Goal: Communication & Community: Participate in discussion

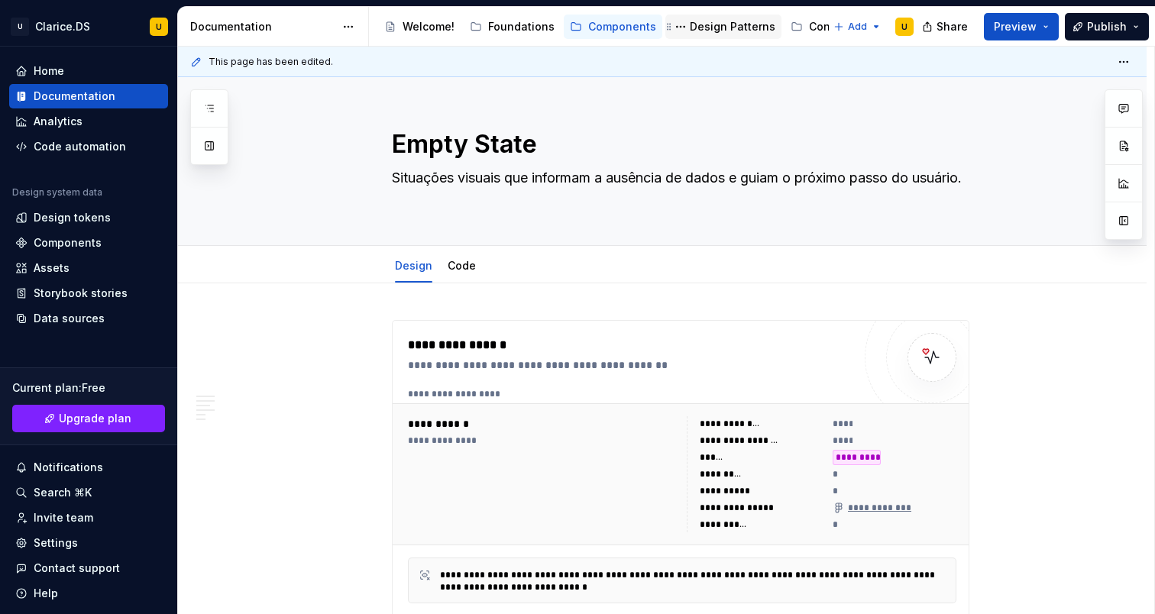
click at [714, 27] on div "Design Patterns" at bounding box center [733, 26] width 86 height 15
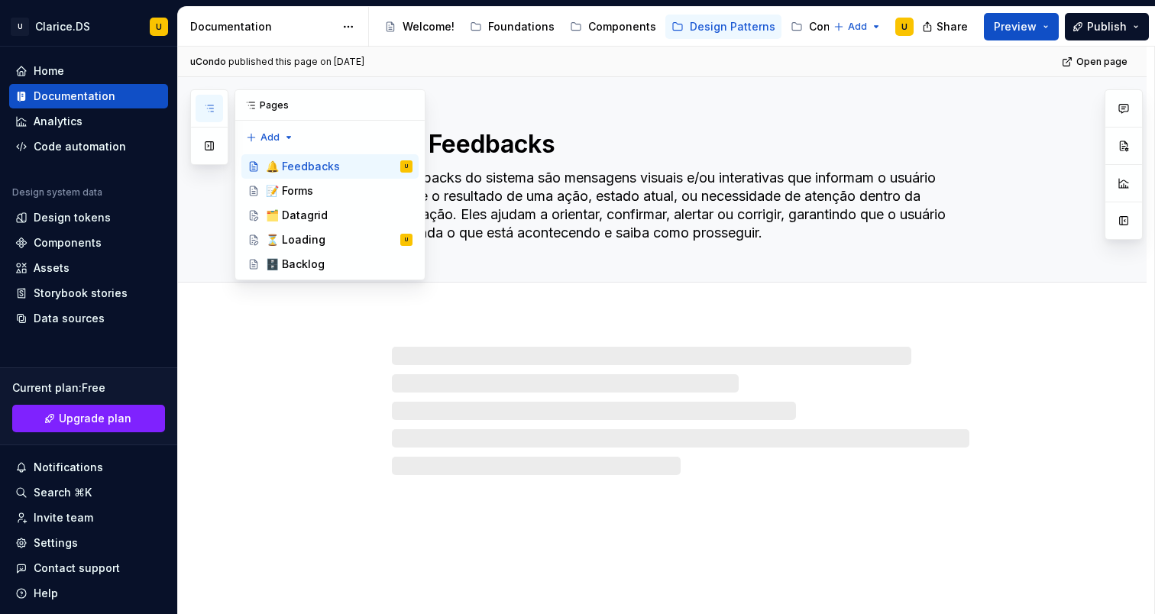
click at [204, 109] on icon "button" at bounding box center [209, 108] width 12 height 12
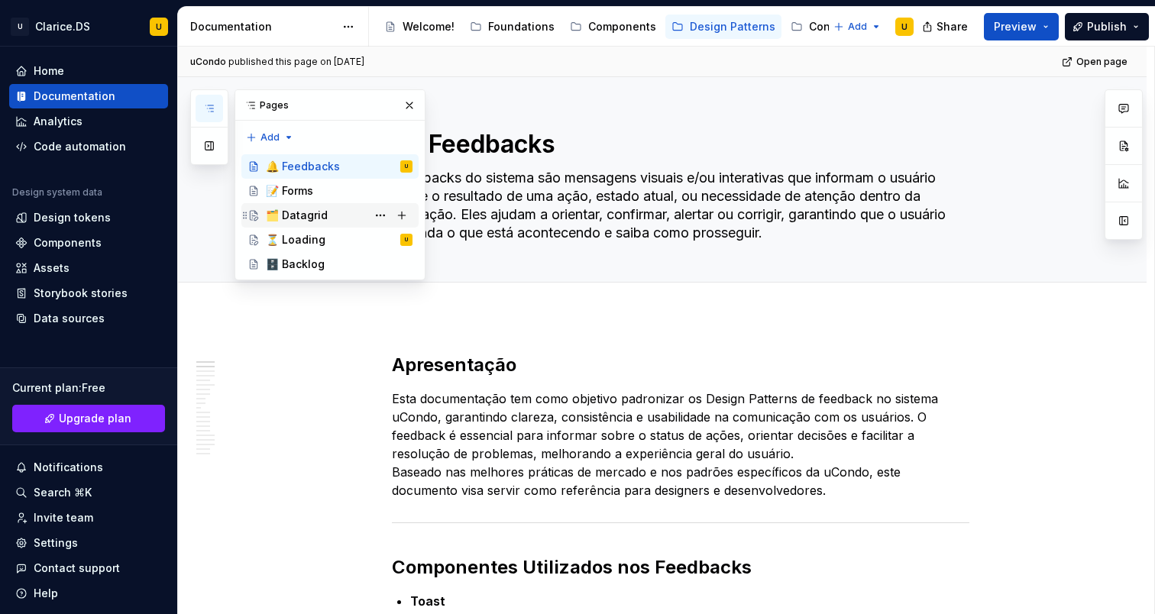
click at [308, 215] on div "🗂️ Datagrid" at bounding box center [297, 215] width 62 height 15
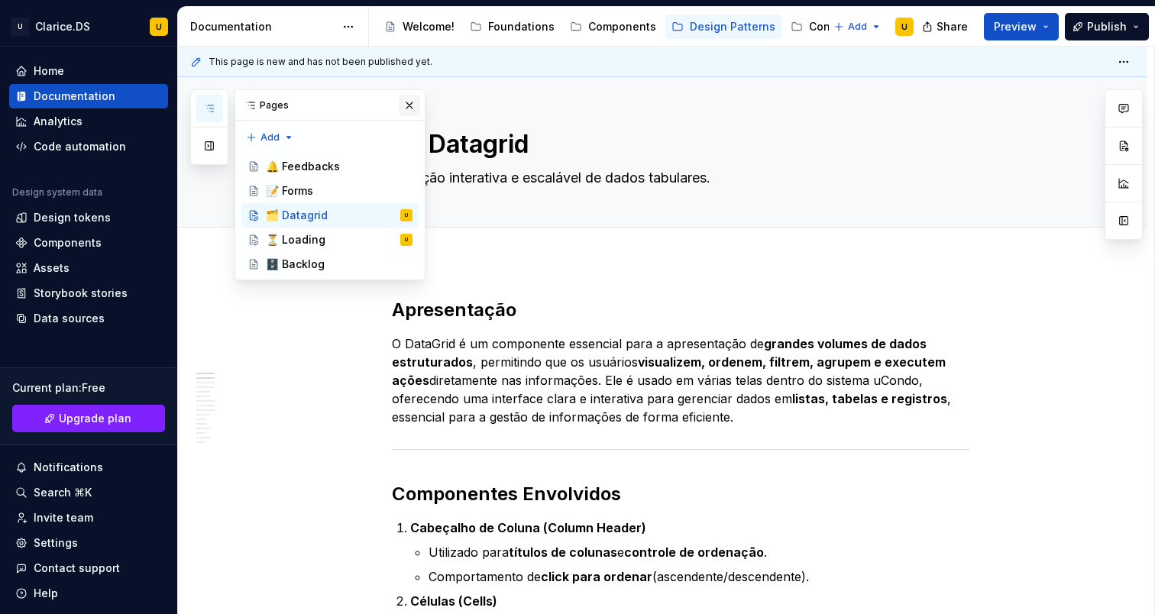
click at [410, 104] on button "button" at bounding box center [409, 105] width 21 height 21
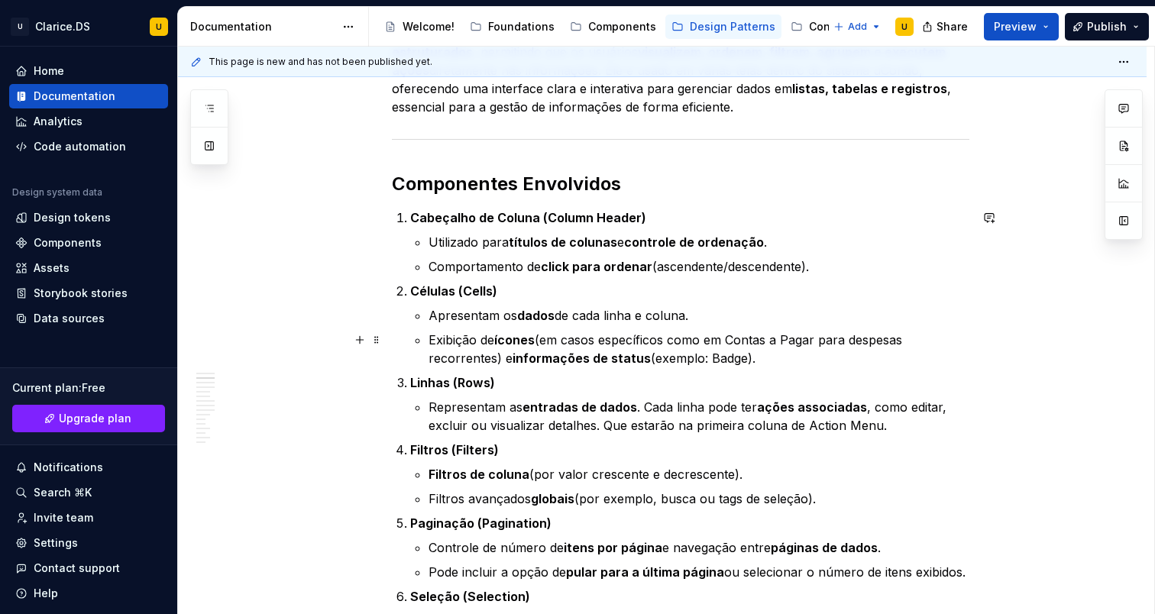
scroll to position [312, 0]
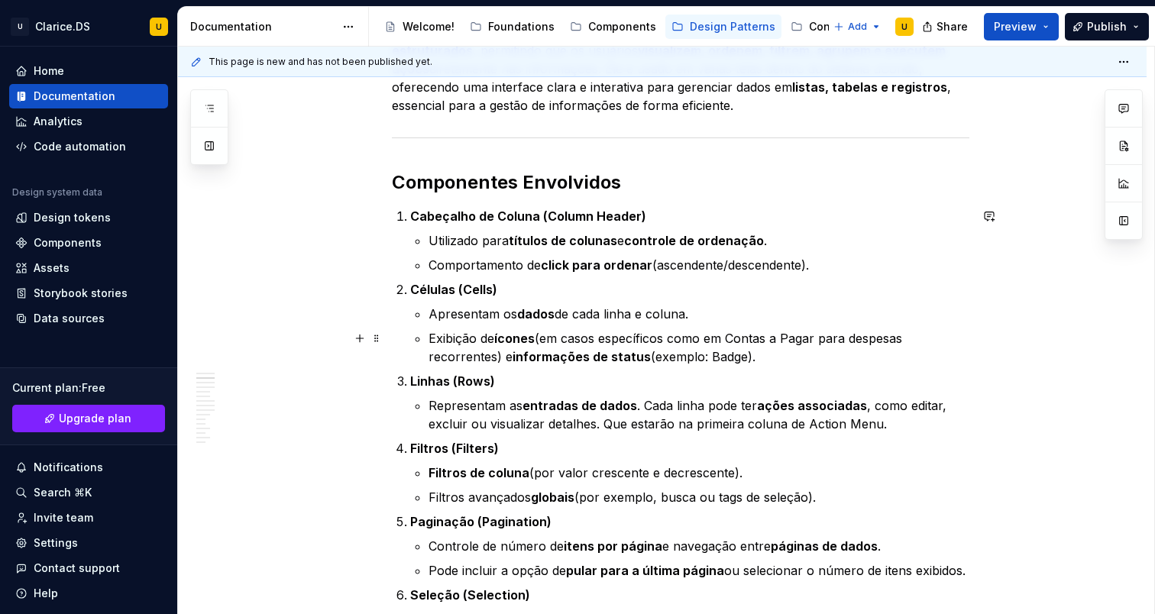
type textarea "*"
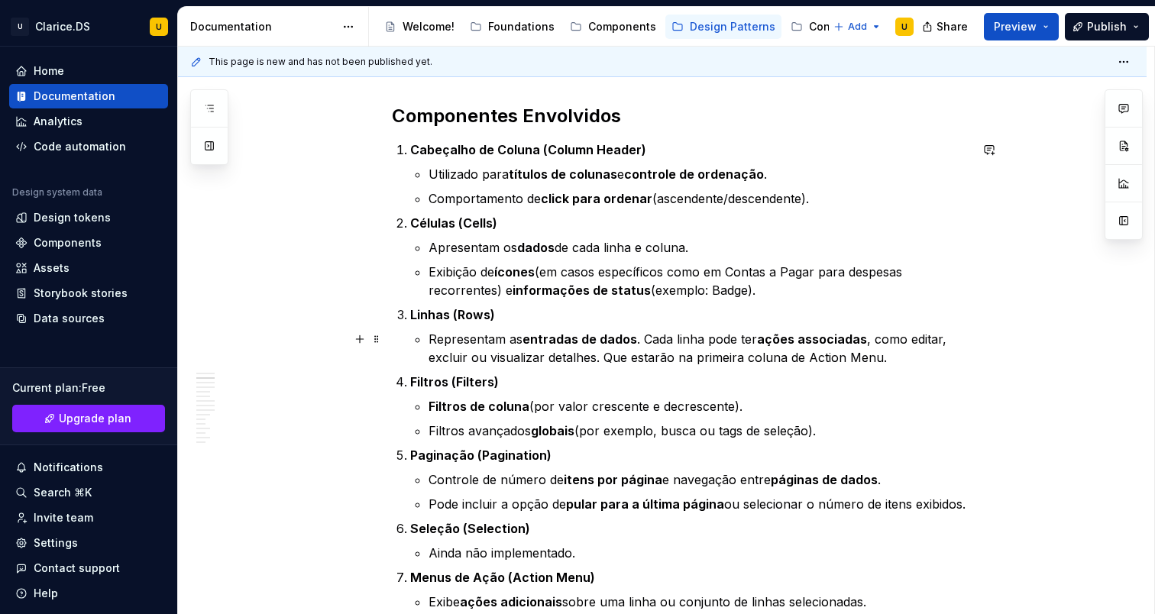
scroll to position [379, 0]
click at [751, 277] on p "Exibição de ícones (em casos específicos como em Contas a Pagar para despesas r…" at bounding box center [699, 280] width 541 height 37
click at [736, 277] on p "Exibição de ícones (em casos específicos como em Contas a Pagar para despesas r…" at bounding box center [699, 280] width 541 height 37
click at [721, 273] on p "Exibição de ícones (em casos específicos como em Contas a Pagar para despesas r…" at bounding box center [699, 280] width 541 height 37
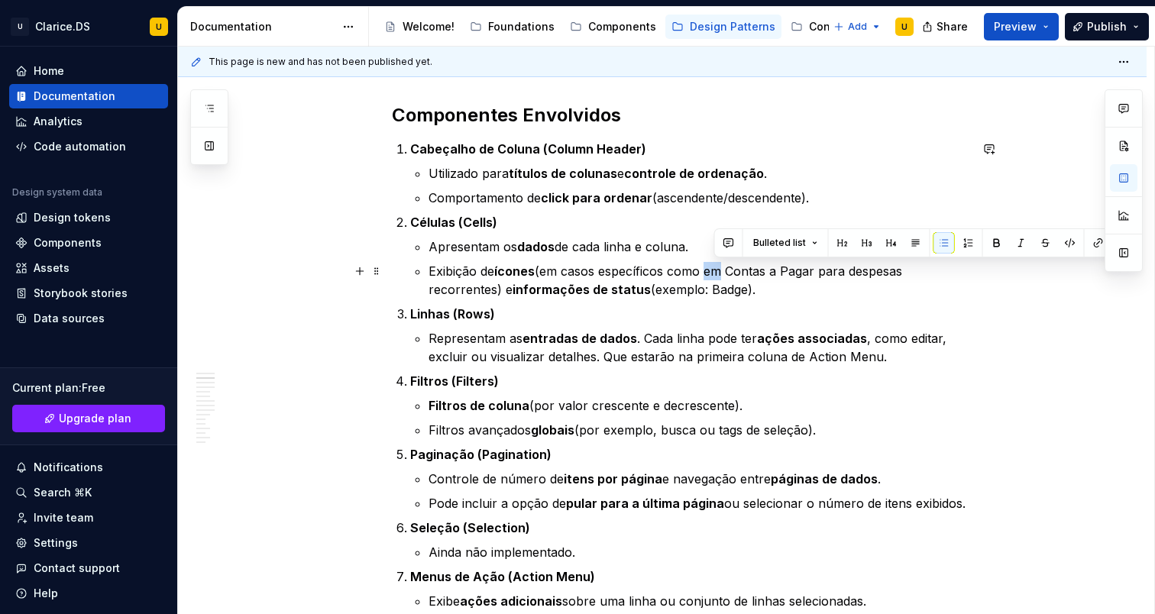
click at [721, 273] on p "Exibição de ícones (em casos específicos como em Contas a Pagar para despesas r…" at bounding box center [699, 280] width 541 height 37
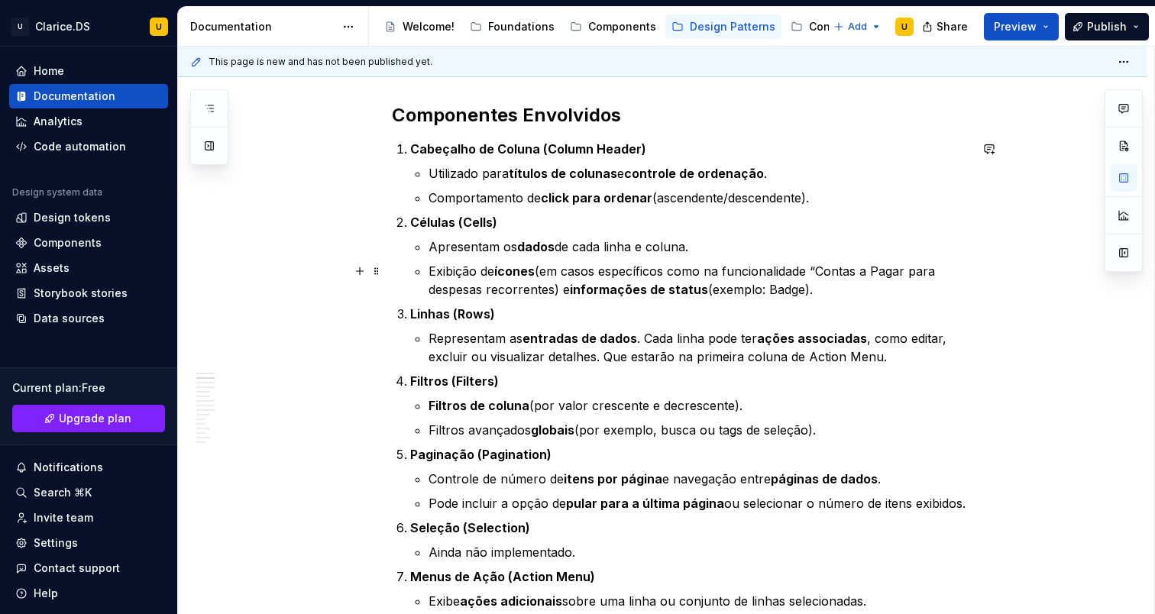
drag, startPoint x: 915, startPoint y: 269, endPoint x: 928, endPoint y: 263, distance: 14.4
click at [915, 269] on p "Exibição de ícones (em casos específicos como na funcionalidade “Contas a Pagar…" at bounding box center [699, 280] width 541 height 37
click at [931, 274] on p "Exibição de ícones (em casos específicos como na funcionalidade “Contas a Pagar…" at bounding box center [699, 280] width 541 height 37
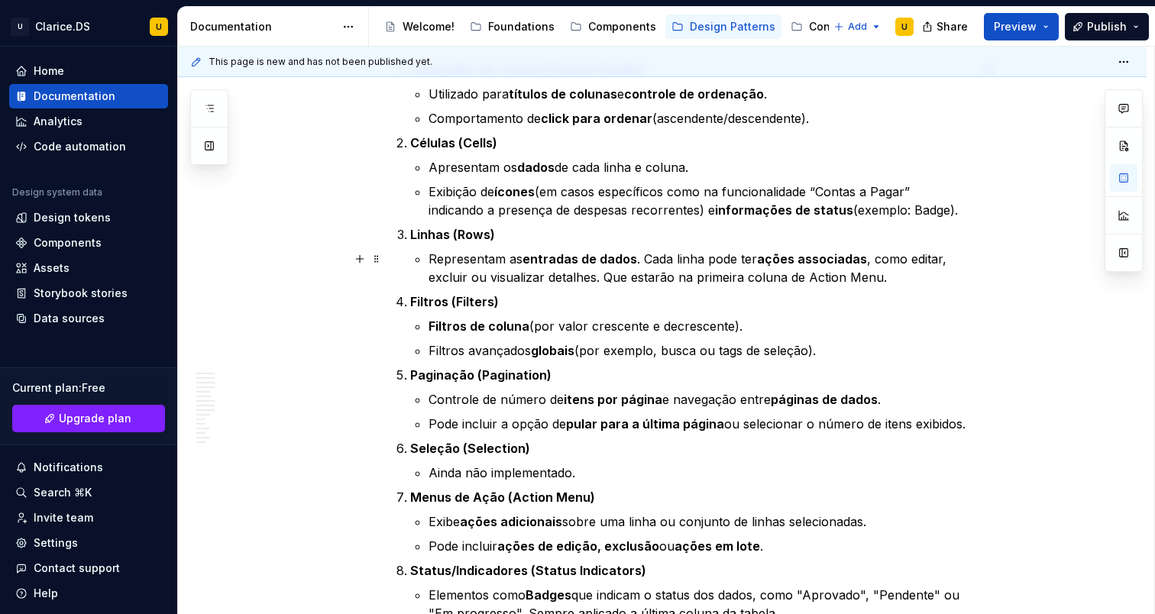
scroll to position [457, 0]
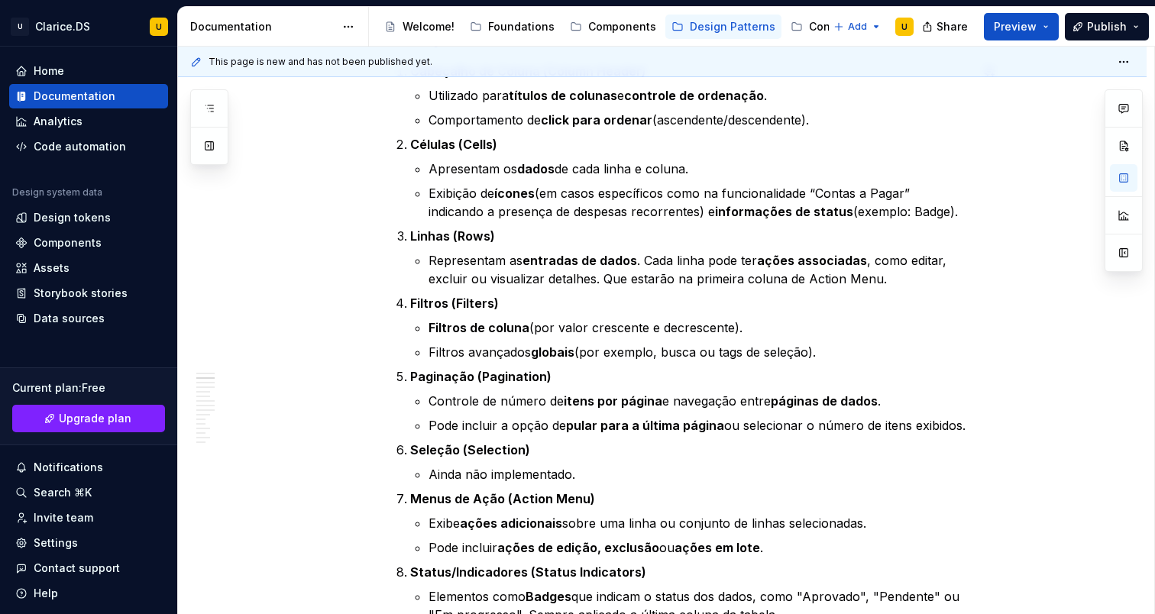
type textarea "*"
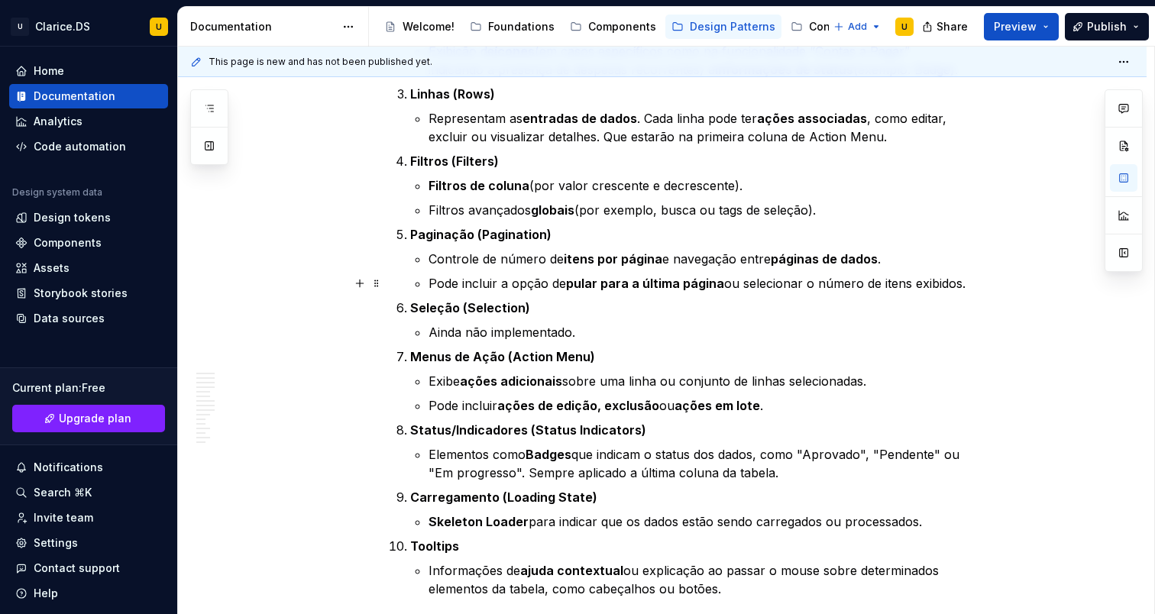
scroll to position [601, 0]
click at [464, 307] on strong "Seleção (Selection)" at bounding box center [470, 306] width 120 height 15
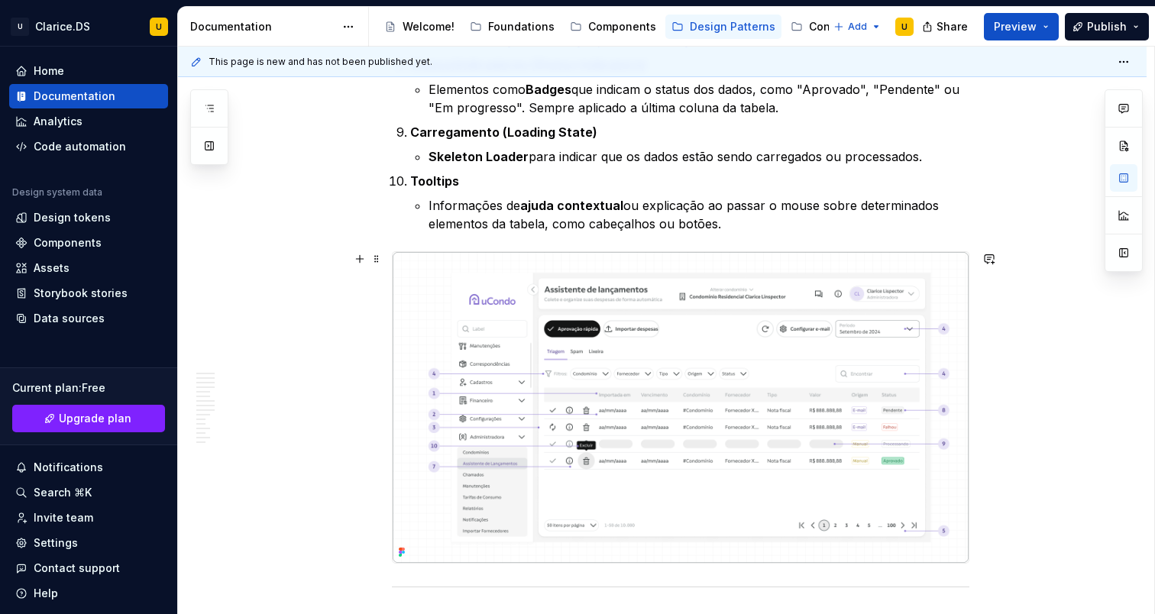
scroll to position [1035, 0]
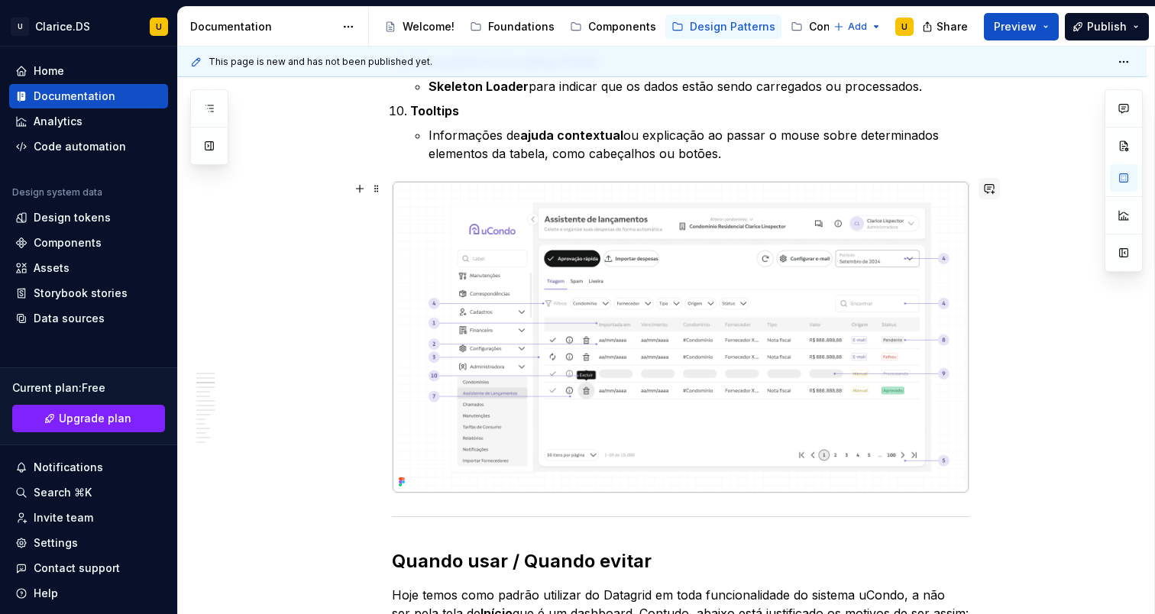
click at [995, 191] on button "button" at bounding box center [989, 188] width 21 height 21
click at [888, 216] on p "**********" at bounding box center [881, 216] width 225 height 16
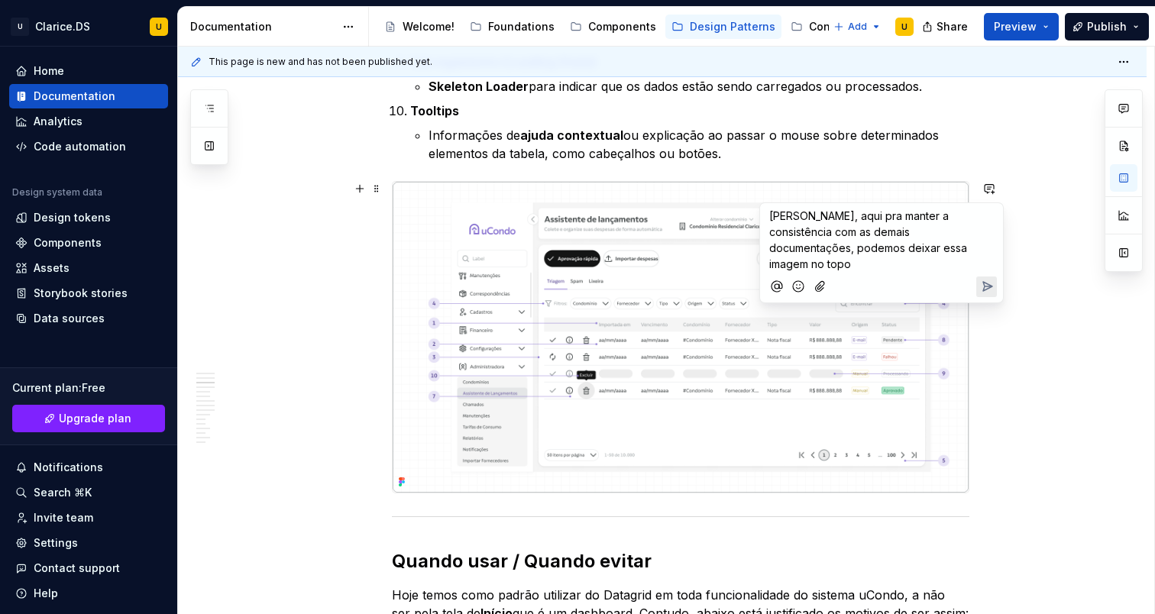
click at [892, 255] on p "[PERSON_NAME], aqui pra manter a consistência com as demais documentações, pode…" at bounding box center [881, 240] width 225 height 64
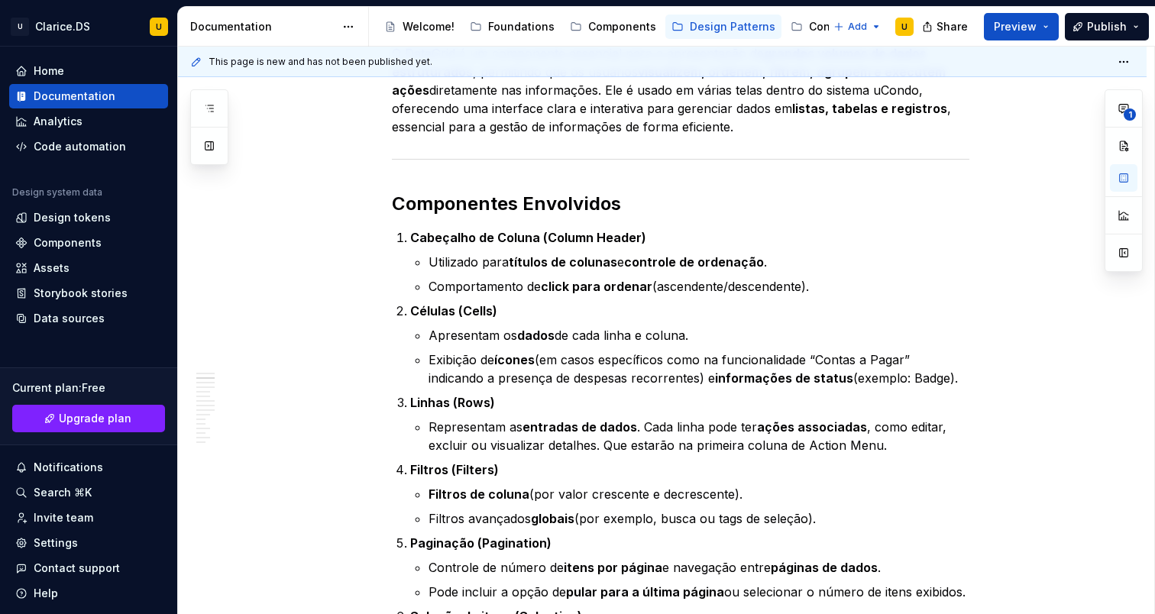
scroll to position [277, 0]
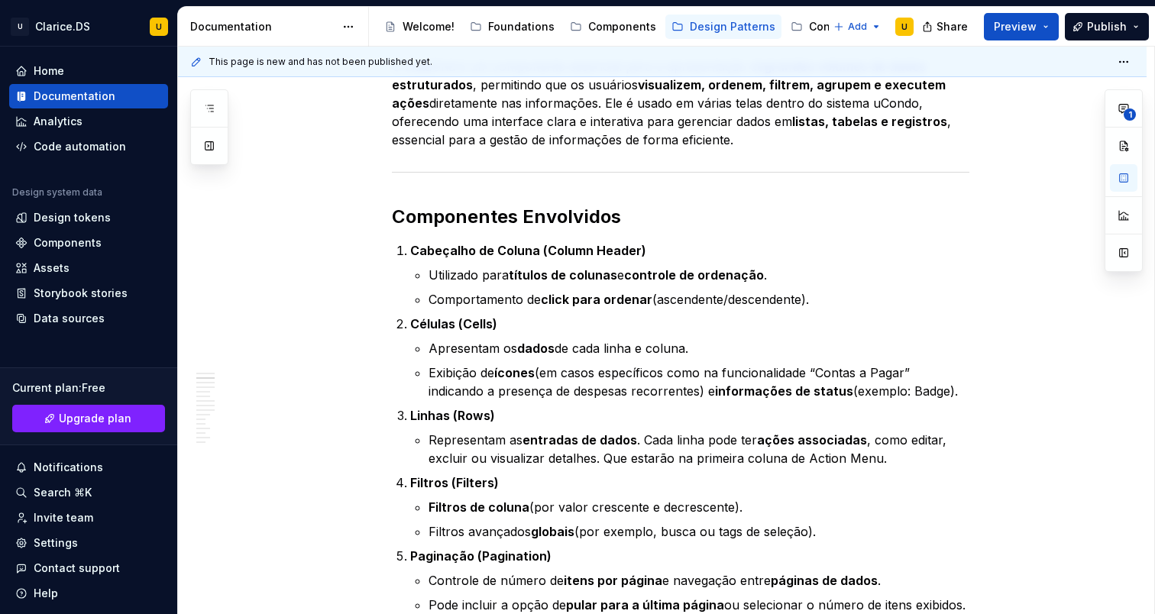
type textarea "*"
click at [992, 218] on button "button" at bounding box center [989, 216] width 21 height 21
click at [698, 371] on p "Exibição de ícones (em casos específicos como na funcionalidade “Contas a Pagar…" at bounding box center [699, 382] width 541 height 37
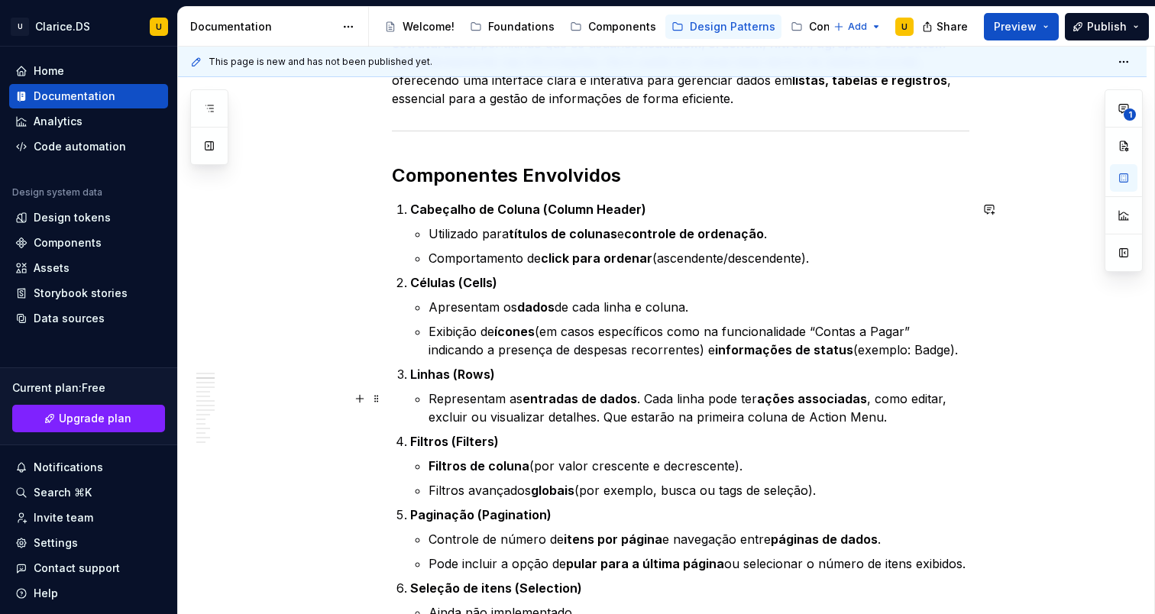
scroll to position [292, 0]
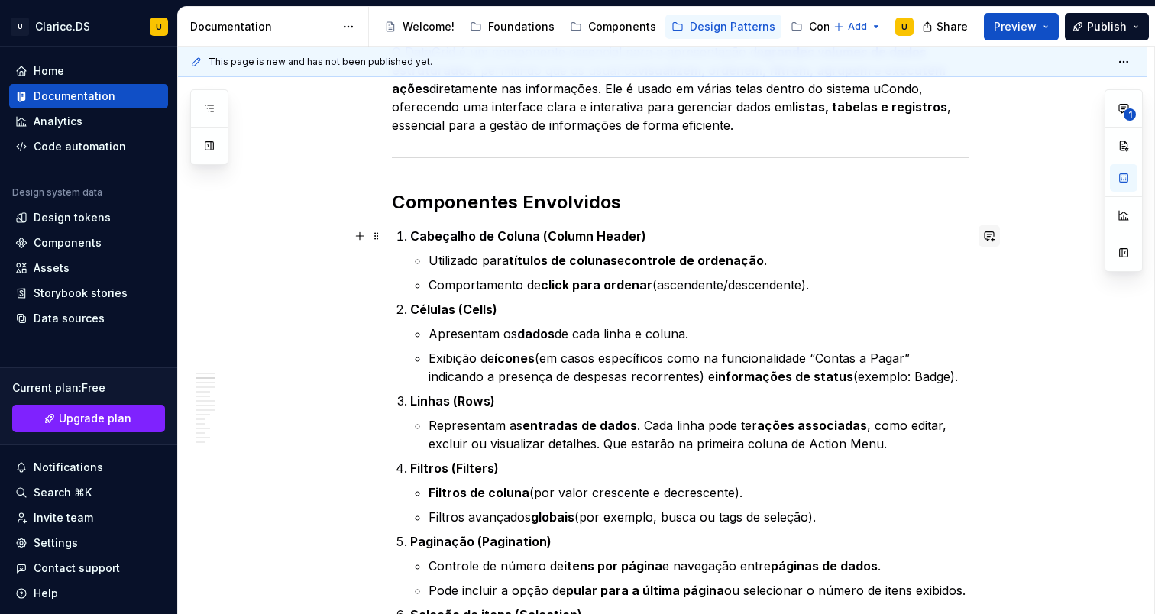
click at [996, 231] on button "button" at bounding box center [989, 235] width 21 height 21
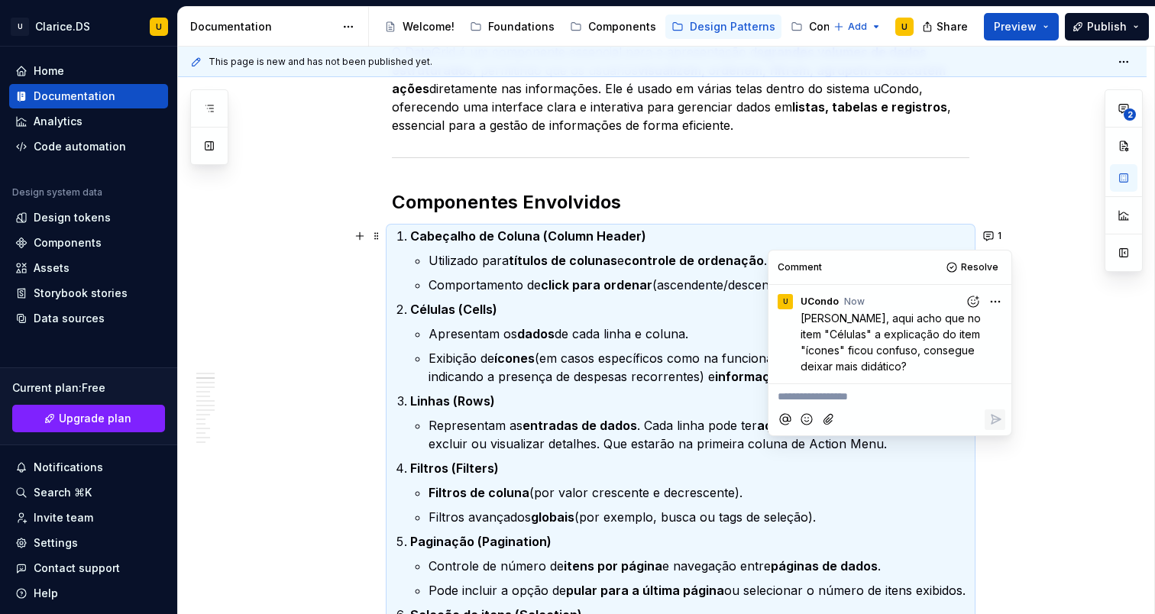
type textarea "*"
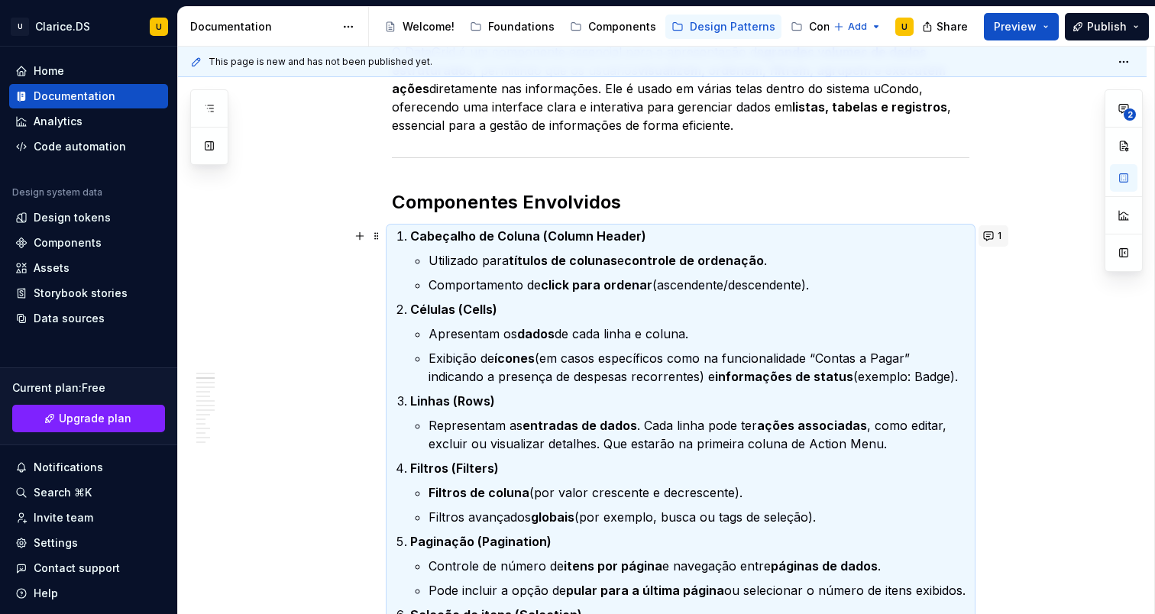
click at [997, 237] on button "1" at bounding box center [994, 235] width 30 height 21
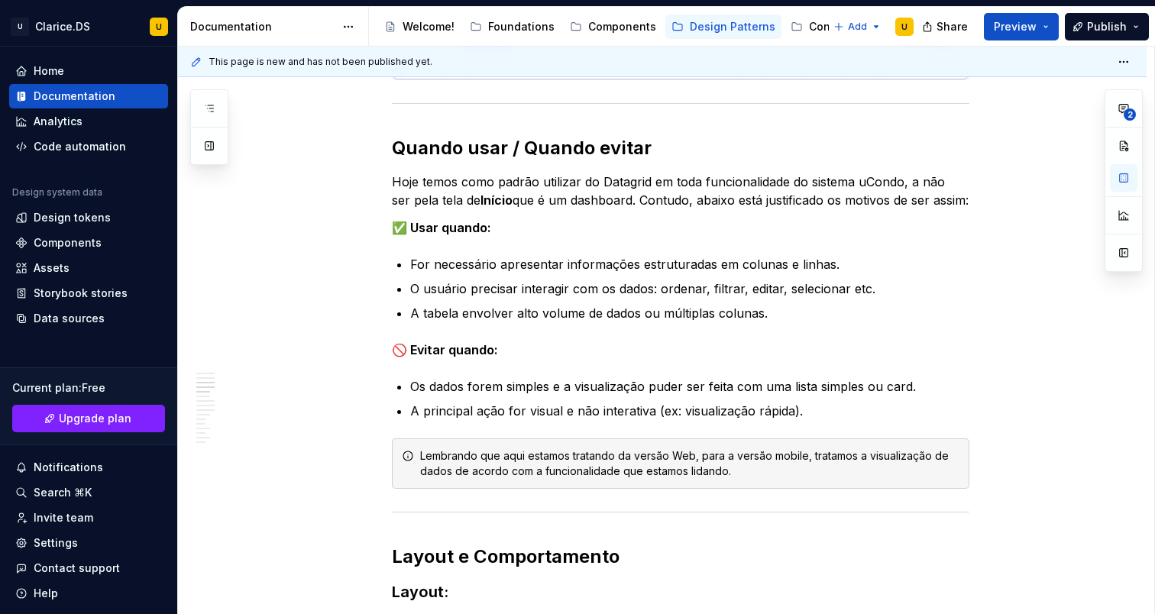
scroll to position [1447, 0]
type textarea "*"
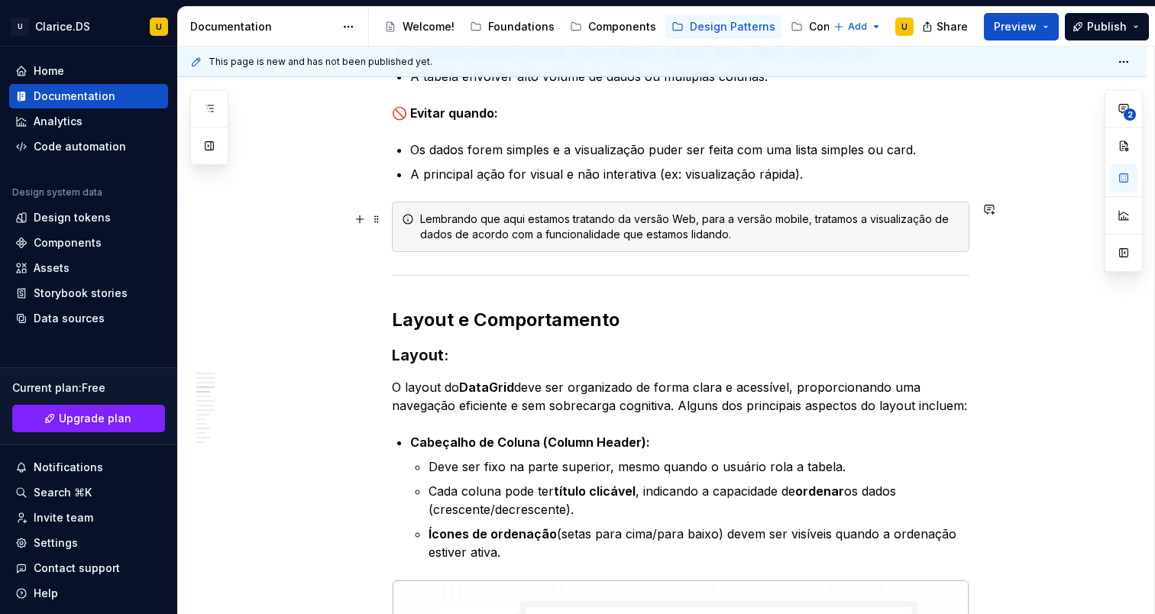
scroll to position [1687, 0]
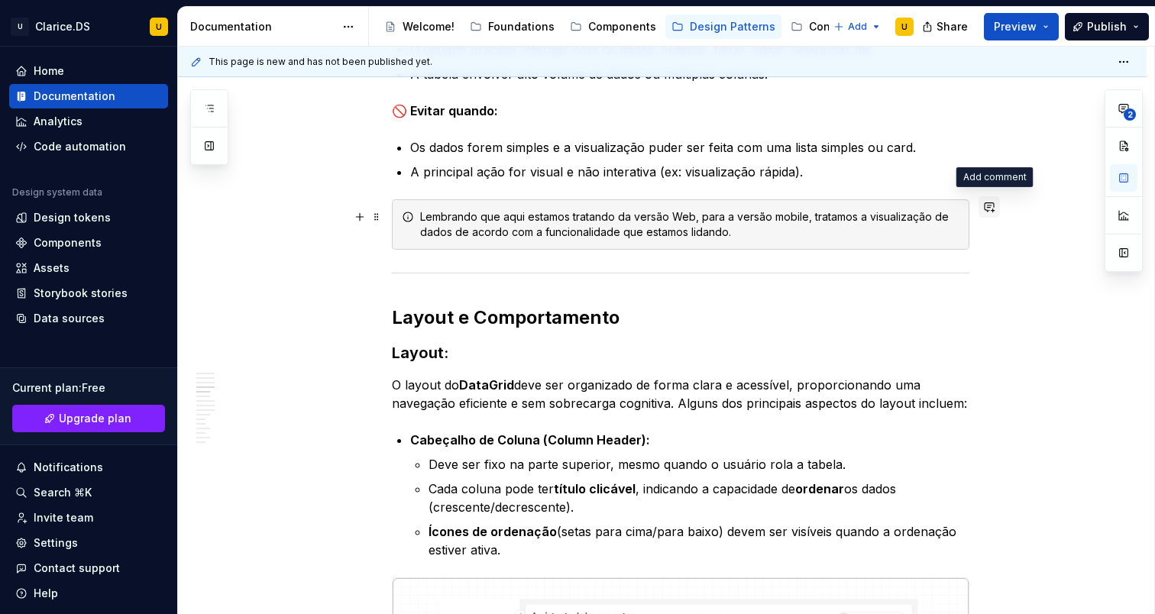
click at [991, 207] on button "button" at bounding box center [989, 206] width 21 height 21
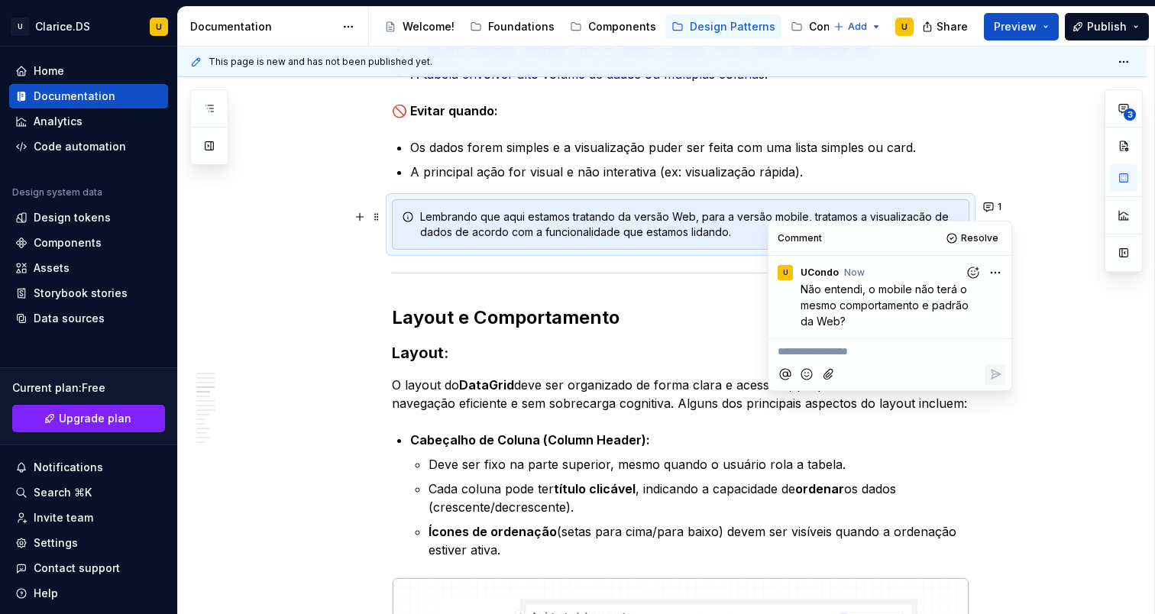
type textarea "*"
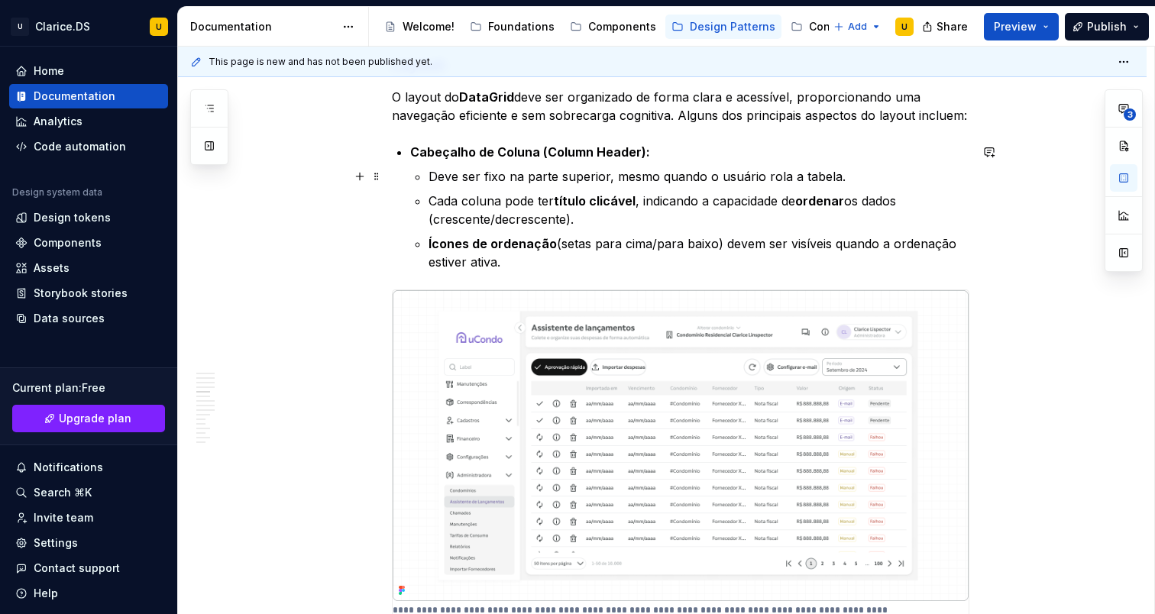
scroll to position [1976, 0]
click at [998, 154] on button "button" at bounding box center [989, 151] width 21 height 21
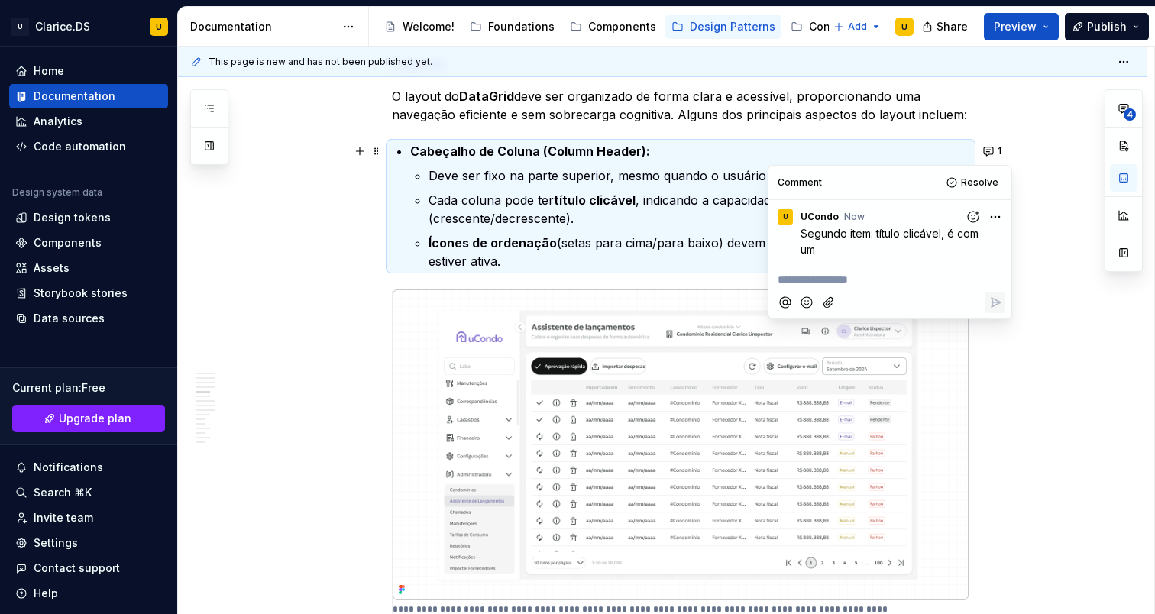
click at [1004, 216] on html "U Clarice.DS U Home Documentation Analytics Code automation Design system data …" at bounding box center [577, 307] width 1155 height 614
click at [973, 238] on span "Edit comment" at bounding box center [947, 245] width 72 height 15
type textarea "*"
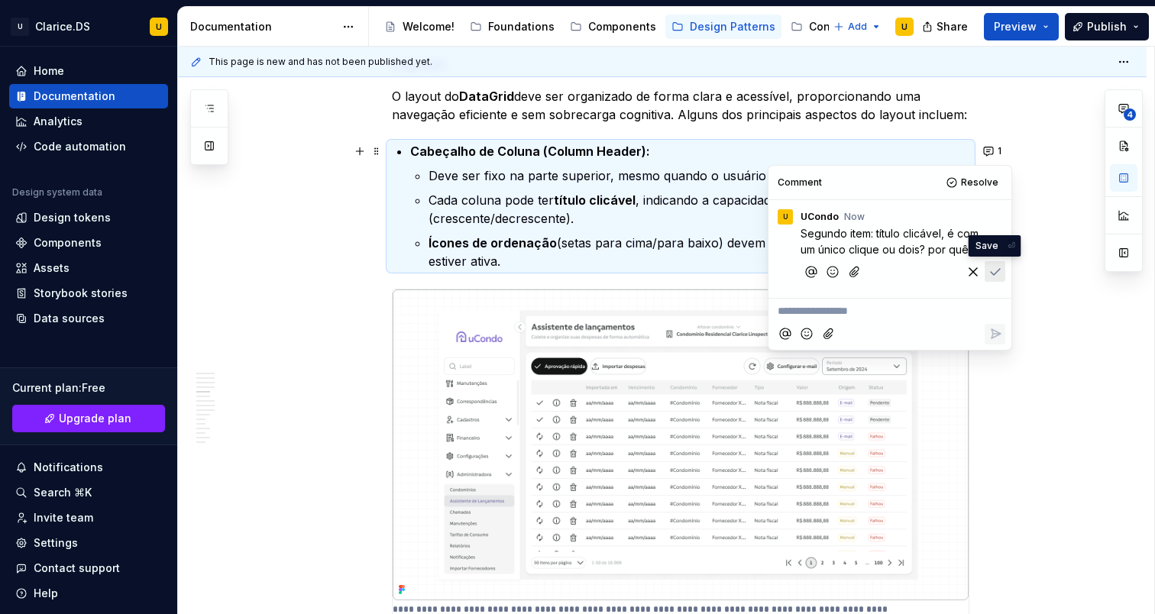
click at [996, 270] on icon "Save" at bounding box center [995, 271] width 15 height 15
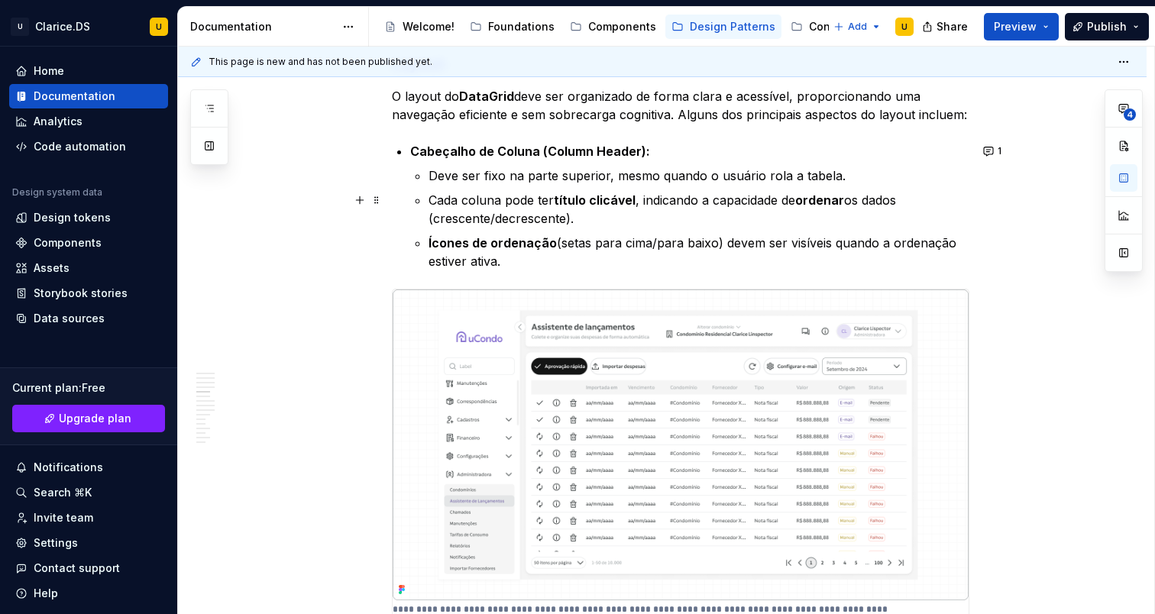
click at [554, 186] on ul "Deve ser fixo na parte superior, mesmo quando o usuário rola a tabela. Cada col…" at bounding box center [699, 219] width 541 height 104
click at [1002, 151] on span "1" at bounding box center [1000, 151] width 4 height 12
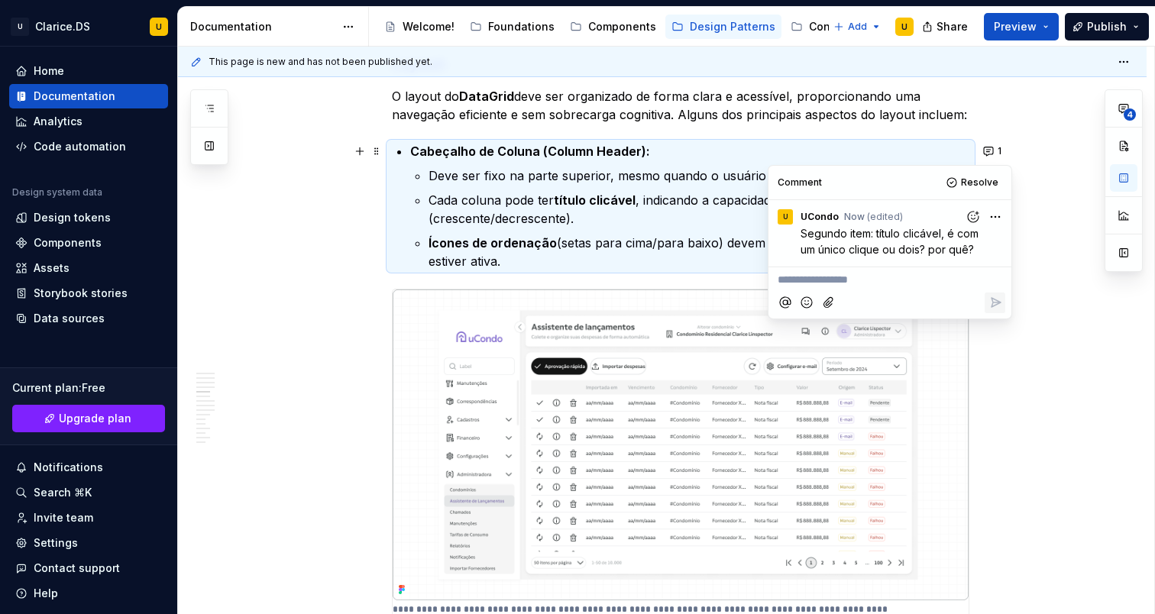
click at [857, 279] on p "**********" at bounding box center [890, 280] width 225 height 16
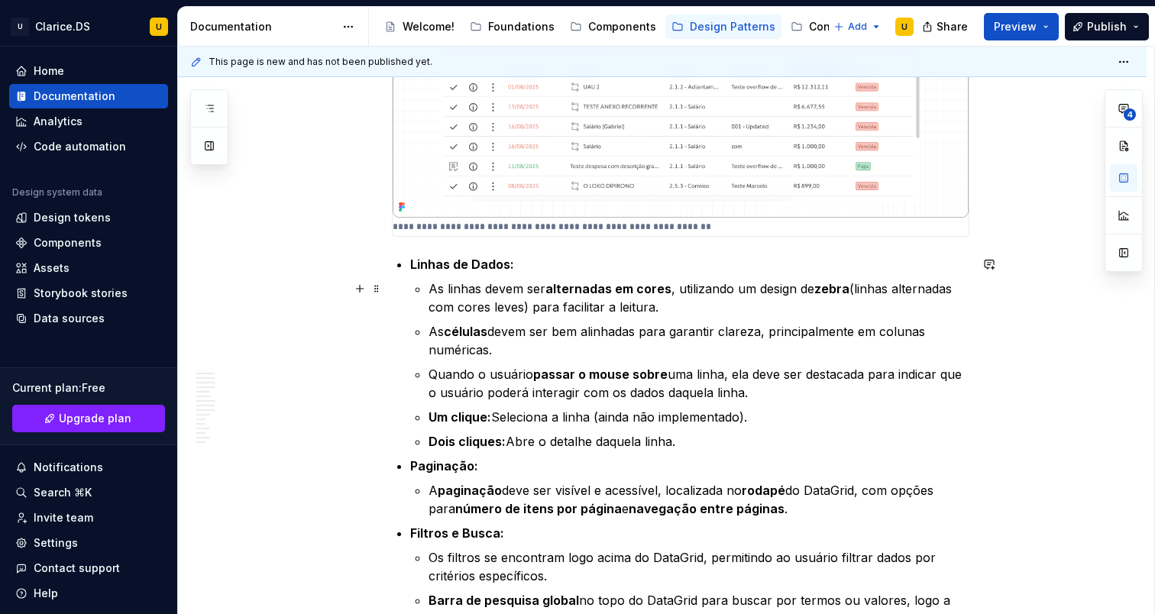
scroll to position [2607, 0]
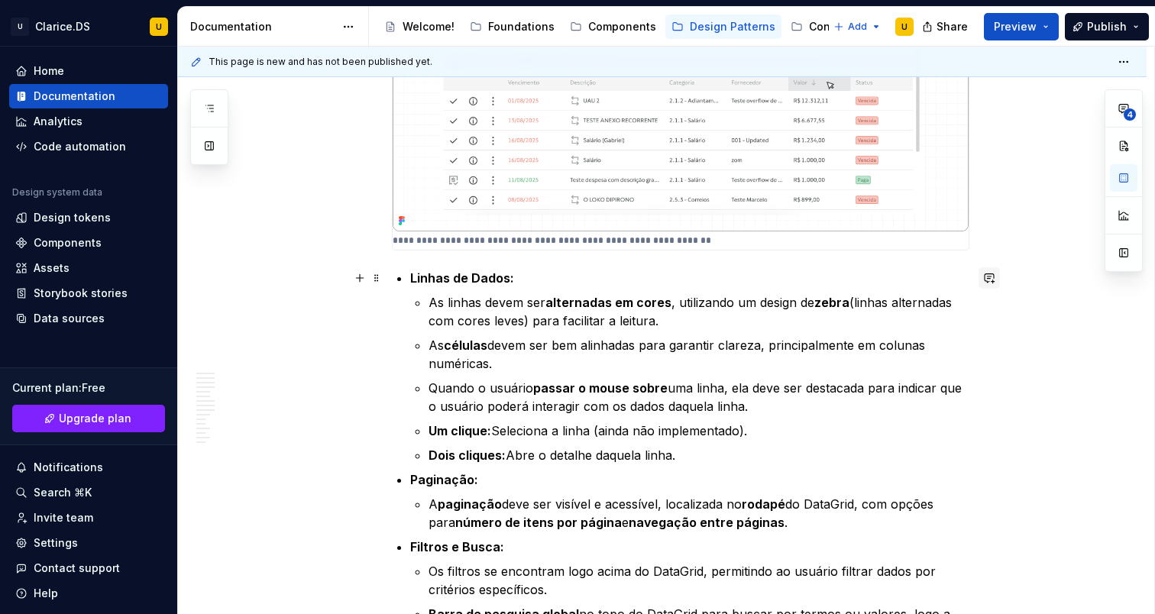
click at [999, 276] on button "button" at bounding box center [989, 277] width 21 height 21
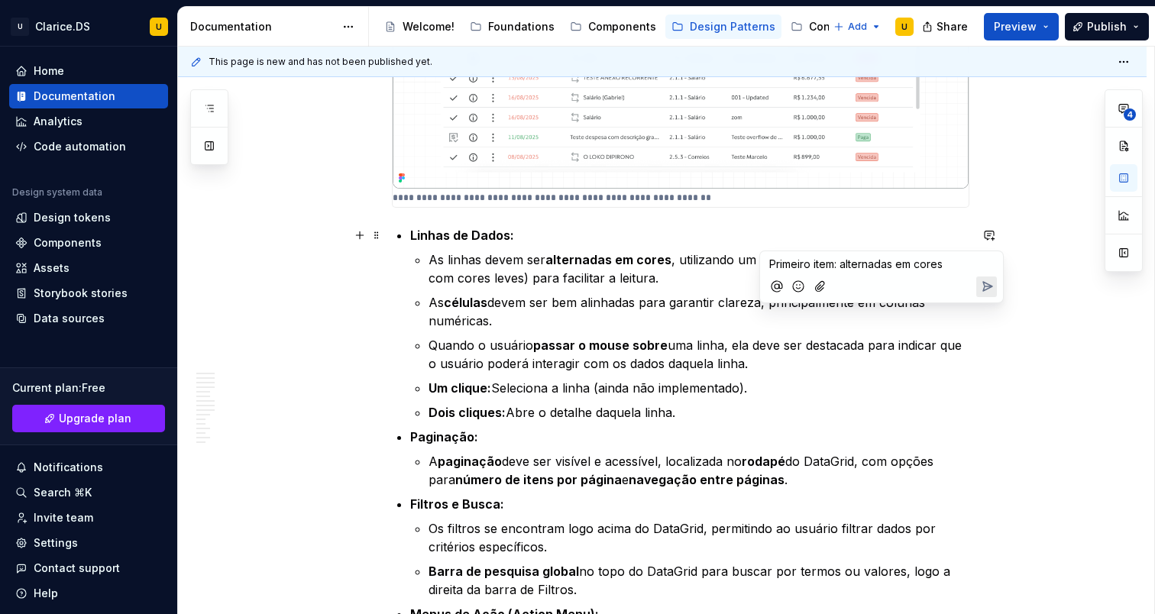
scroll to position [2647, 0]
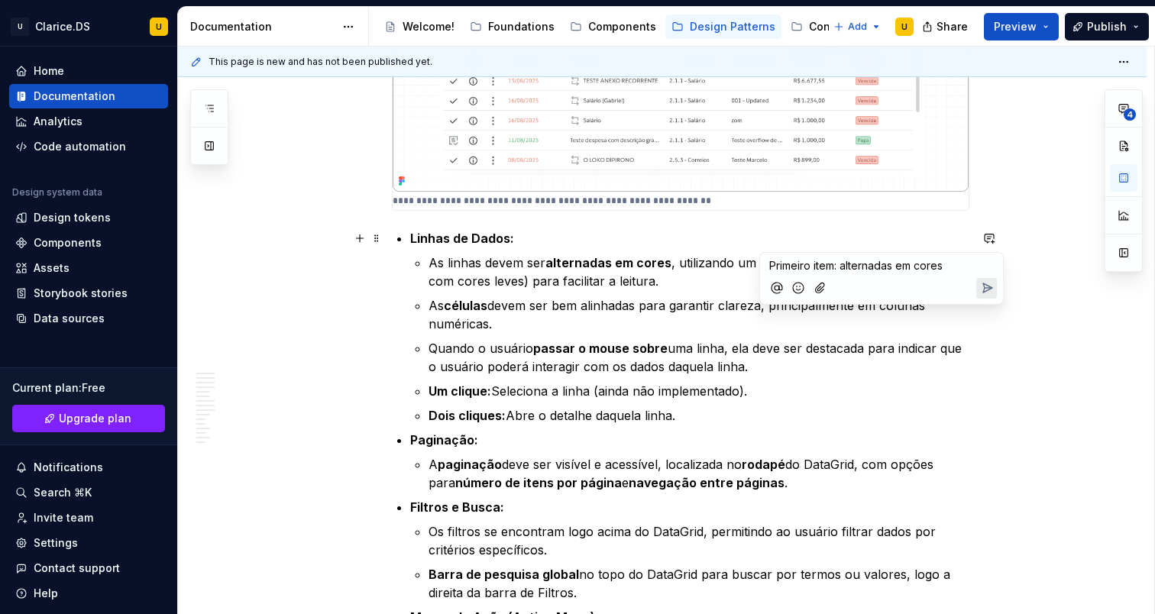
click at [844, 270] on span "Primeiro item: alternadas em cores" at bounding box center [855, 265] width 173 height 13
click at [973, 272] on span "Primeiro item: linhas alternadas em cores" at bounding box center [871, 265] width 205 height 13
click at [974, 272] on span "Primeiro item: linhas alternadas em cores" at bounding box center [871, 265] width 205 height 13
click at [840, 261] on span "Primeiro item: linhas alternadas em cores estilo zebra"" at bounding box center [873, 273] width 208 height 29
click at [840, 270] on span "Primeiro item: "linhas alternadas em cores estilo zebra"" at bounding box center [875, 273] width 213 height 29
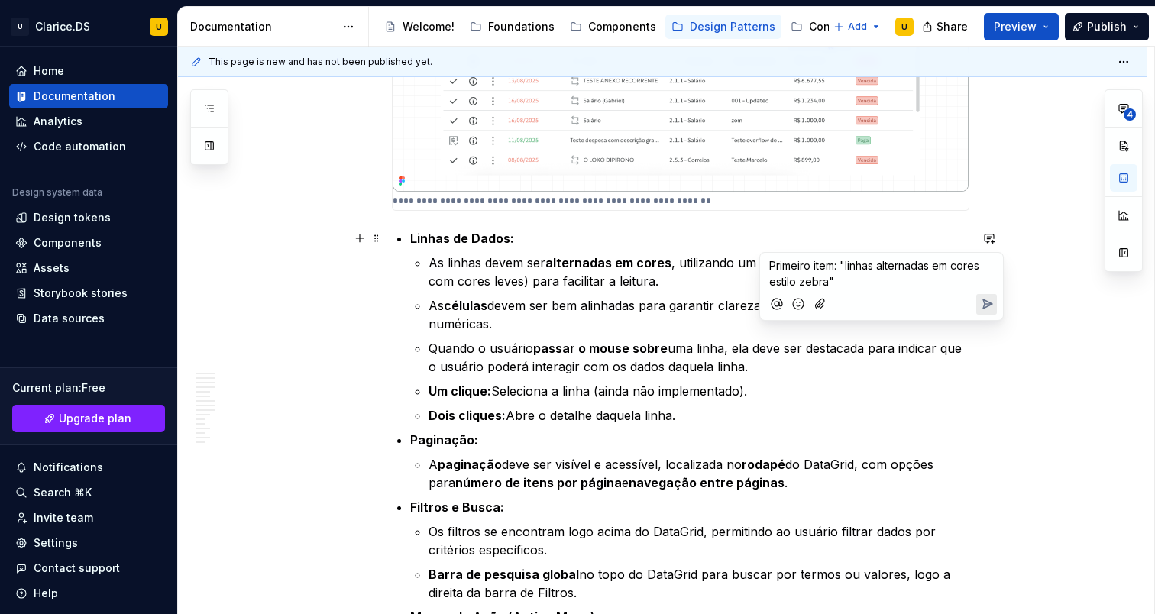
click at [840, 283] on p "Primeiro item: "linhas alternadas em cores estilo zebra"" at bounding box center [881, 273] width 225 height 32
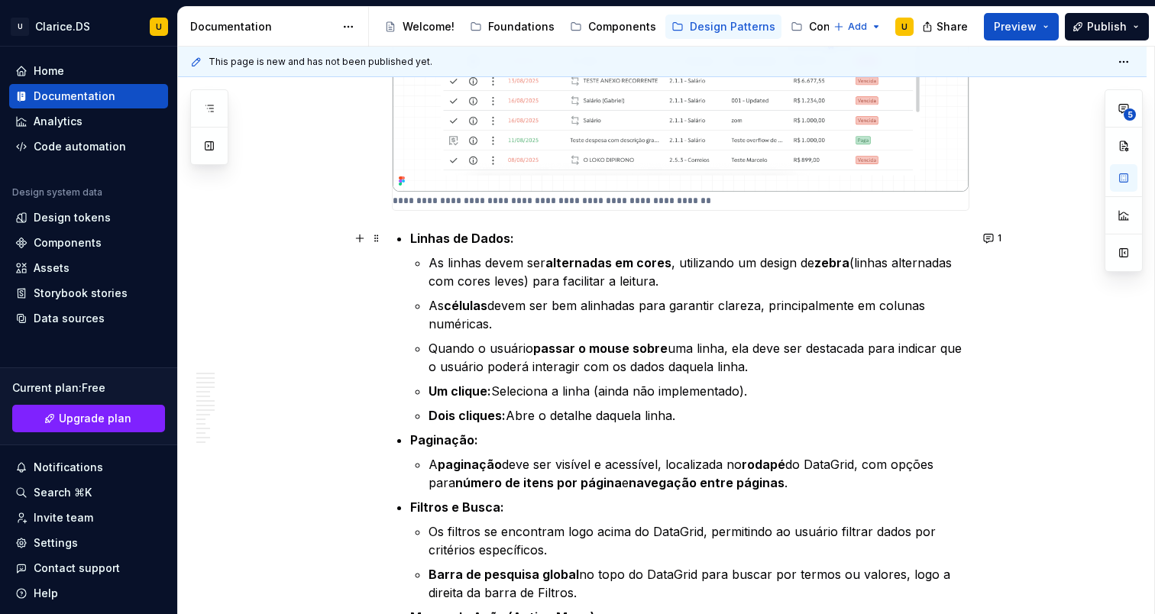
click at [536, 325] on p "As células devem ser bem alinhadas para garantir clareza, principalmente em col…" at bounding box center [699, 314] width 541 height 37
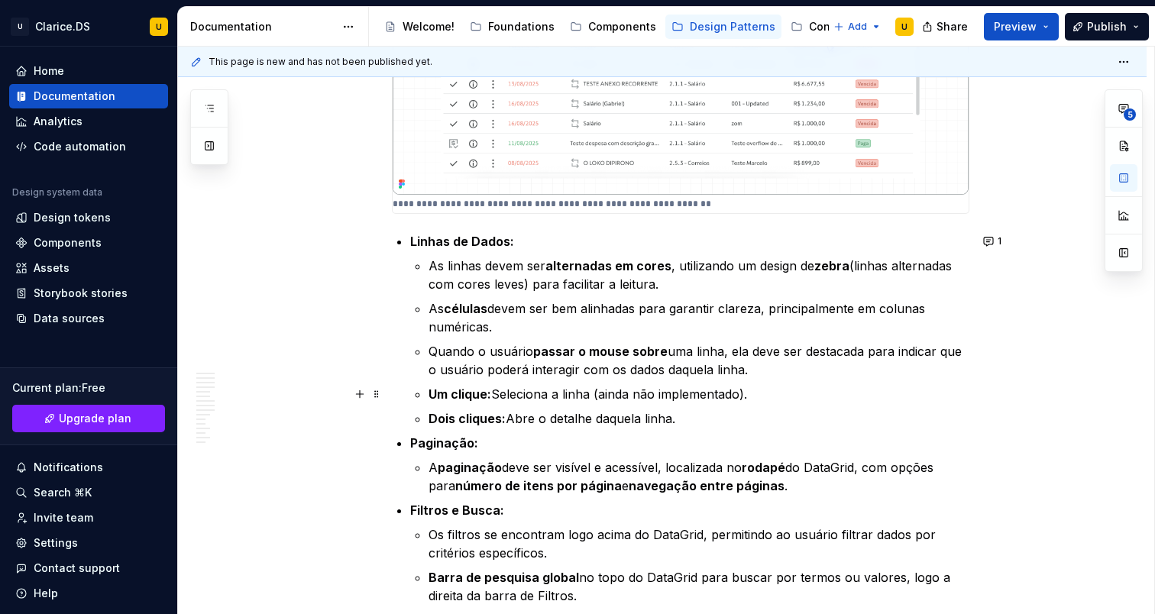
scroll to position [2544, 0]
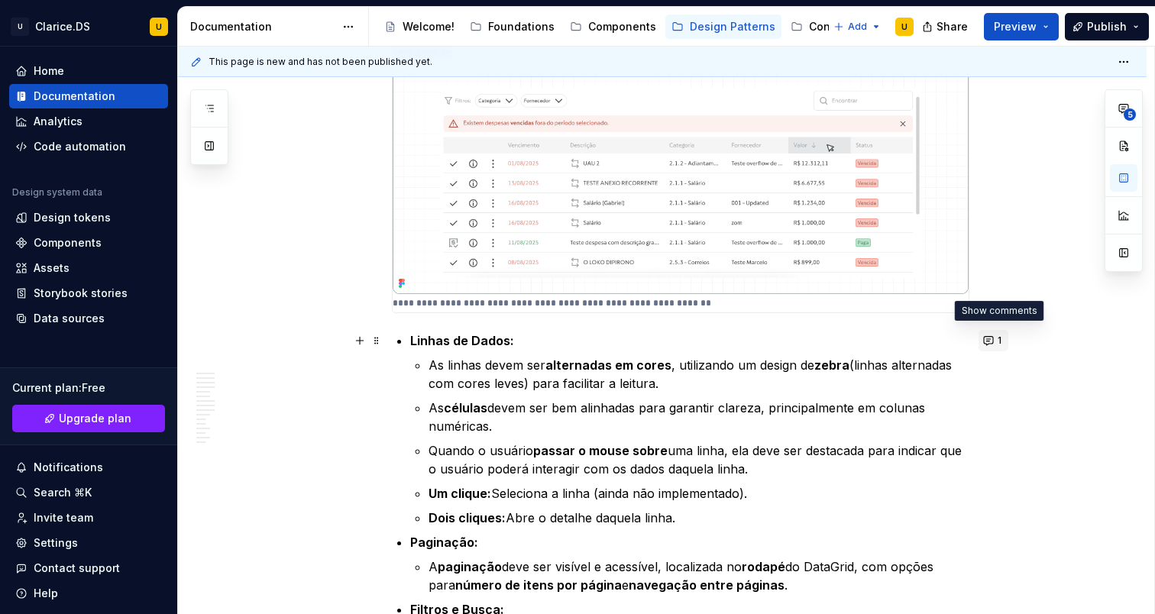
click at [993, 338] on button "1" at bounding box center [994, 340] width 30 height 21
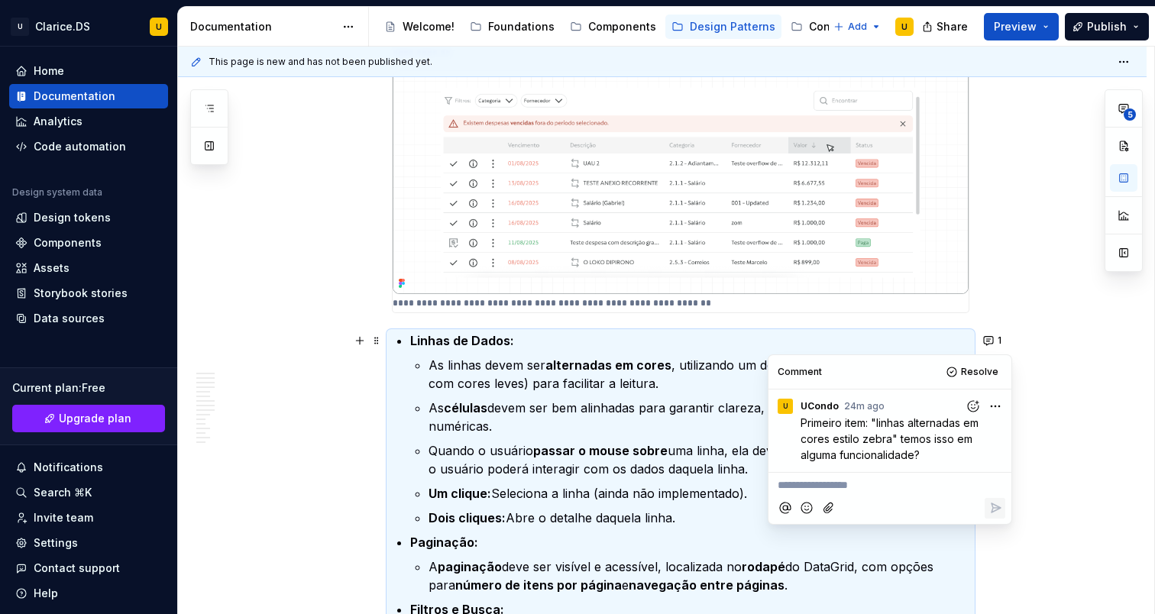
click at [494, 399] on p "As células devem ser bem alinhadas para garantir clareza, principalmente em col…" at bounding box center [699, 417] width 541 height 37
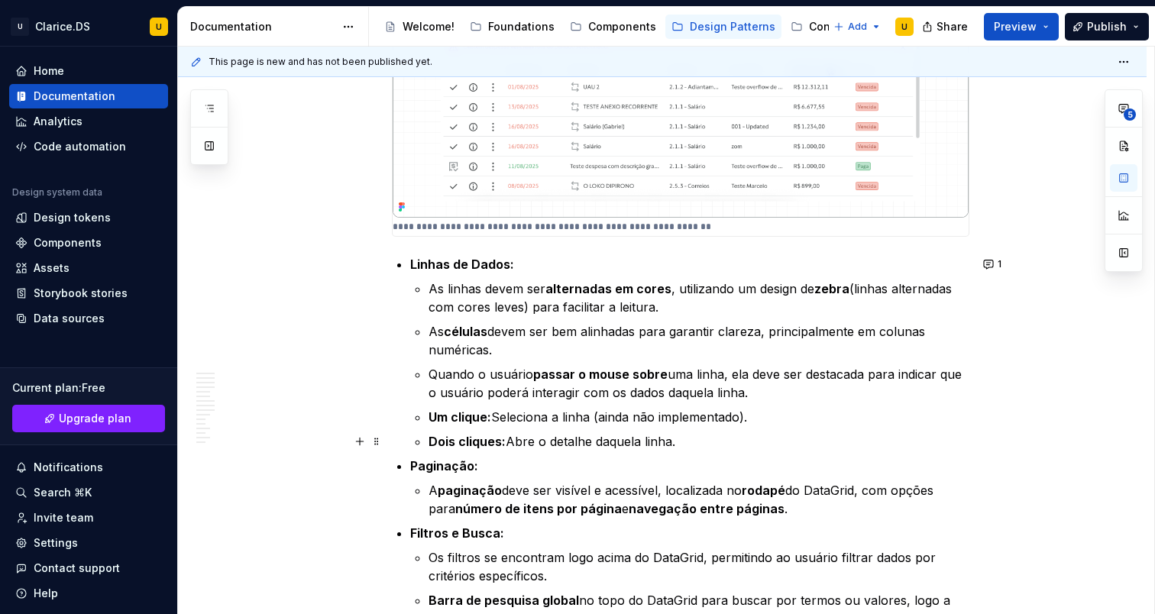
scroll to position [2732, 0]
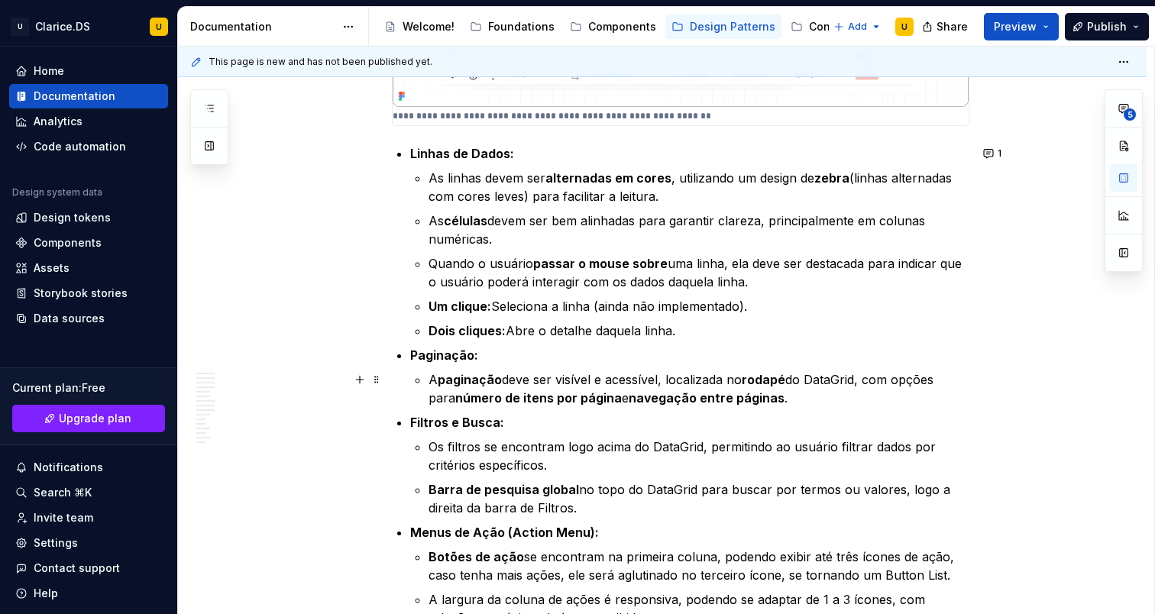
type textarea "*"
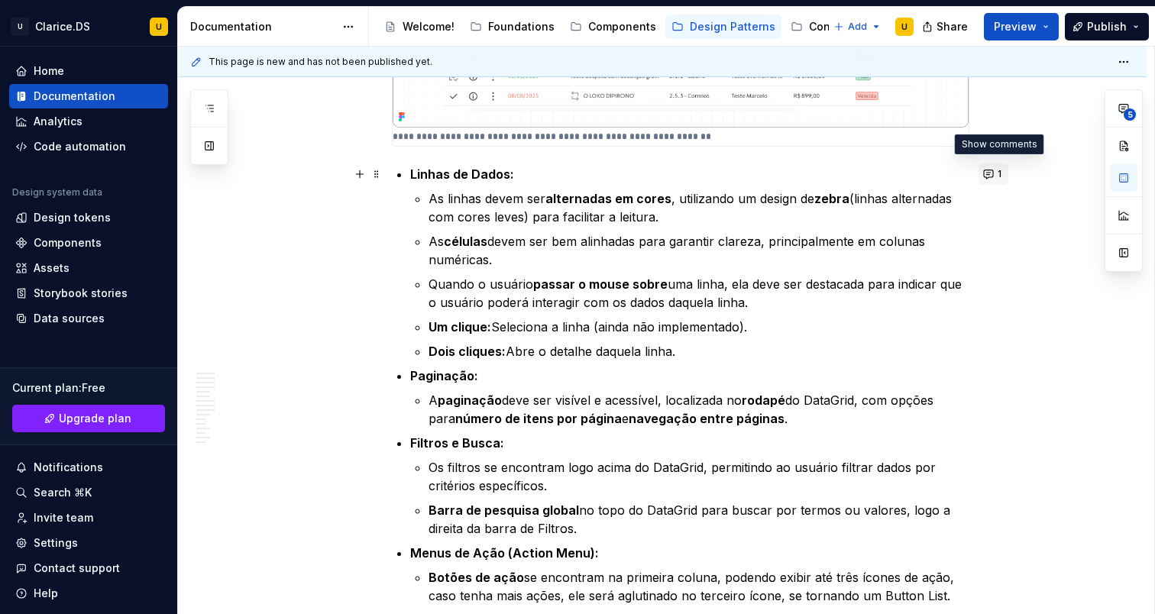
click at [999, 167] on button "1" at bounding box center [994, 174] width 30 height 21
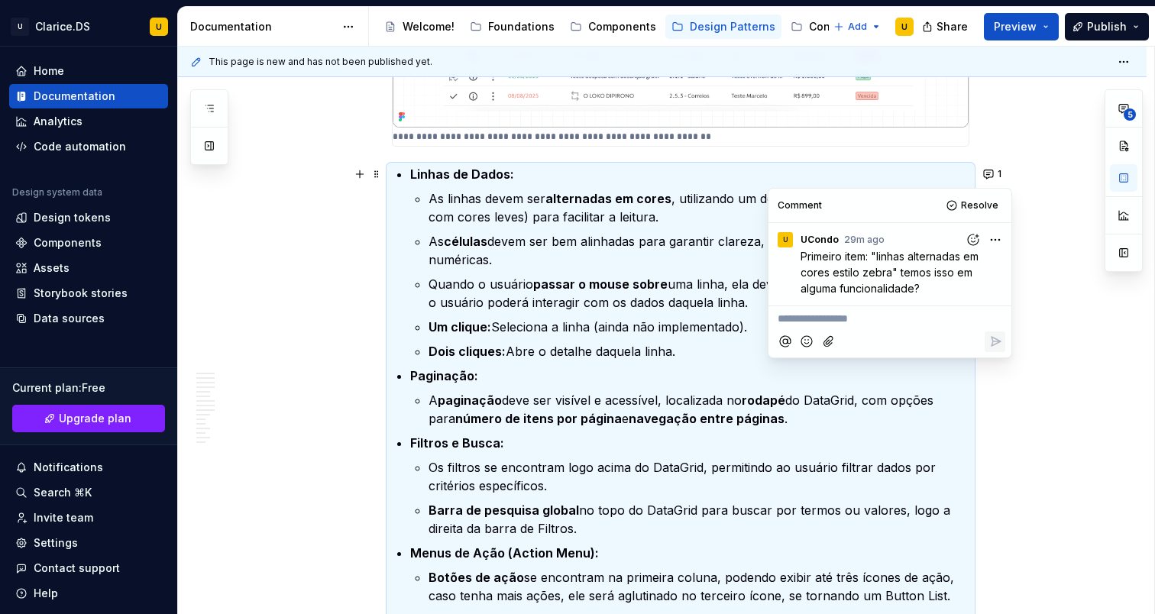
click at [648, 216] on p "As linhas devem ser alternadas em cores , utilizando um design de zebra (linhas…" at bounding box center [699, 207] width 541 height 37
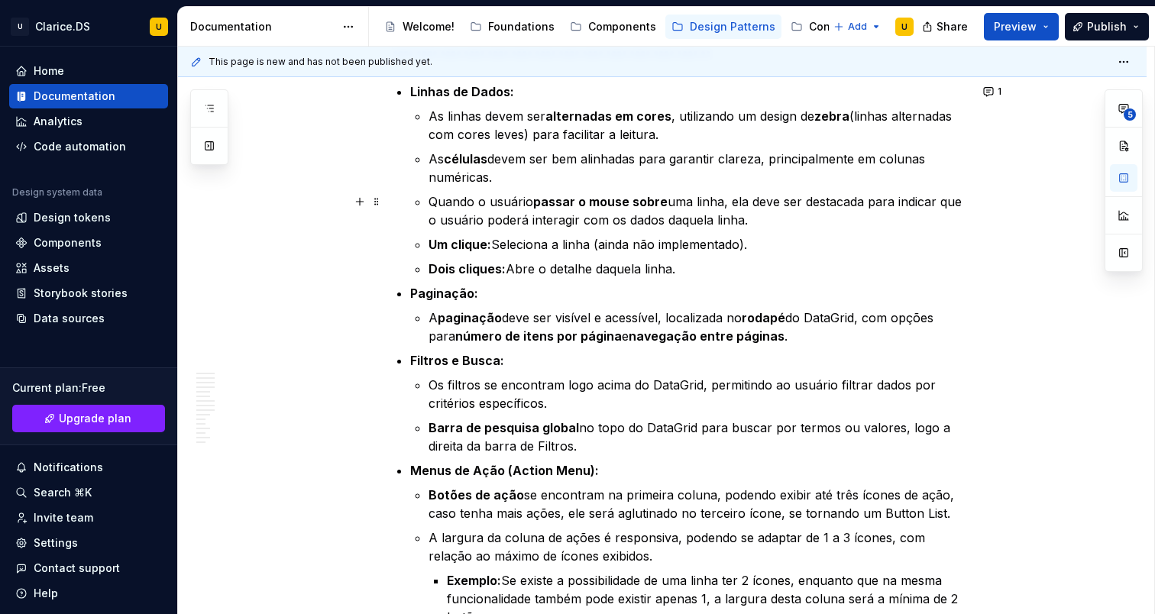
scroll to position [2800, 0]
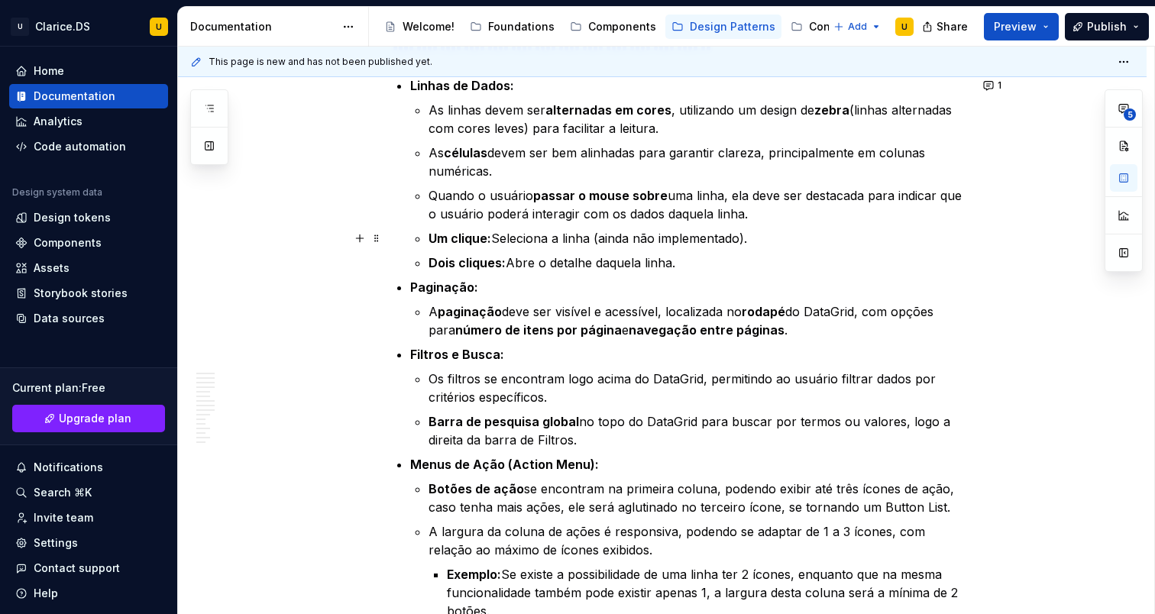
click at [601, 245] on p "Um clique: Seleciona a linha (ainda não implementado)." at bounding box center [699, 238] width 541 height 18
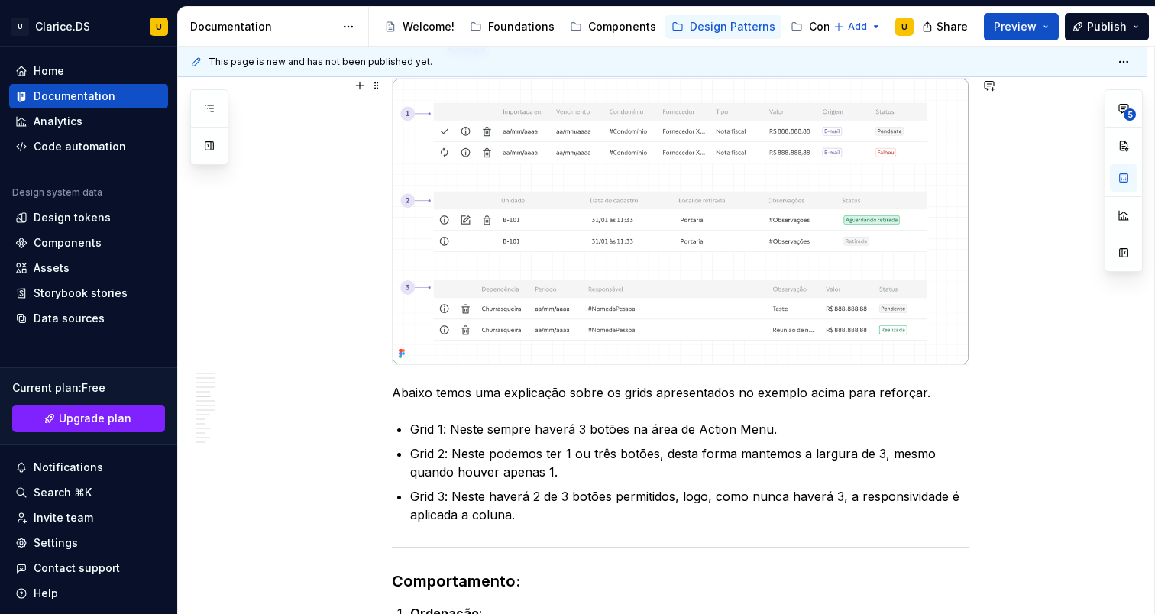
scroll to position [3352, 0]
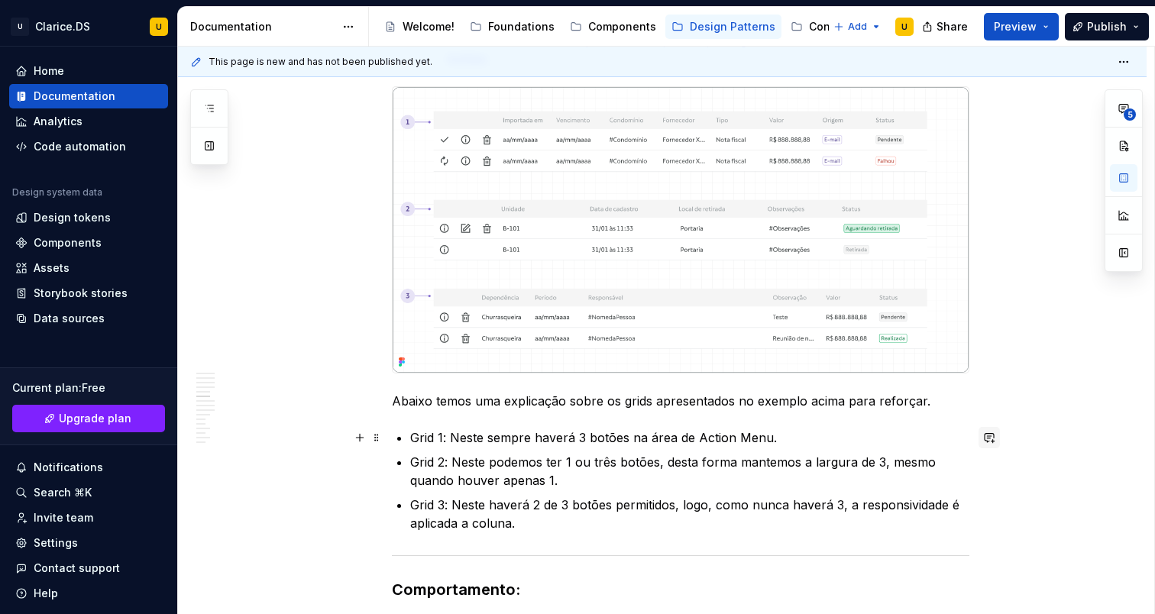
click at [997, 435] on button "button" at bounding box center [989, 437] width 21 height 21
click at [912, 471] on p "No Grid 3: Neste haverá 2 de botões?" at bounding box center [881, 465] width 225 height 16
click at [912, 470] on span "No Grid 3: Neste haverá 2 de botões?" at bounding box center [864, 464] width 191 height 13
click at [915, 467] on span "No Grid 3: Neste haverá 2 de botões?" at bounding box center [864, 464] width 191 height 13
click at [981, 468] on p "No Grid 3: Neste haverá 2 de 3 botões?" at bounding box center [881, 465] width 225 height 16
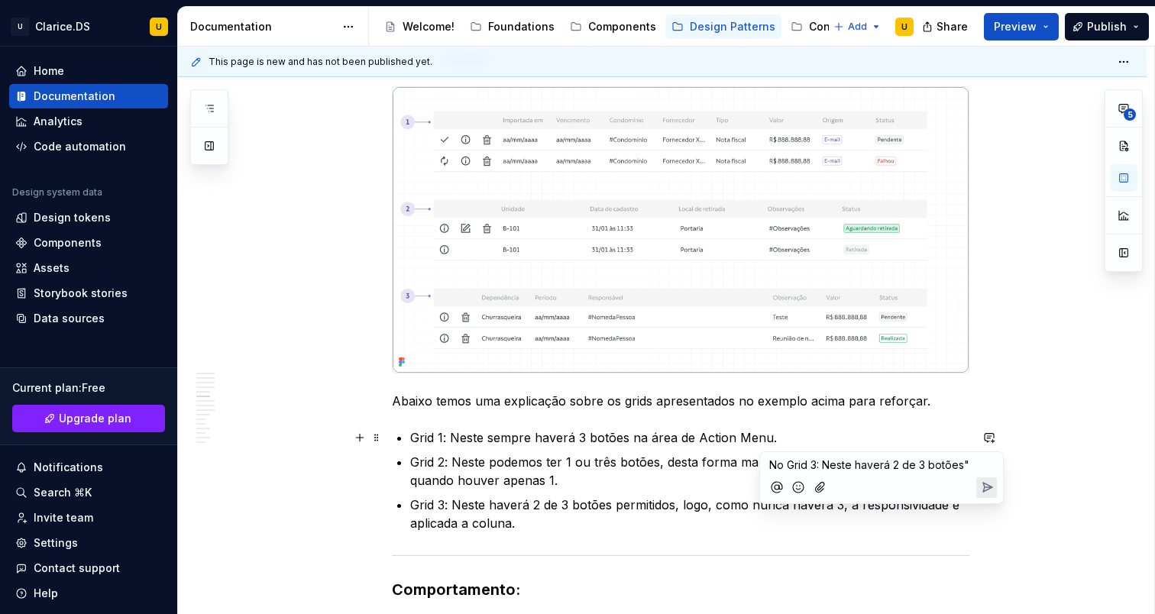
click at [822, 468] on span "No Grid 3: Neste haverá 2 de 3 botões"" at bounding box center [869, 464] width 200 height 13
click at [981, 458] on p "No Grid 3: "Neste haverá 2 de 3 botões"" at bounding box center [881, 465] width 225 height 16
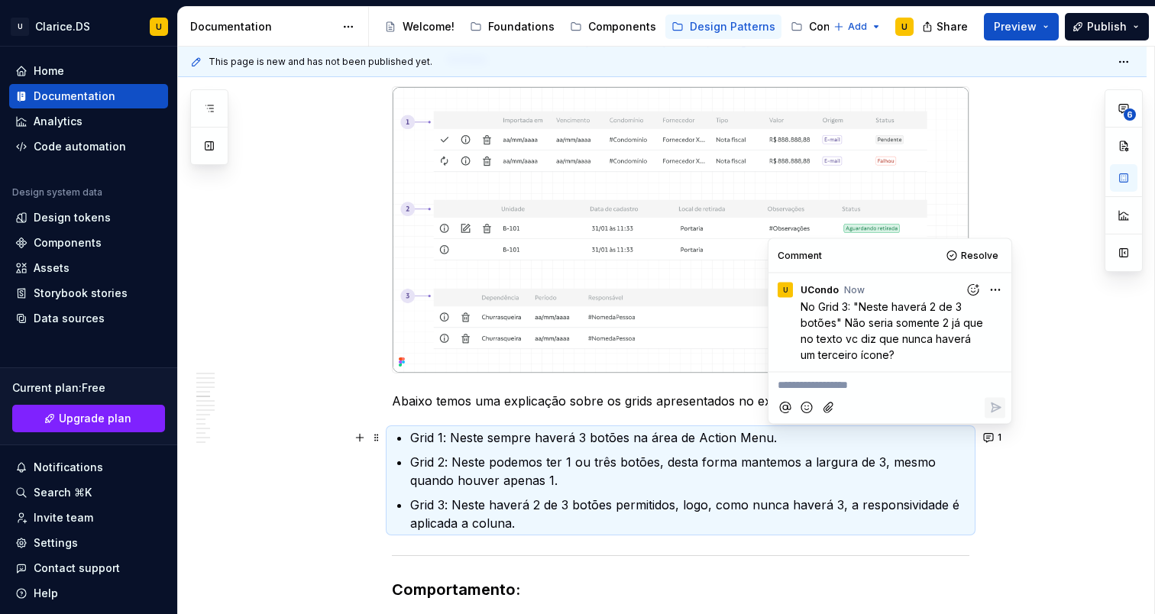
type textarea "*"
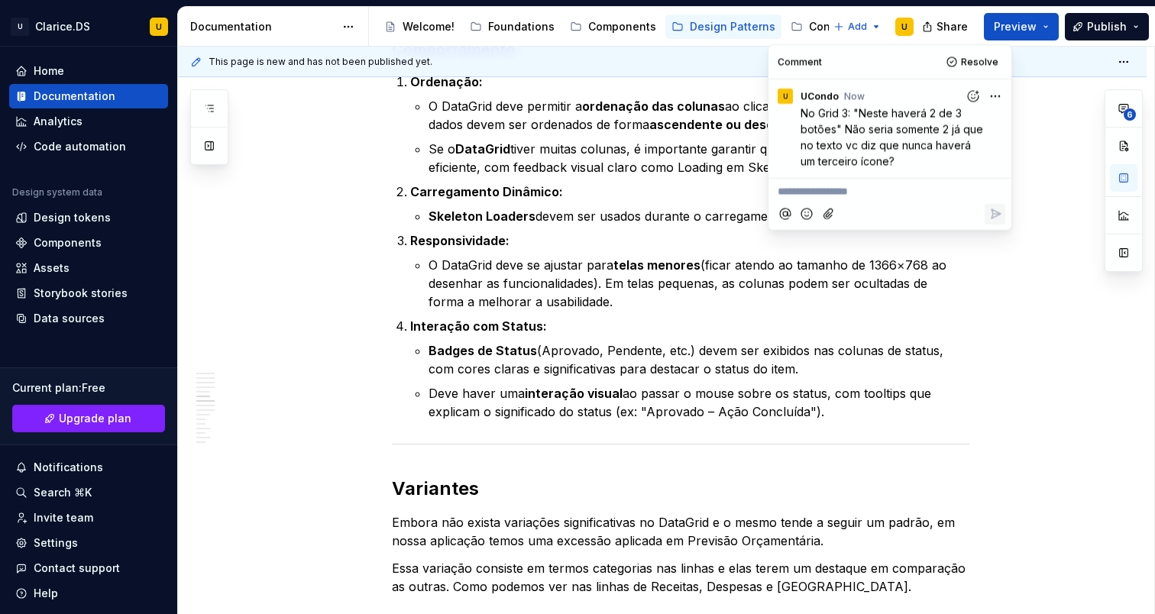
scroll to position [3635, 0]
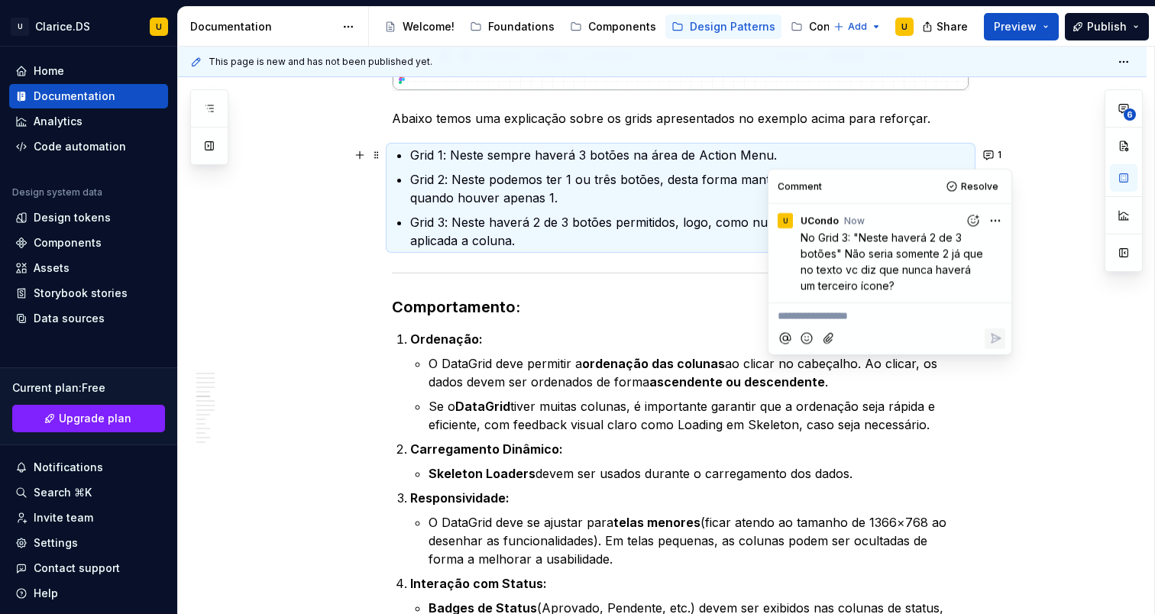
click at [471, 378] on p "O DataGrid deve permitir a ordenação das colunas ao clicar no cabeçalho. Ao cli…" at bounding box center [699, 373] width 541 height 37
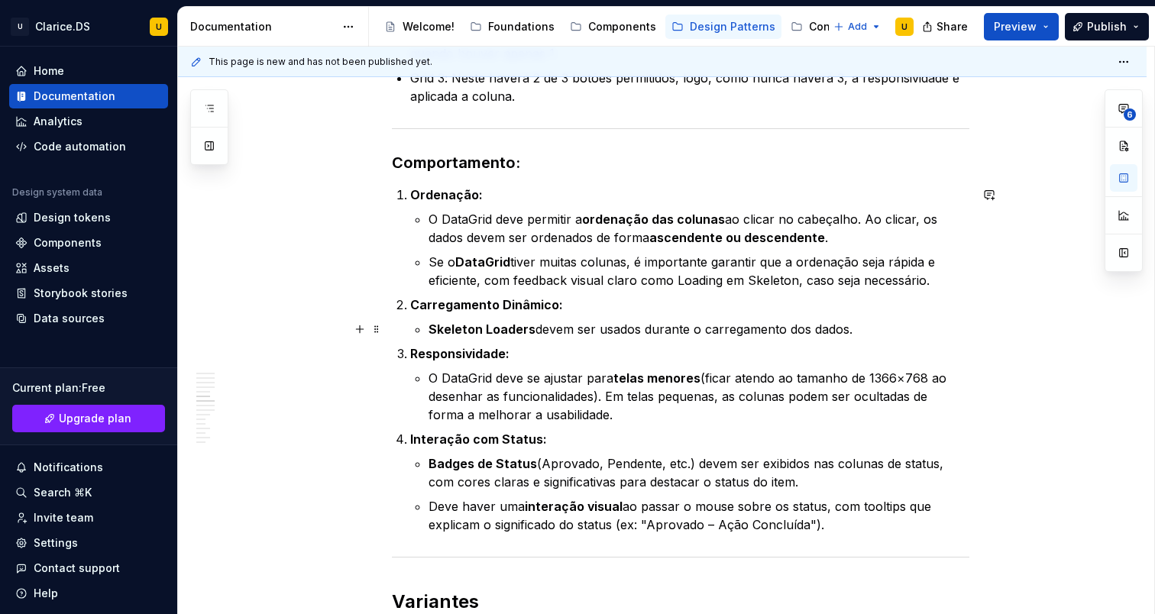
scroll to position [3777, 0]
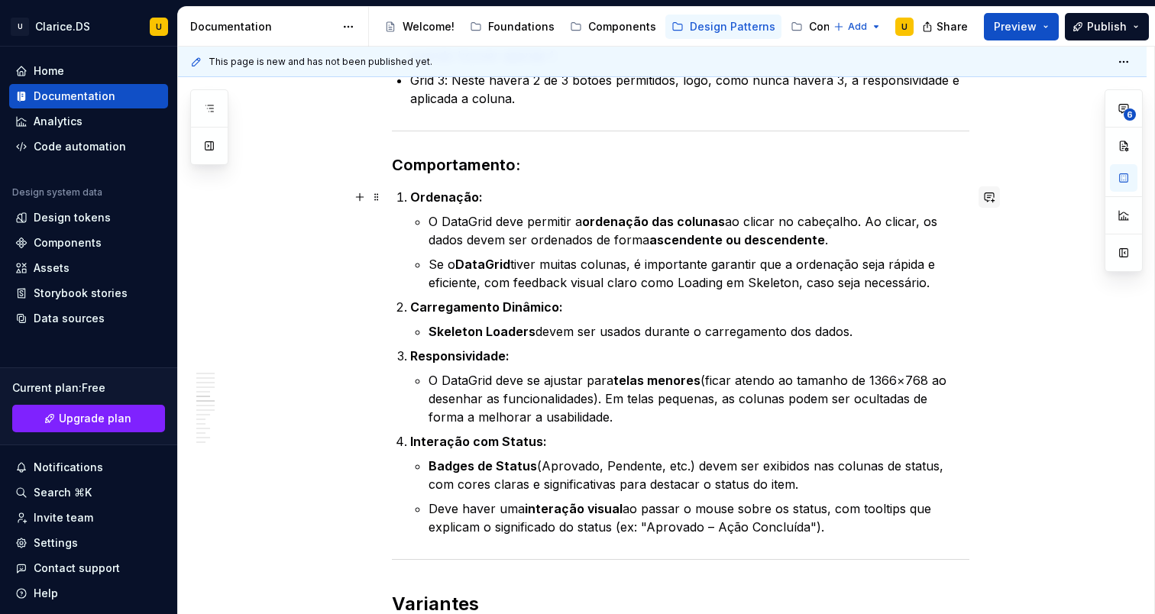
click at [996, 193] on button "button" at bounding box center [989, 196] width 21 height 21
click at [850, 229] on p "**********" at bounding box center [881, 224] width 225 height 16
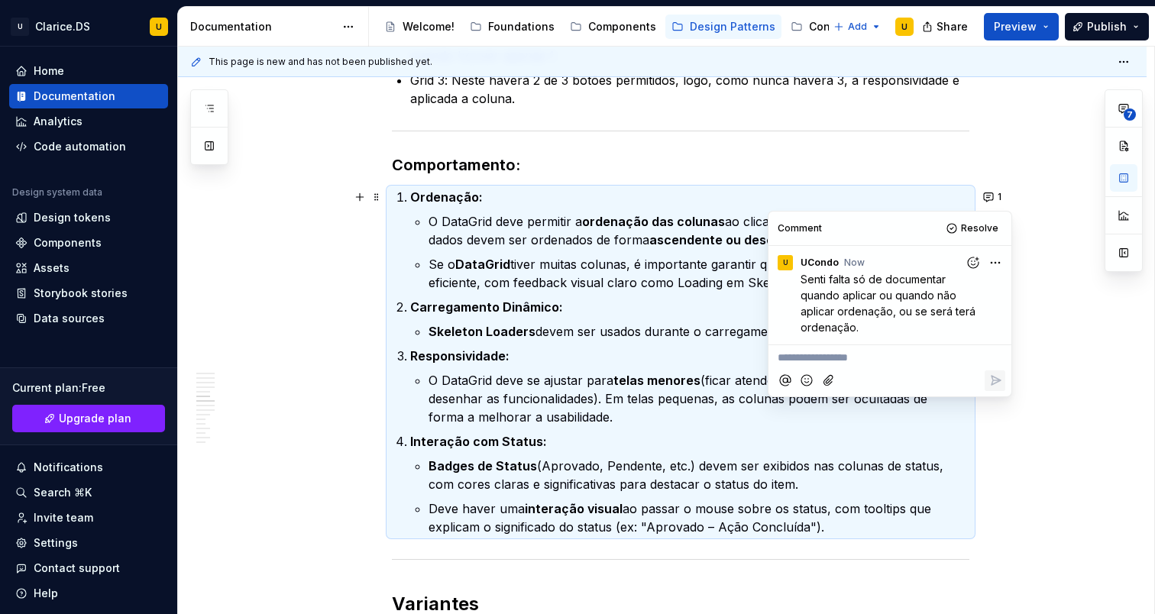
type textarea "*"
click at [460, 264] on p "Se o DataGrid tiver muitas colunas, é importante garantir que a ordenação seja …" at bounding box center [699, 273] width 541 height 37
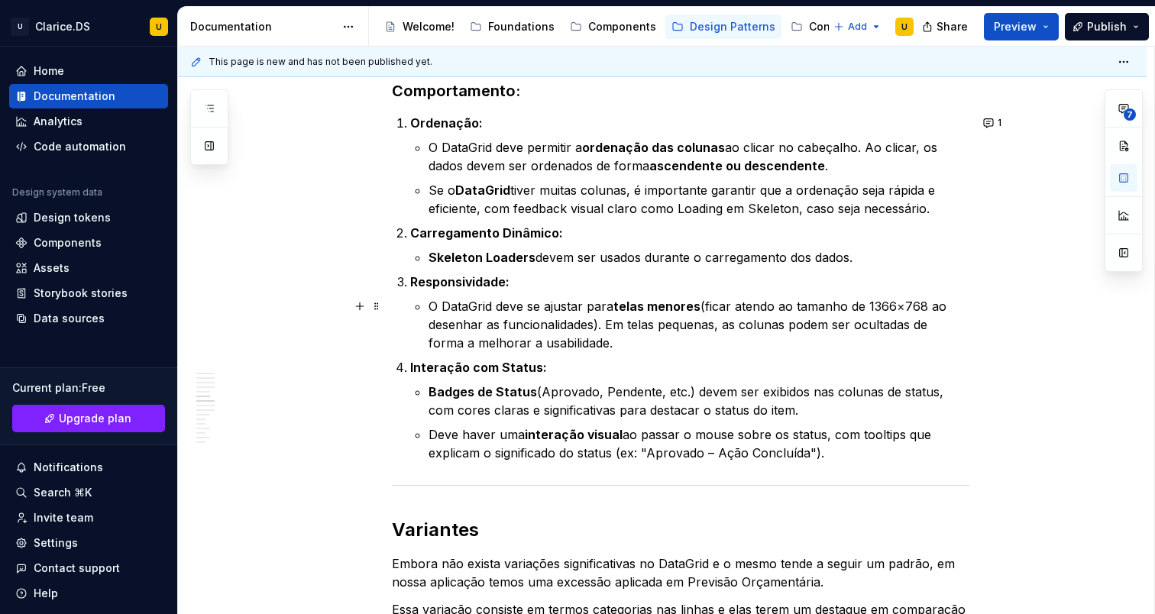
scroll to position [3850, 0]
click at [892, 256] on p "Skeleton Loaders devem ser usados durante o carregamento dos dados." at bounding box center [699, 258] width 541 height 18
click at [999, 125] on button "1" at bounding box center [994, 123] width 30 height 21
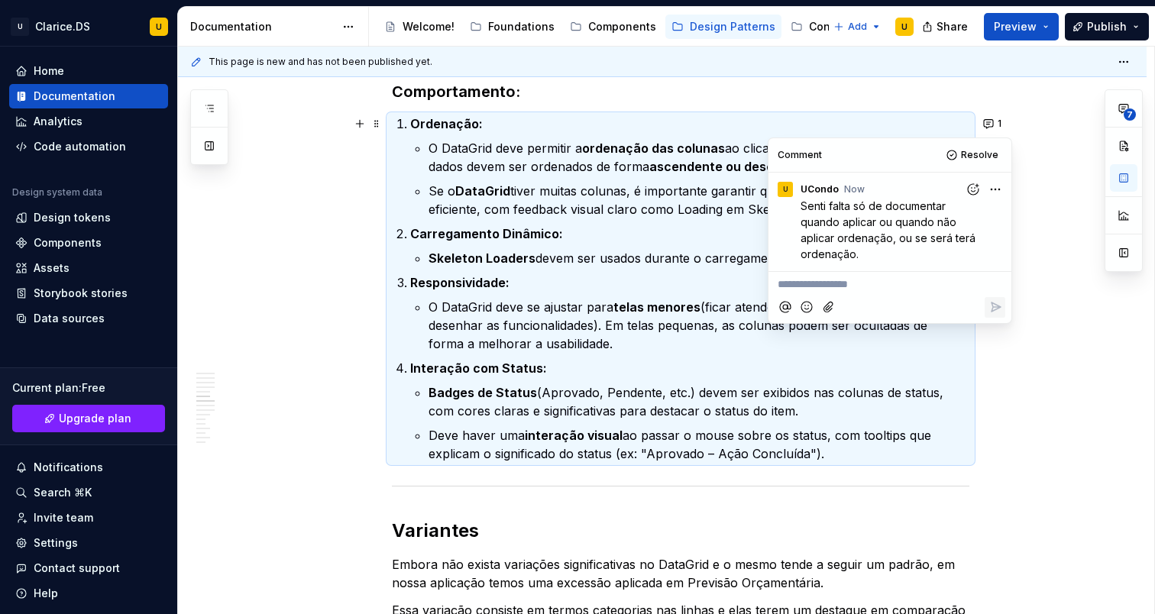
click at [875, 274] on div "**********" at bounding box center [890, 282] width 231 height 21
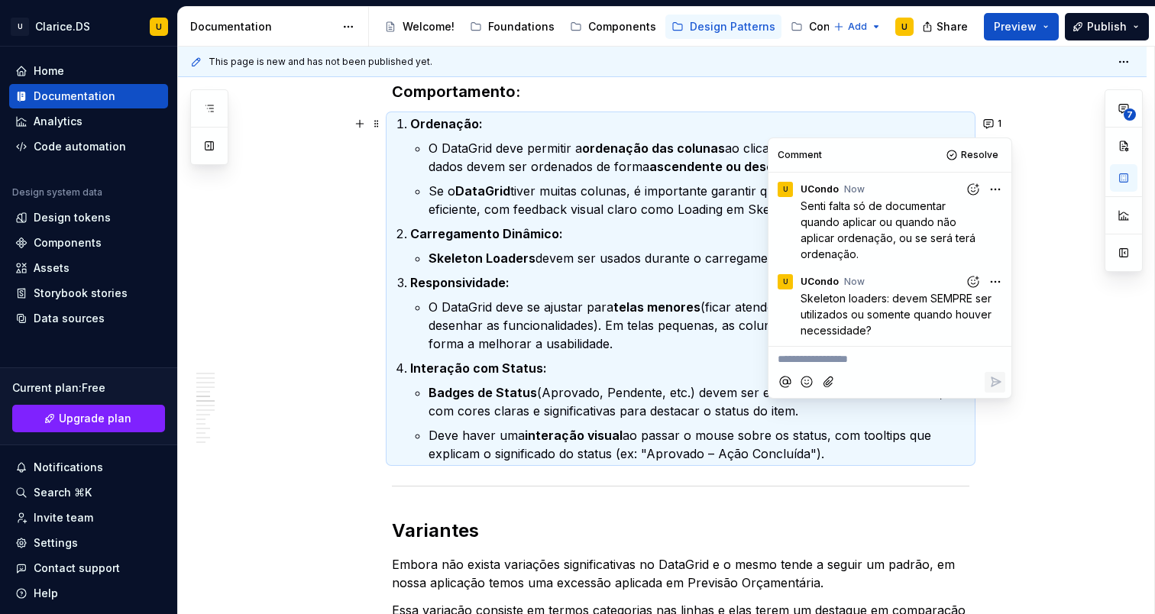
click at [615, 320] on p "O DataGrid deve se ajustar para telas menores (ficar atendo ao tamanho de 1366×…" at bounding box center [699, 325] width 541 height 55
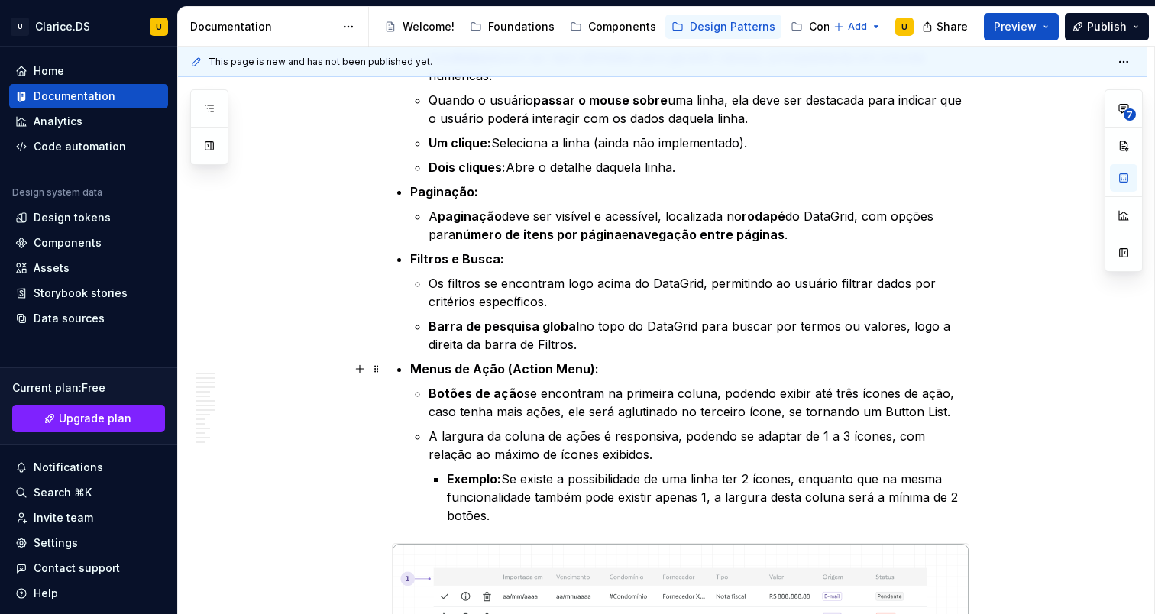
scroll to position [2949, 0]
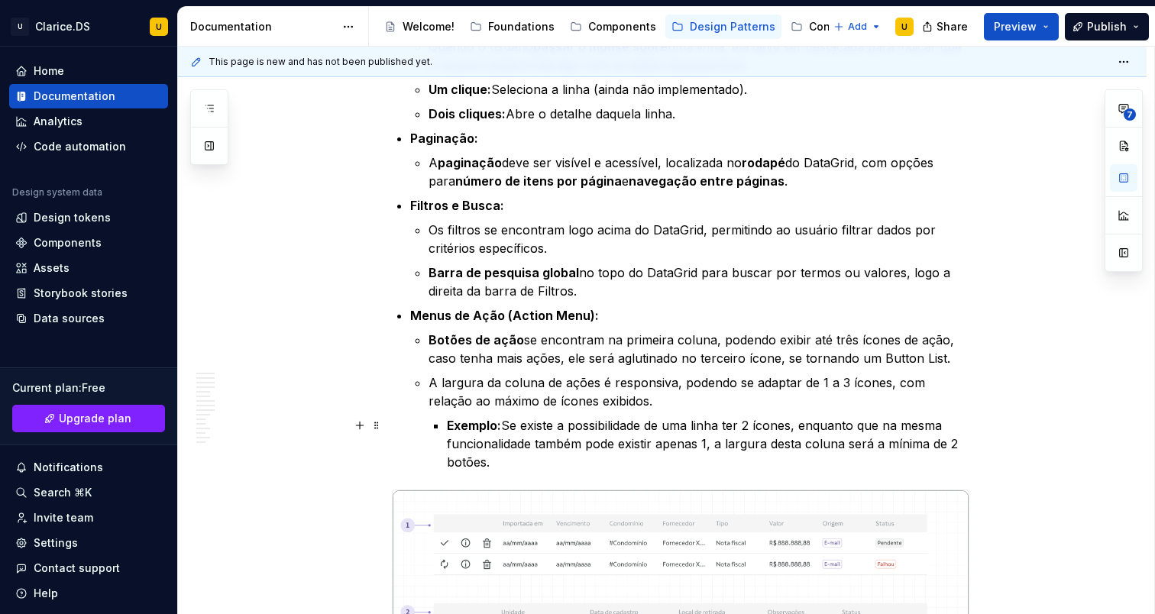
click at [954, 429] on p "Exemplo: Se existe a possibilidade de uma linha ter 2 ícones, enquanto que na m…" at bounding box center [708, 443] width 523 height 55
click at [977, 325] on div "Apresentação O DataGrid é um componente essencial para a apresentação de grande…" at bounding box center [662, 385] width 969 height 6145
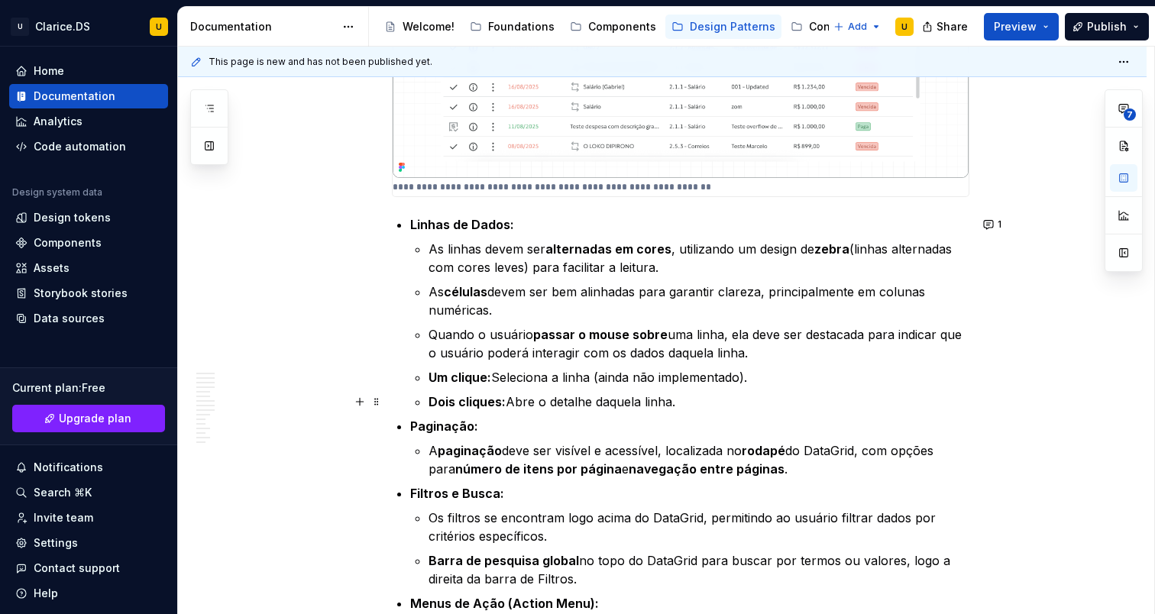
scroll to position [2645, 0]
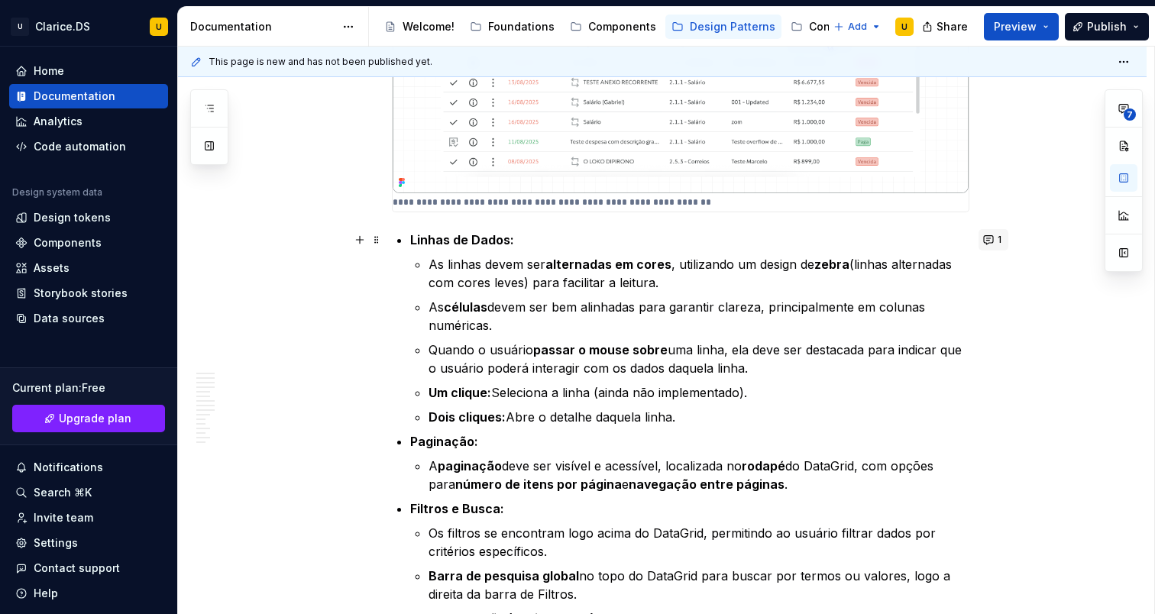
click at [1000, 242] on button "1" at bounding box center [994, 239] width 30 height 21
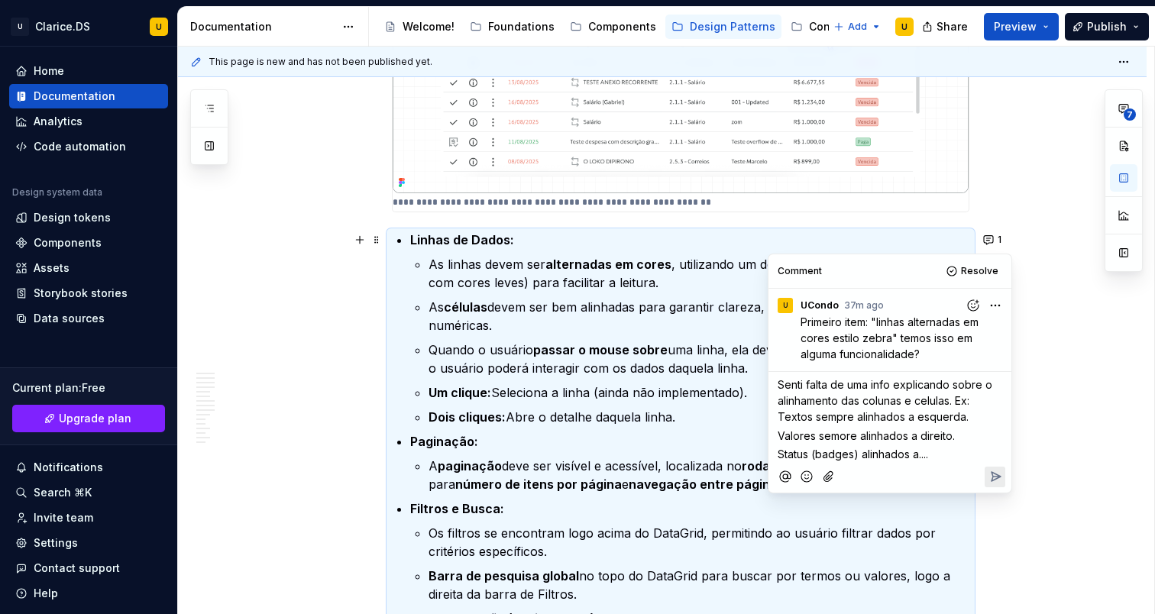
click at [996, 480] on icon "Reply" at bounding box center [995, 476] width 15 height 15
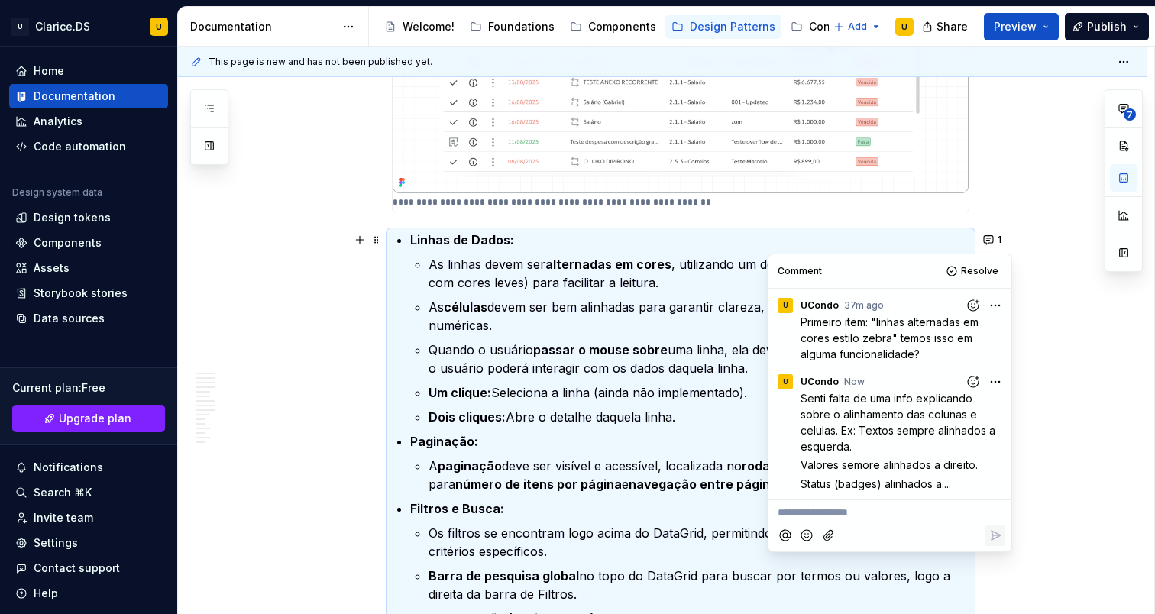
click at [571, 269] on strong "alternadas em cores" at bounding box center [609, 264] width 126 height 15
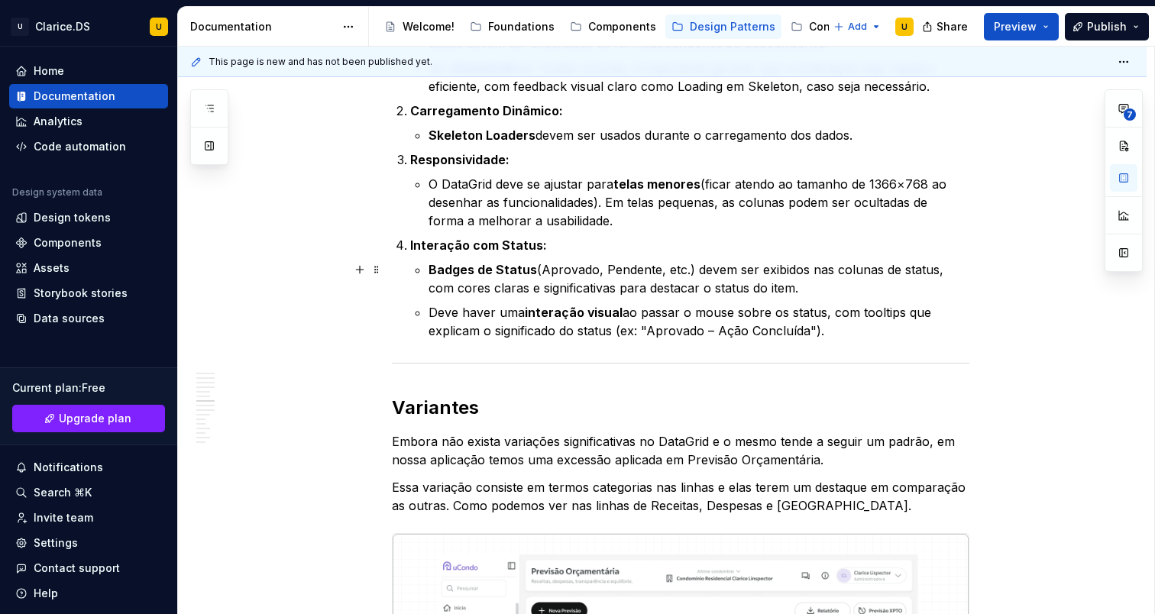
scroll to position [3975, 0]
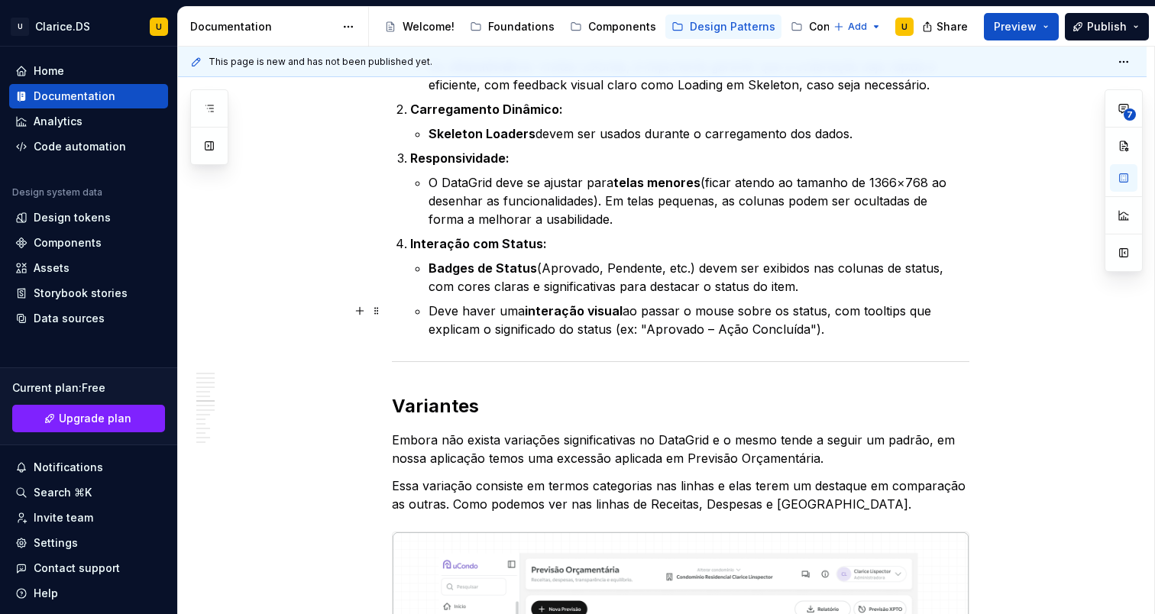
click at [884, 311] on p "Deve haver uma interação visual ao passar o mouse sobre os status, com tooltips…" at bounding box center [699, 320] width 541 height 37
click at [947, 278] on p "Badges de Status (Aprovado, Pendente, etc.) devem ser exibidos nas colunas de s…" at bounding box center [699, 277] width 541 height 37
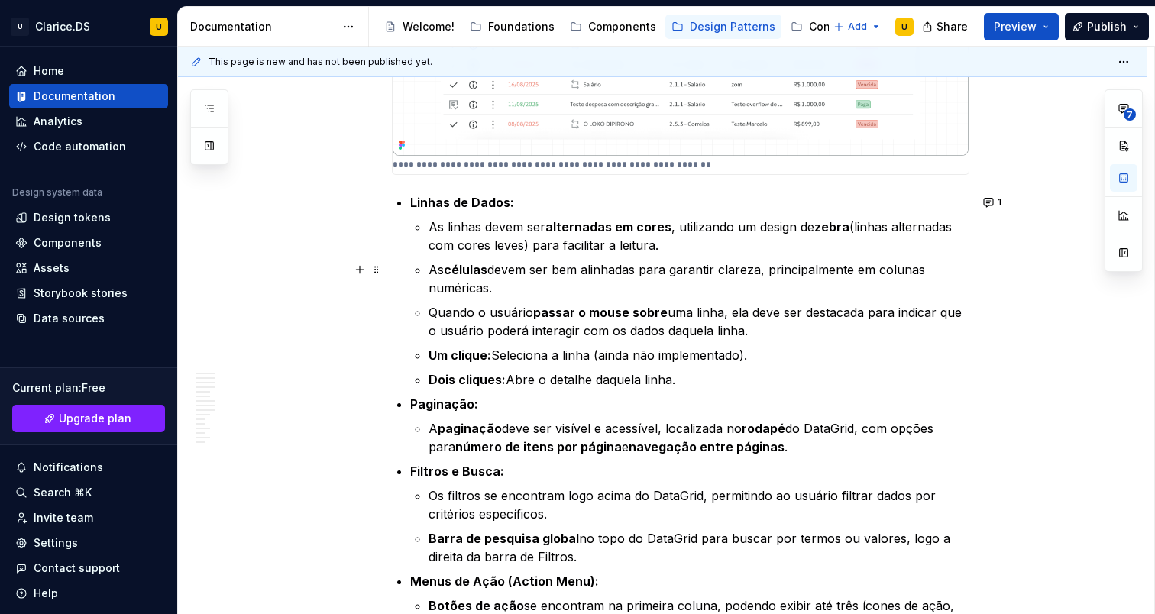
scroll to position [2662, 0]
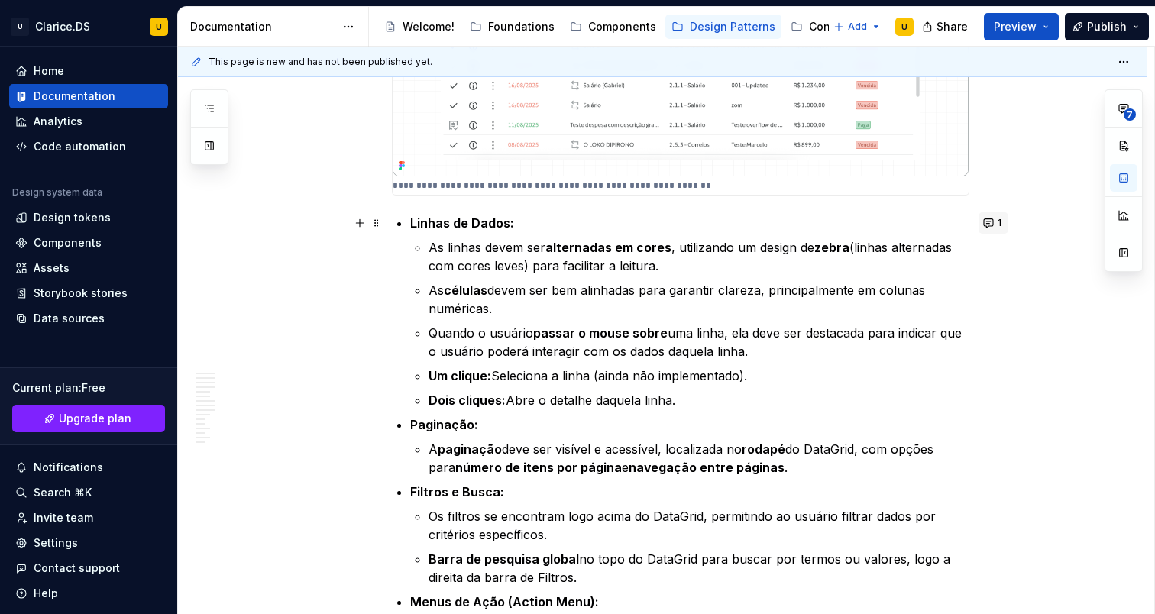
click at [996, 230] on button "1" at bounding box center [994, 222] width 30 height 21
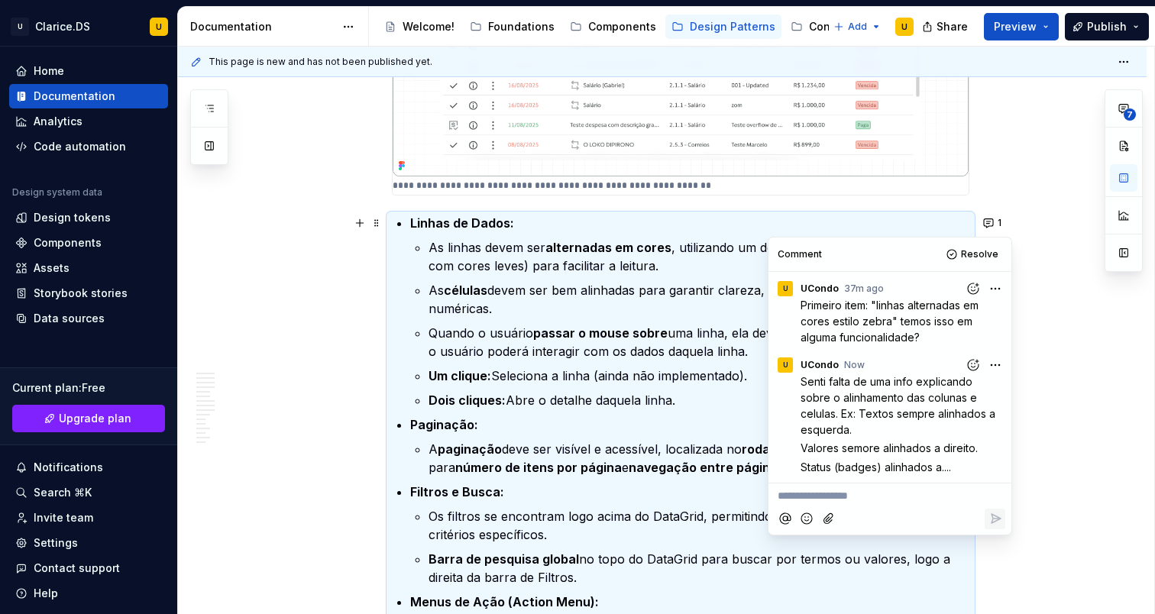
click at [830, 490] on p "**********" at bounding box center [890, 496] width 225 height 16
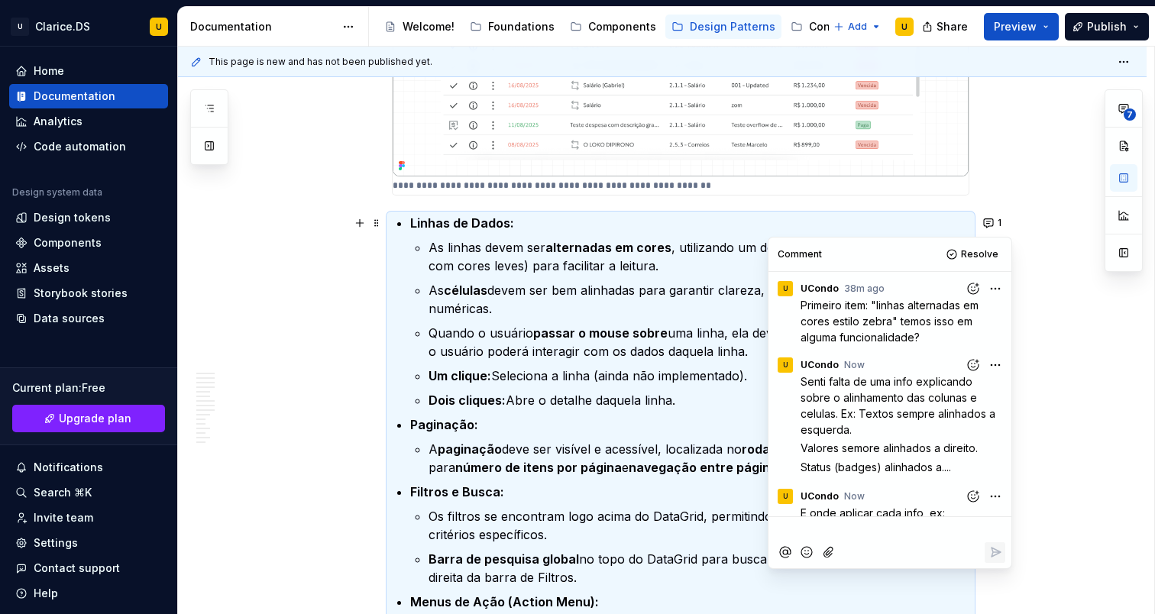
scroll to position [82, 0]
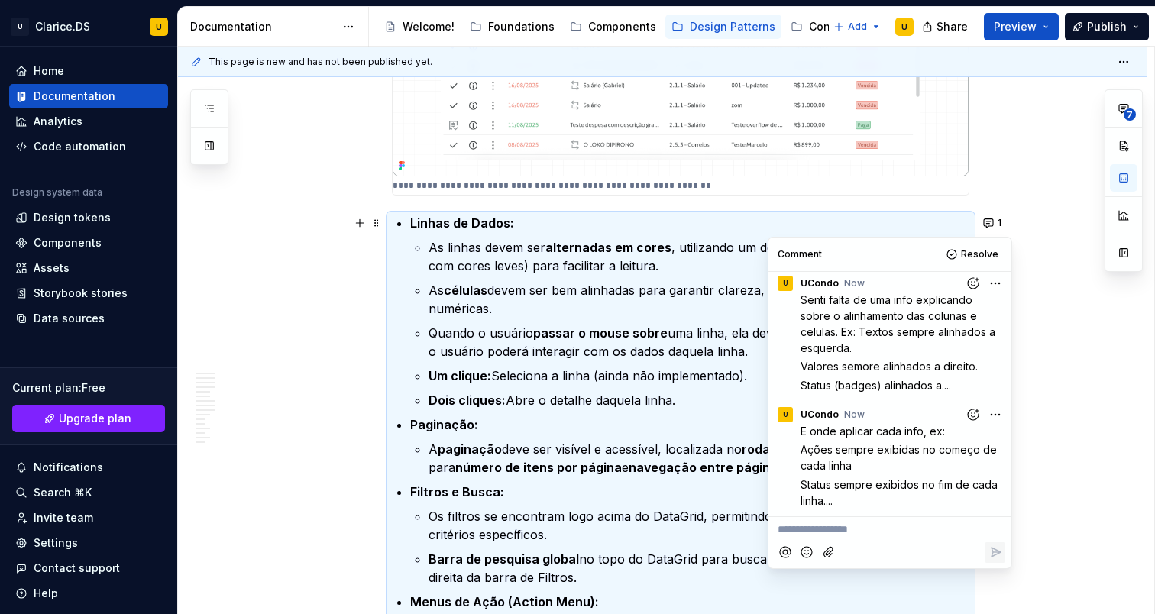
click at [656, 385] on ul "As linhas devem ser alternadas em cores , utilizando um design de zebra (linhas…" at bounding box center [699, 323] width 541 height 171
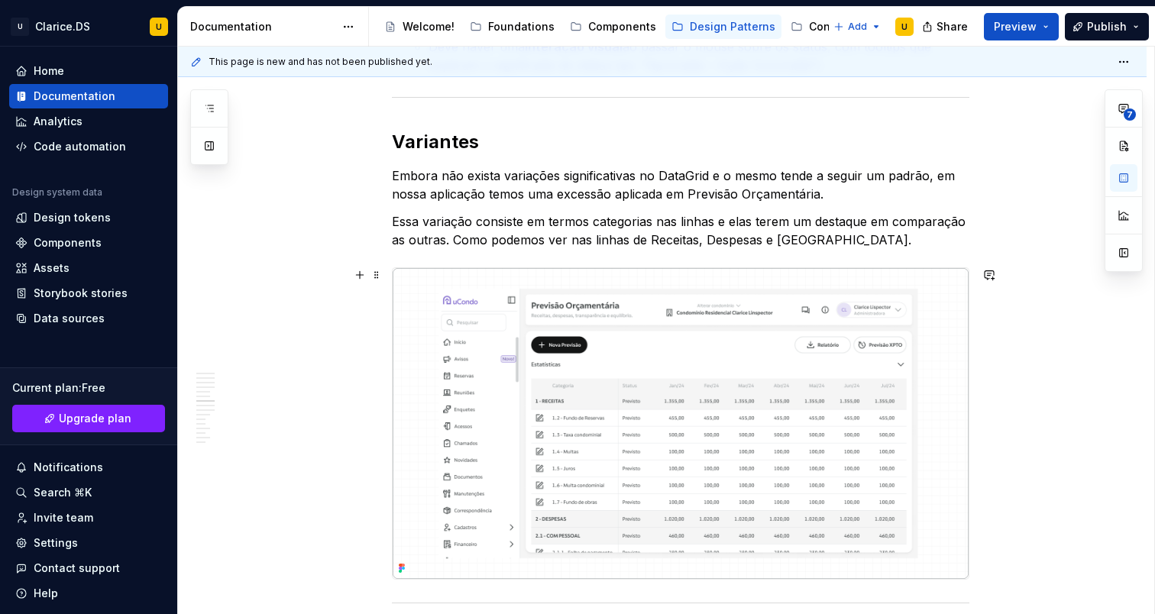
scroll to position [4225, 0]
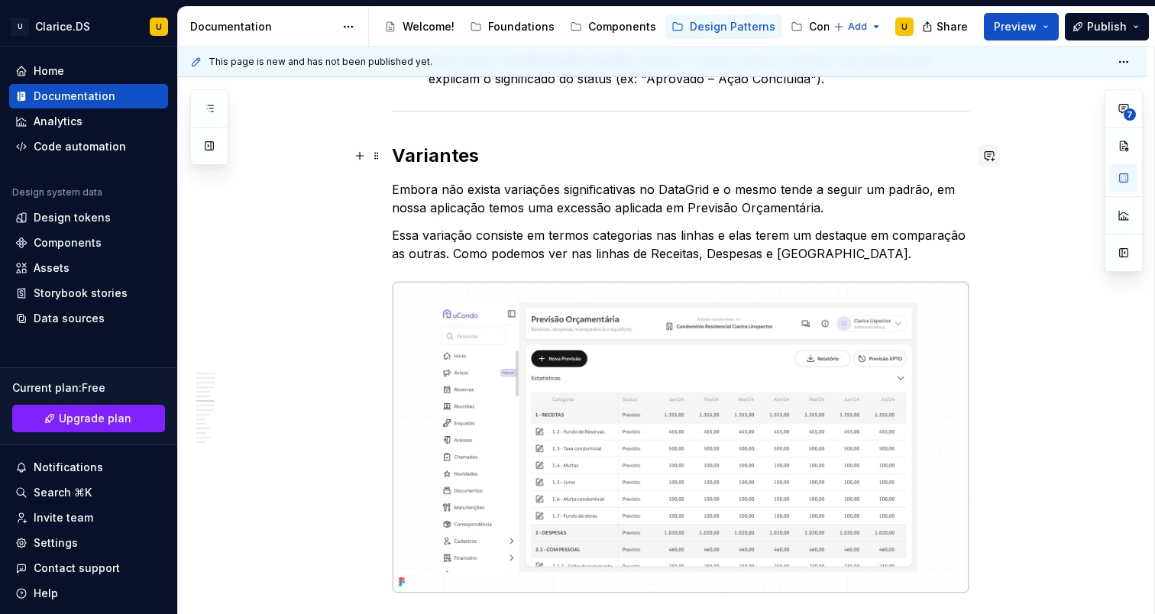
click at [994, 154] on button "button" at bounding box center [989, 155] width 21 height 21
click at [882, 183] on p "**********" at bounding box center [881, 183] width 225 height 16
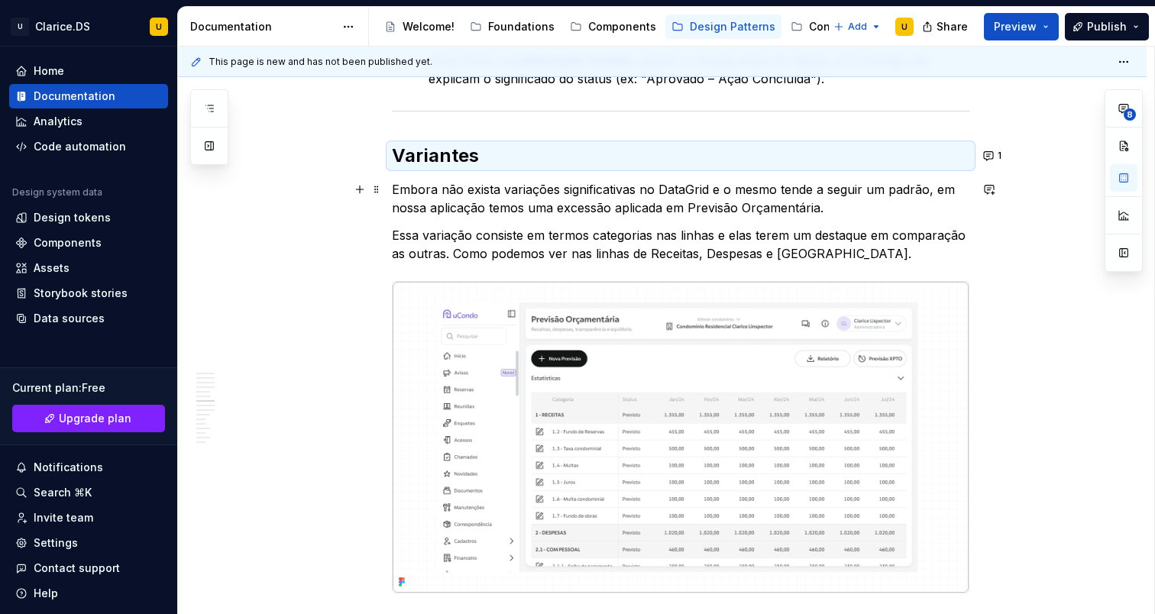
click at [749, 196] on p "Embora não exista variações significativas no DataGrid e o mesmo tende a seguir…" at bounding box center [681, 198] width 578 height 37
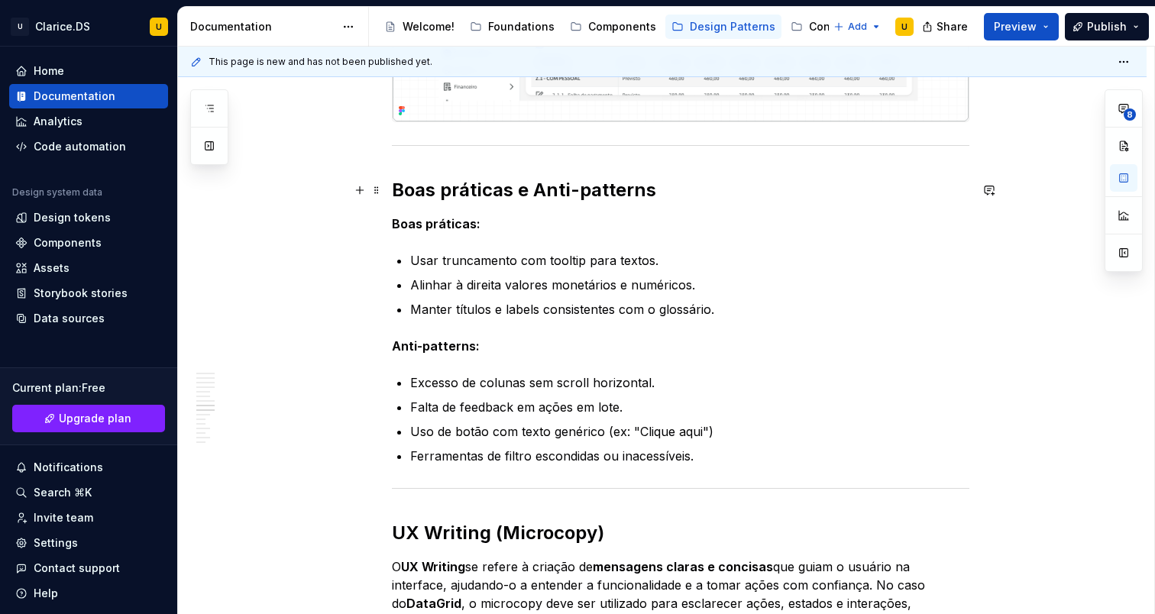
scroll to position [4714, 0]
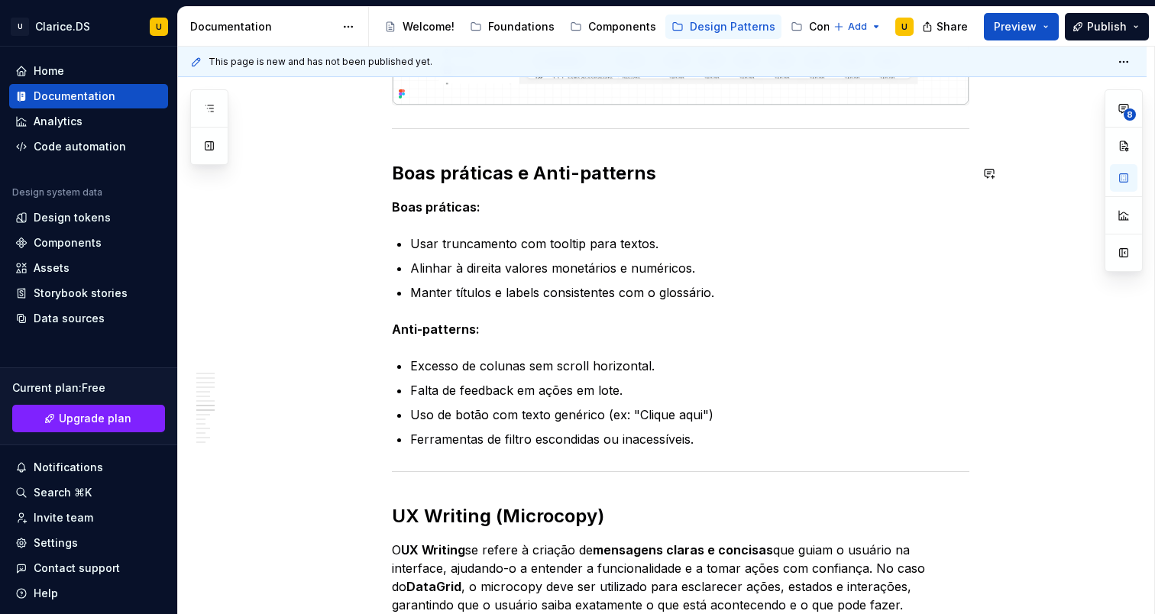
type textarea "*"
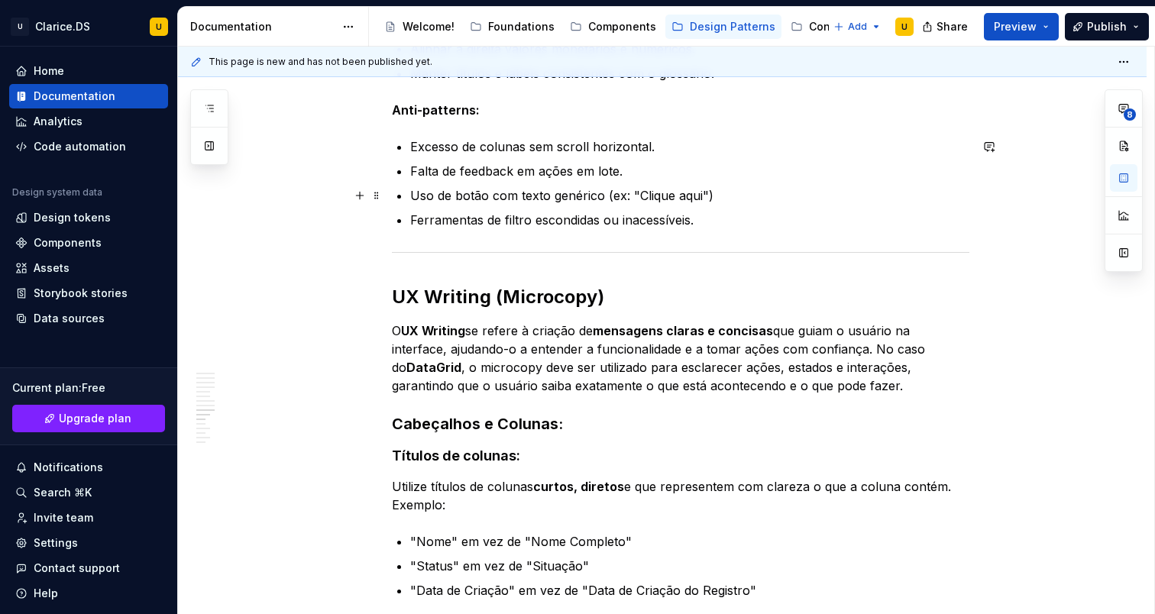
scroll to position [4936, 0]
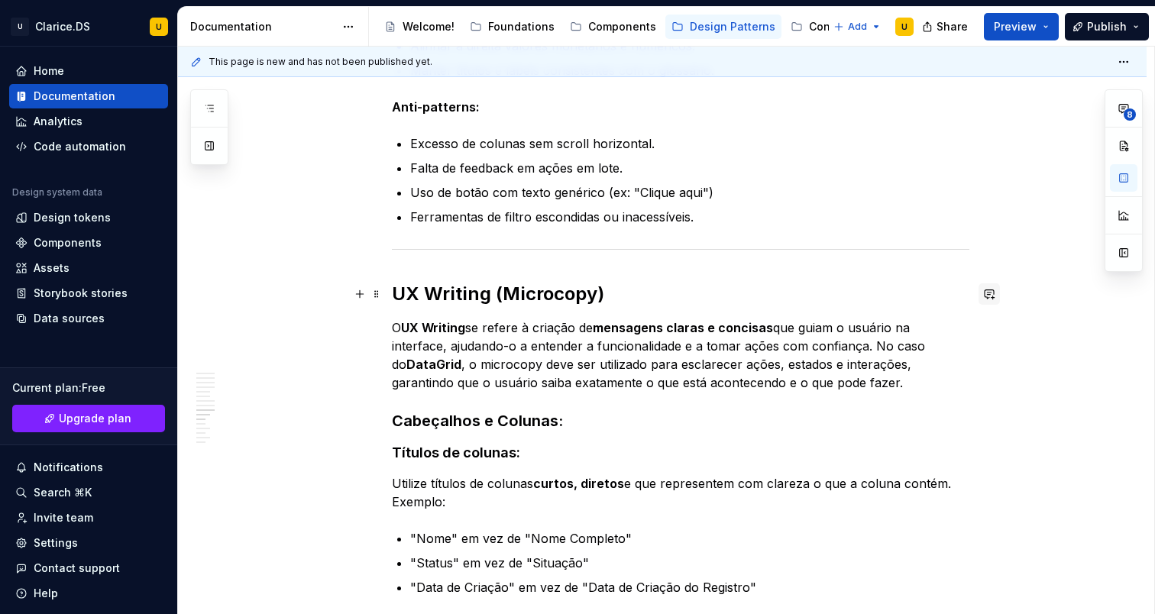
click at [995, 296] on button "button" at bounding box center [989, 293] width 21 height 21
click at [689, 345] on p "O UX Writing se refere à criação de mensagens claras e concisas que guiam o usu…" at bounding box center [681, 355] width 578 height 73
click at [701, 300] on h2 "UX Writing (Microcopy)" at bounding box center [681, 294] width 578 height 24
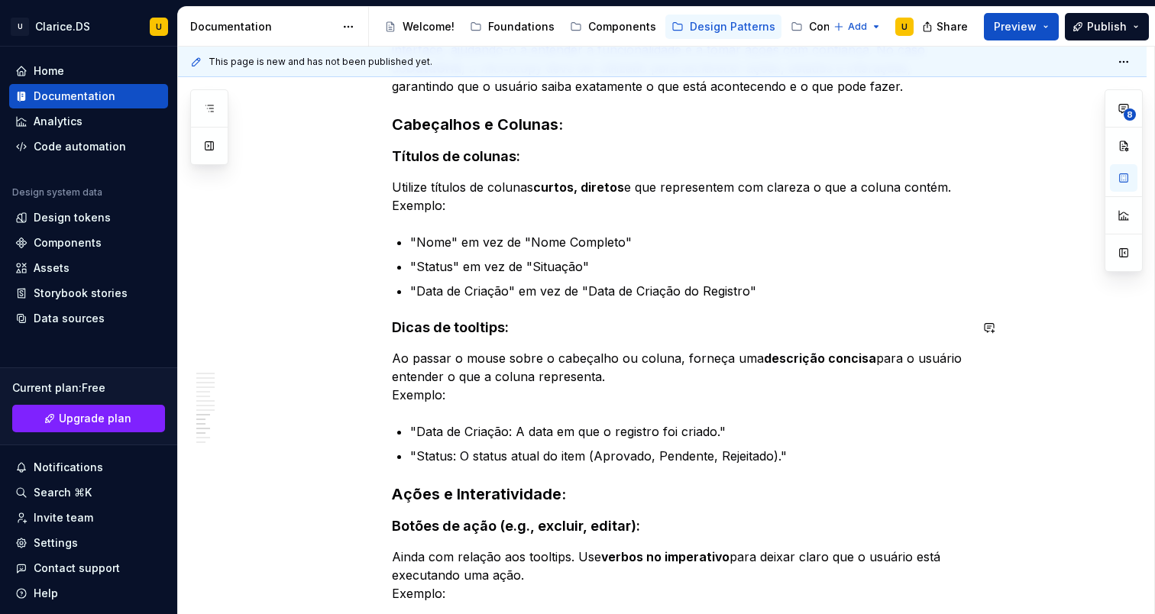
scroll to position [5231, 0]
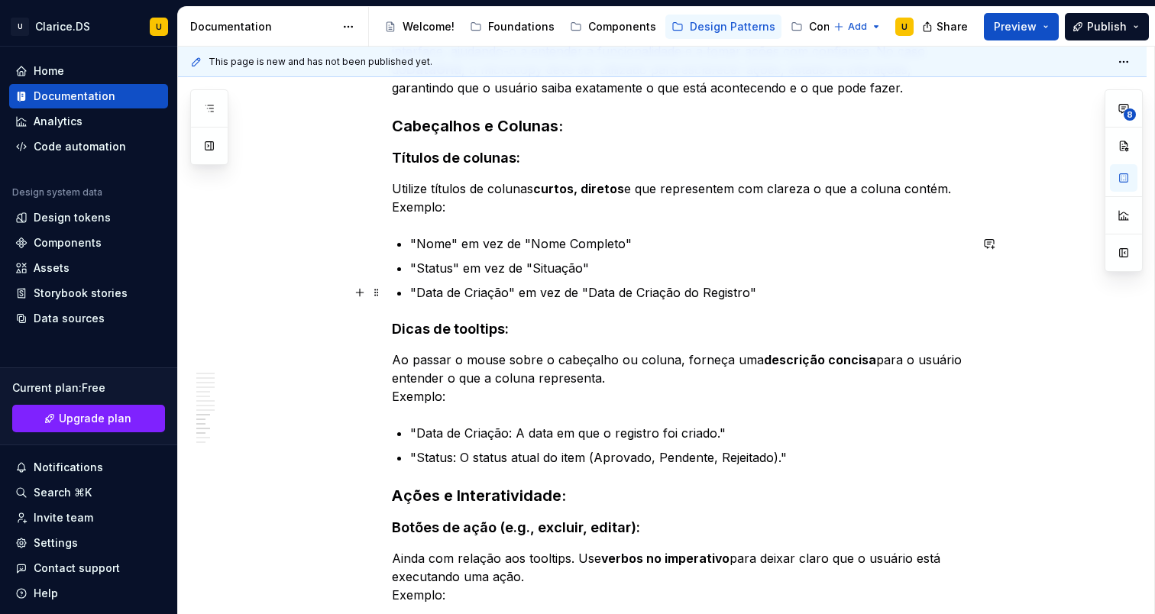
click at [507, 295] on p ""Data de Criação" em vez de "Data de Criação do Registro"" at bounding box center [689, 292] width 559 height 18
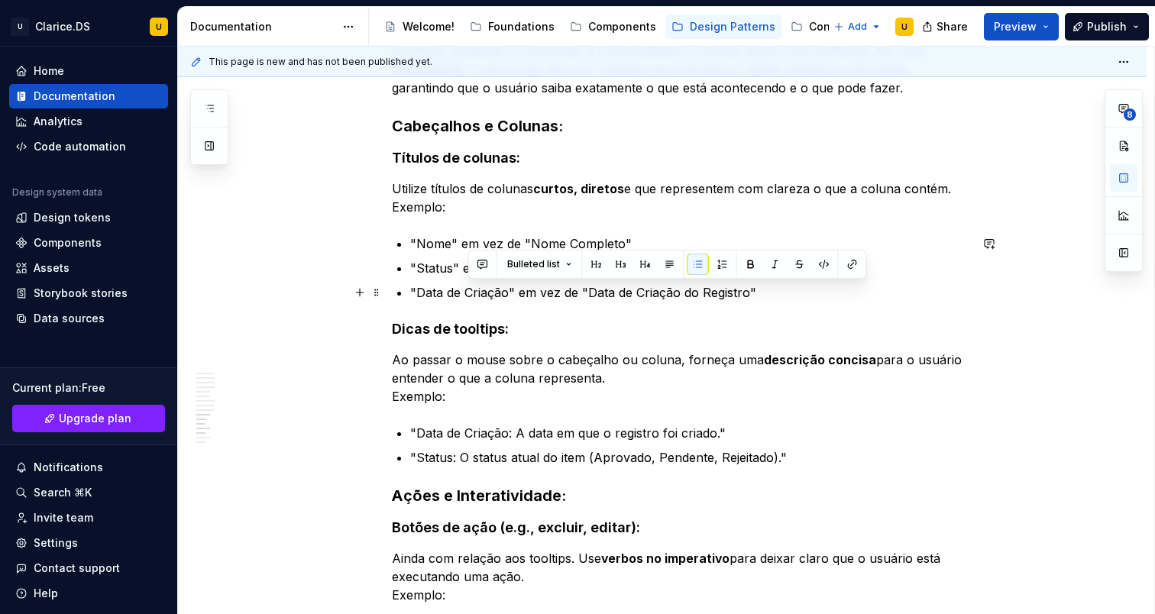
click at [573, 290] on p ""Data de Criação" em vez de "Data de Criação do Registro"" at bounding box center [689, 292] width 559 height 18
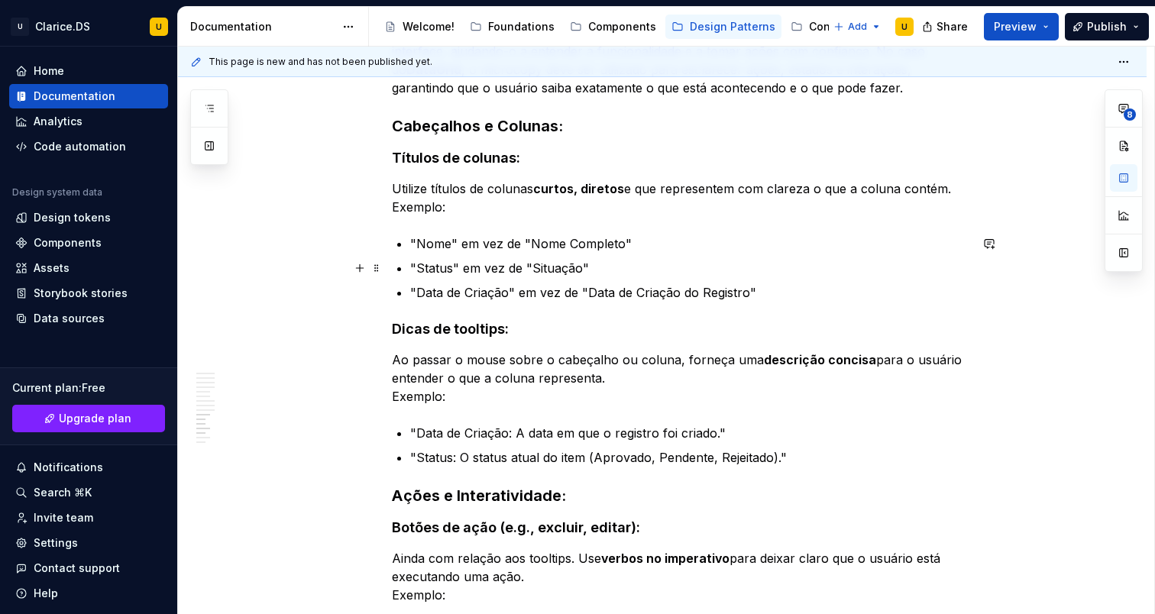
click at [559, 270] on p ""Status" em vez de "Situação"" at bounding box center [689, 268] width 559 height 18
click at [521, 270] on p ""Status" em vez de "Situação"" at bounding box center [689, 268] width 559 height 18
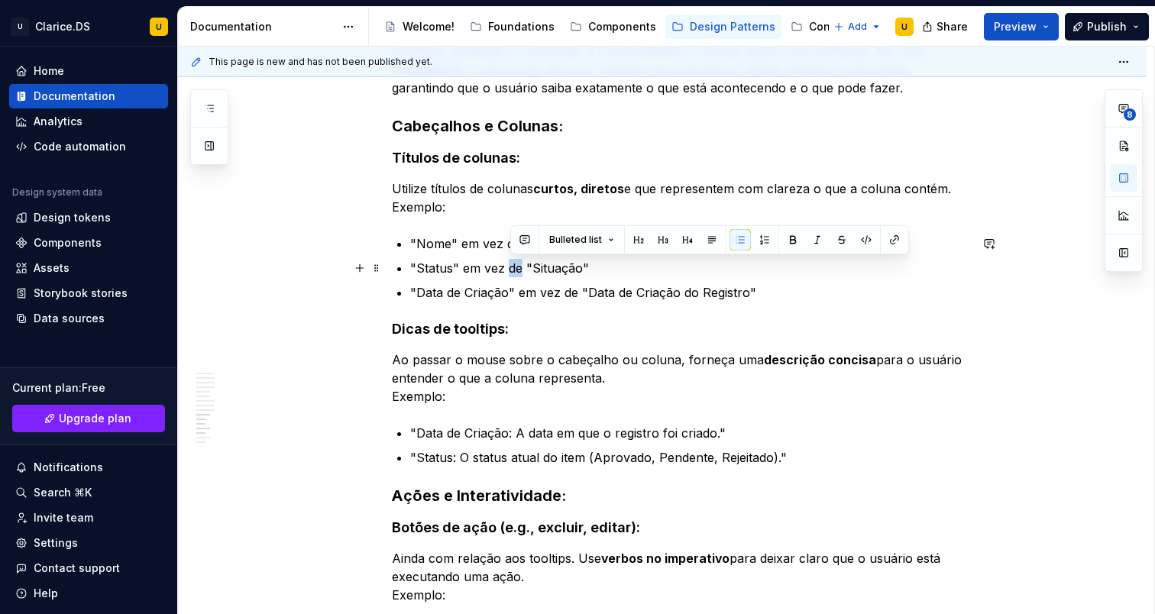
click at [521, 270] on p ""Status" em vez de "Situação"" at bounding box center [689, 268] width 559 height 18
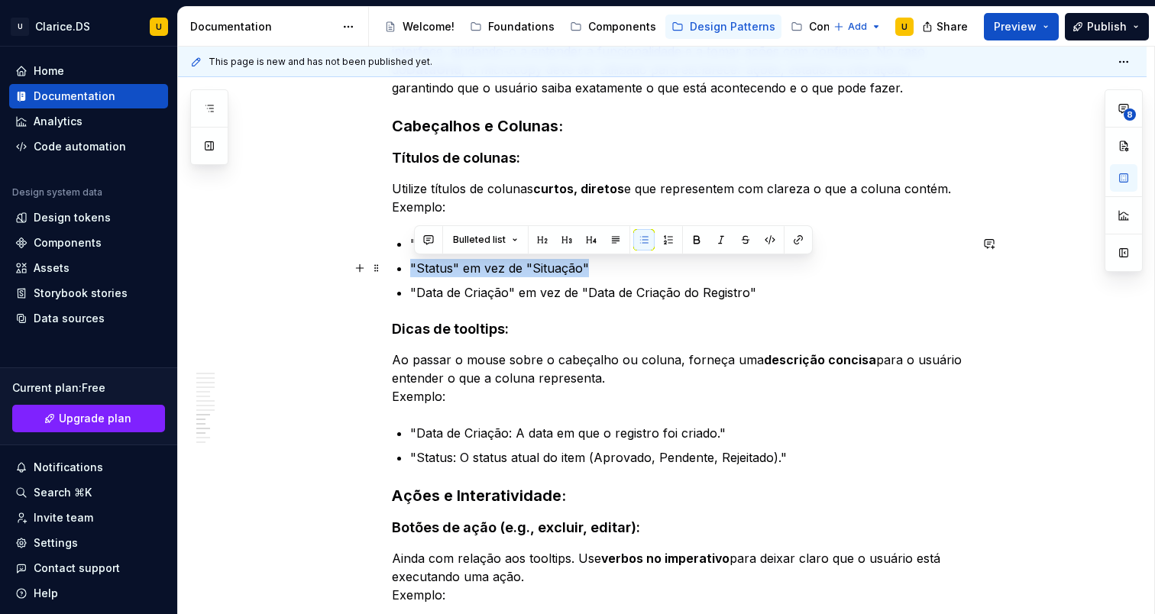
click at [521, 270] on p ""Status" em vez de "Situação"" at bounding box center [689, 268] width 559 height 18
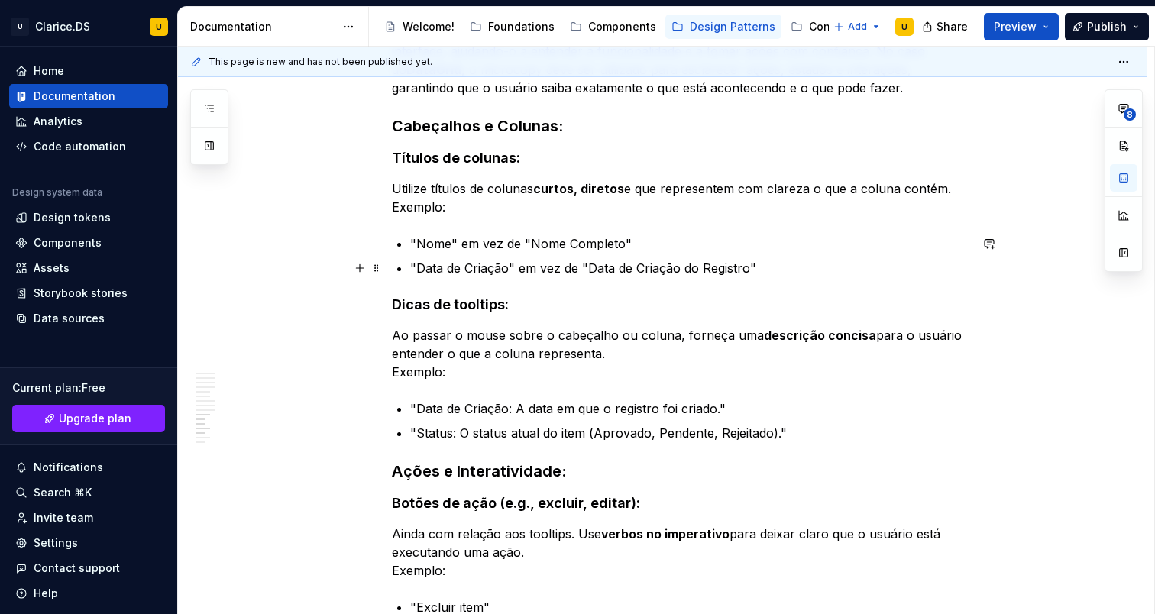
click at [490, 261] on p ""Data de Criação" em vez de "Data de Criação do Registro"" at bounding box center [689, 268] width 559 height 18
click at [661, 275] on p ""Data" em vez de "Data de Criação do Registro"" at bounding box center [689, 268] width 559 height 18
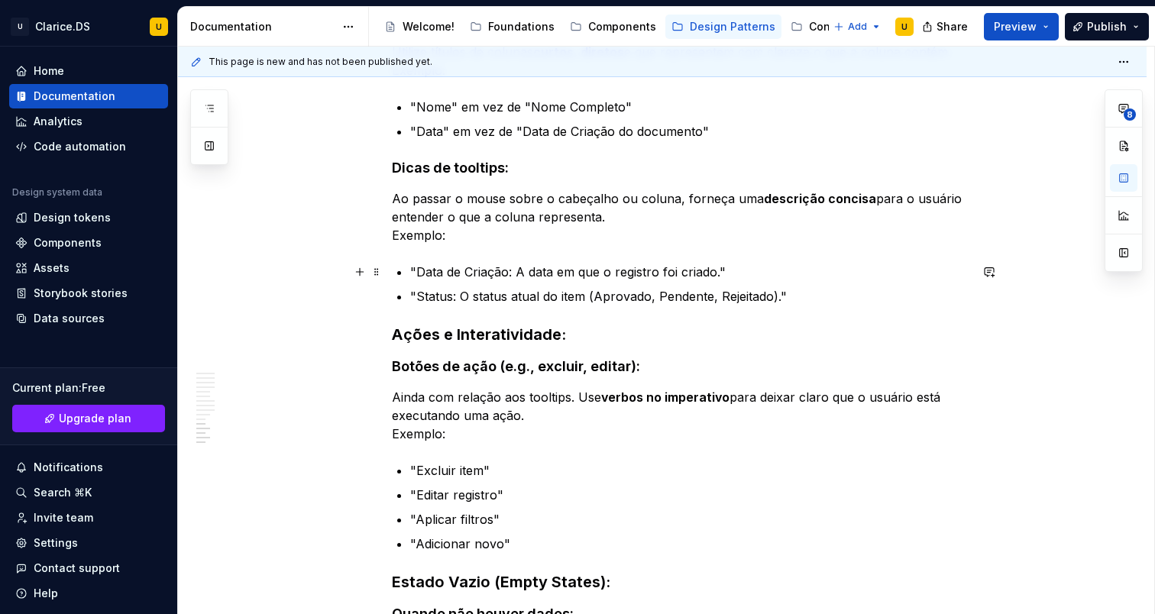
scroll to position [5365, 0]
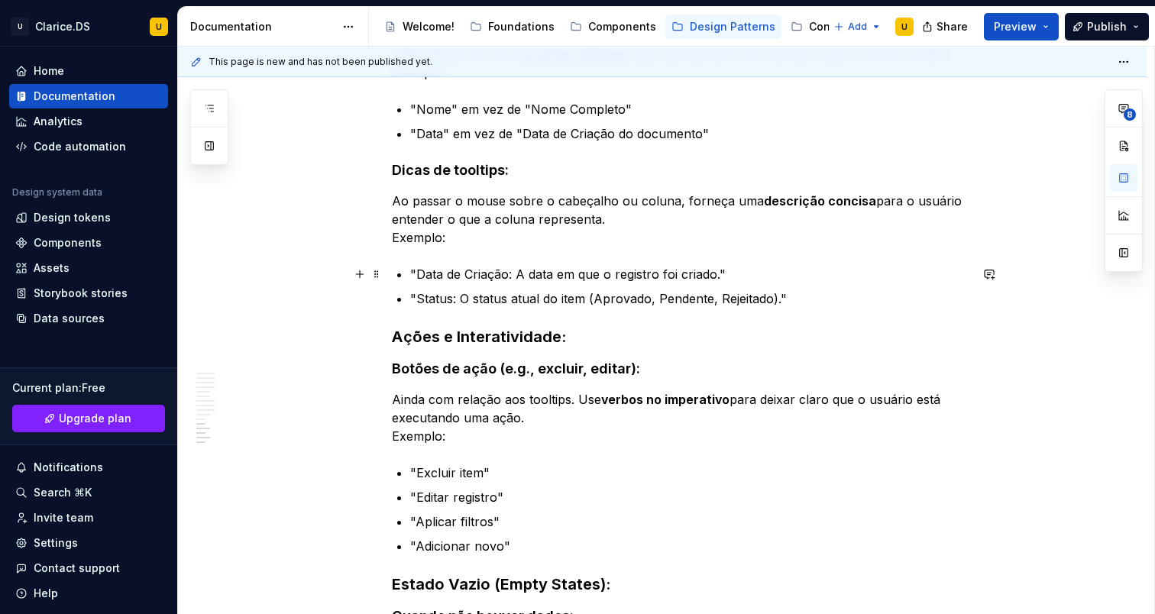
click at [515, 276] on p ""Data de Criação: A data em que o registro foi criado."" at bounding box center [689, 274] width 559 height 18
click at [522, 275] on p ""Data de Criação: A data em que o registro foi criado."" at bounding box center [689, 274] width 559 height 18
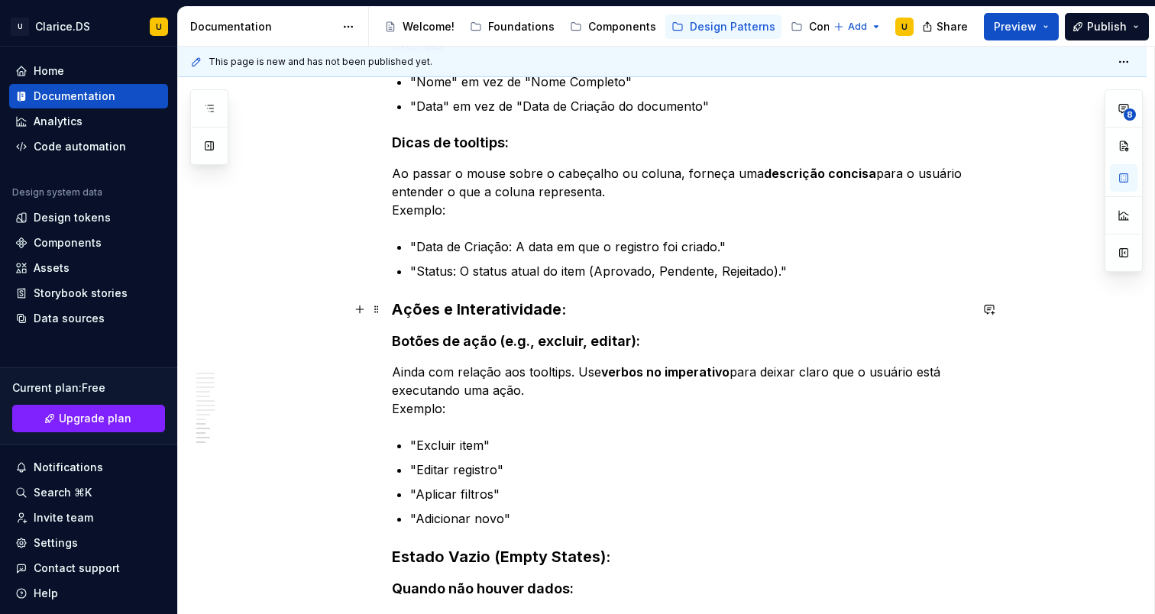
scroll to position [5431, 0]
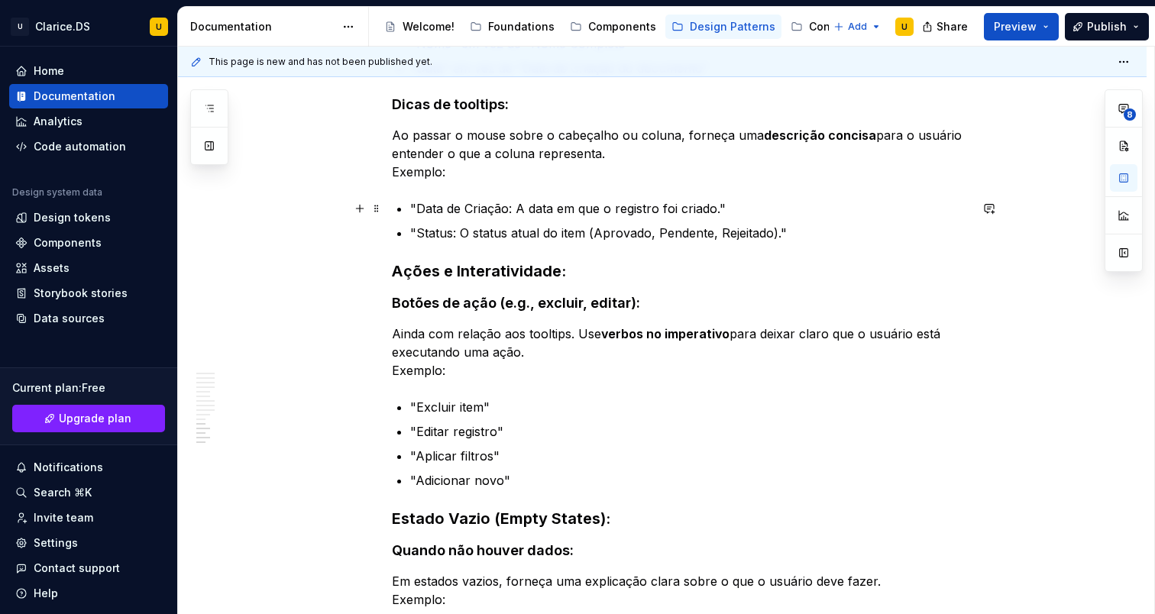
click at [428, 211] on p ""Data de Criação: A data em que o registro foi criado."" at bounding box center [689, 208] width 559 height 18
click at [418, 210] on p ""Data de Criação: A data em que o registro foi criado."" at bounding box center [689, 208] width 559 height 18
click at [523, 207] on p "Data de Criação: A data em que o registro foi criado."" at bounding box center [689, 208] width 559 height 18
click at [517, 206] on p "Data de Criação: A data em que o registro foi criado."" at bounding box center [689, 208] width 559 height 18
click at [422, 231] on p ""Status: O status atual do item (Aprovado, Pendente, Rejeitado)."" at bounding box center [689, 233] width 559 height 18
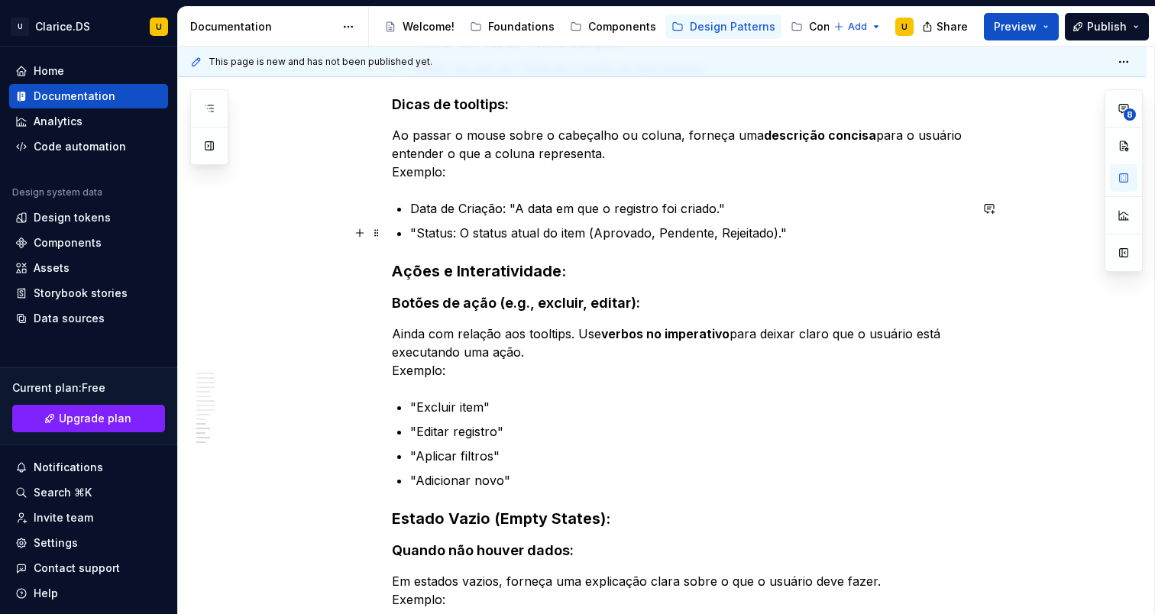
click at [423, 231] on p ""Status: O status atual do item (Aprovado, Pendente, Rejeitado)."" at bounding box center [689, 233] width 559 height 18
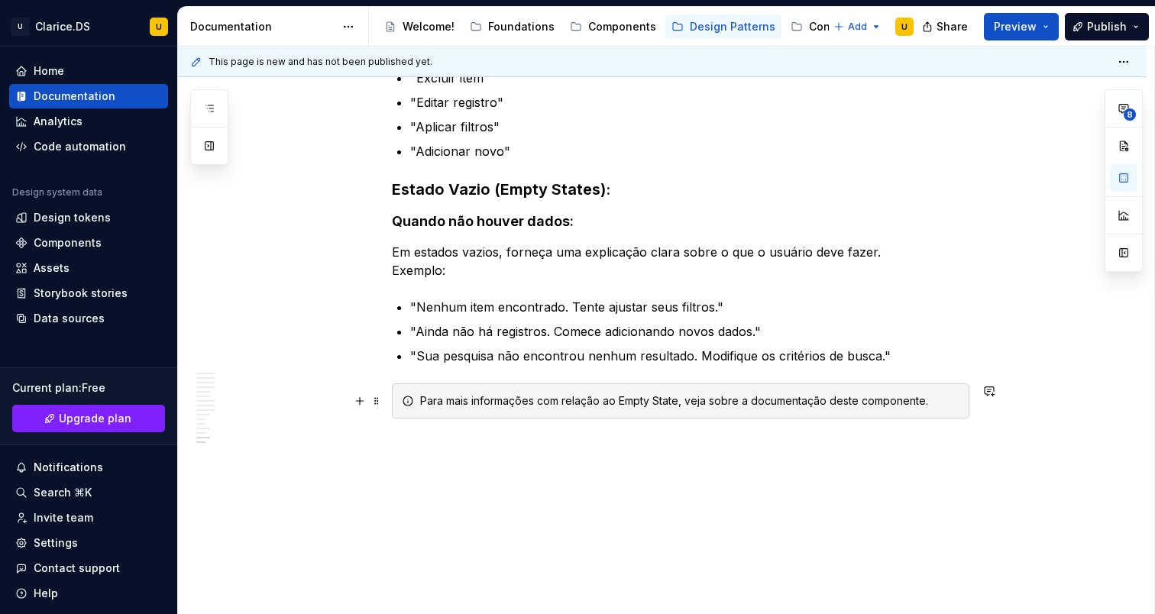
scroll to position [5767, 0]
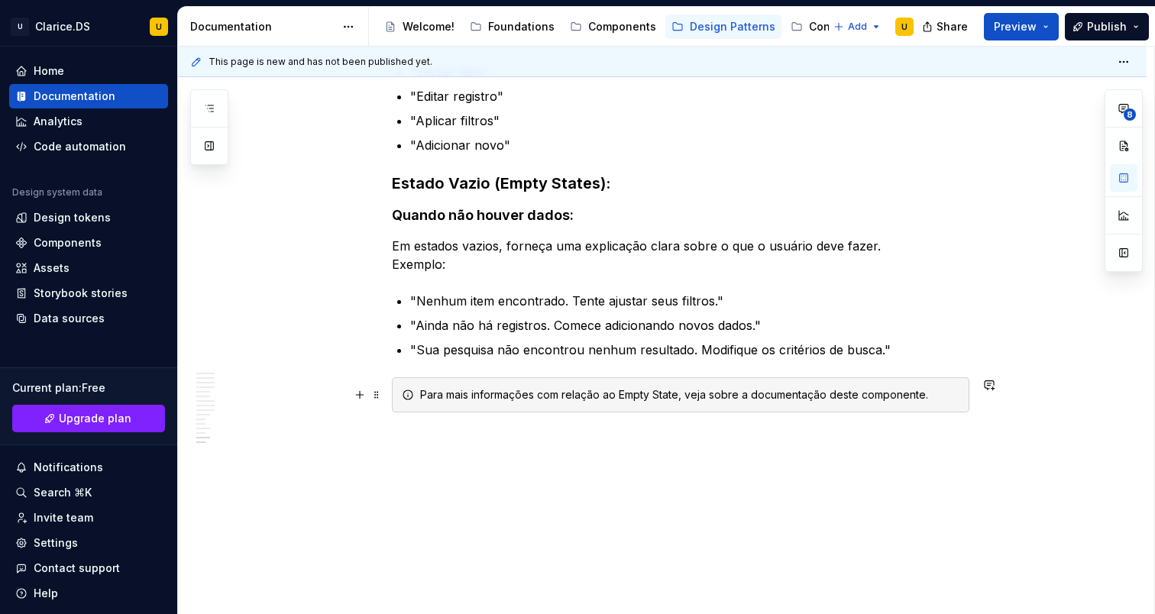
click at [591, 403] on div "Para mais informações com relação ao Empty State, veja sobre a documentação des…" at bounding box center [681, 394] width 578 height 35
click at [644, 400] on div "Para mais informações com relação ao Empty State, veja sobre a documentação des…" at bounding box center [689, 394] width 539 height 15
drag, startPoint x: 973, startPoint y: 369, endPoint x: 973, endPoint y: 355, distance: 14.5
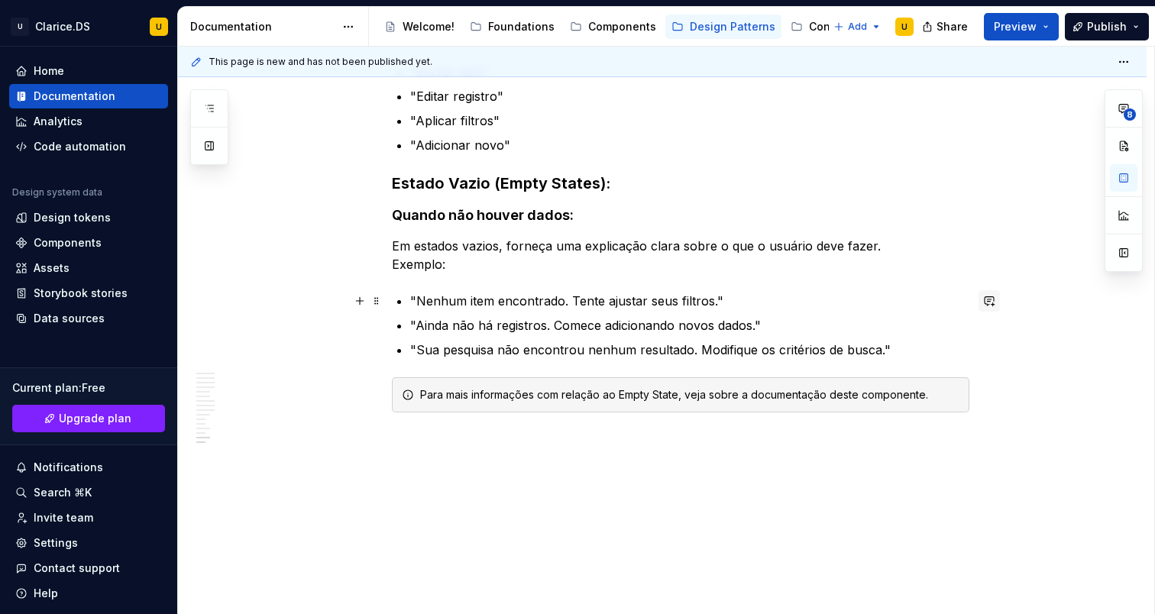
click at [993, 302] on button "button" at bounding box center [989, 300] width 21 height 21
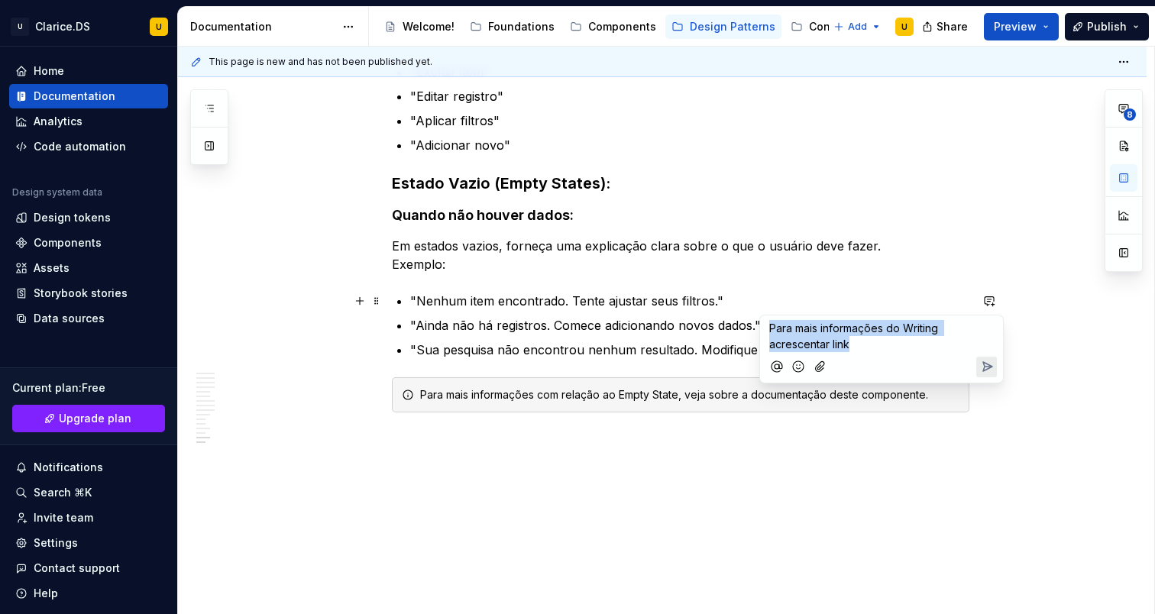
drag, startPoint x: 874, startPoint y: 351, endPoint x: 766, endPoint y: 329, distance: 110.7
click at [766, 329] on div "Para mais informações do Writing acrescentar link" at bounding box center [881, 349] width 245 height 69
copy span "Para mais informações do Writing acrescentar link"
click at [863, 342] on p "Para mais informações do Writing acrescentar link" at bounding box center [881, 336] width 225 height 32
click at [860, 342] on span "Para mais informações do Writing acrescentar link para a seção" at bounding box center [855, 336] width 172 height 29
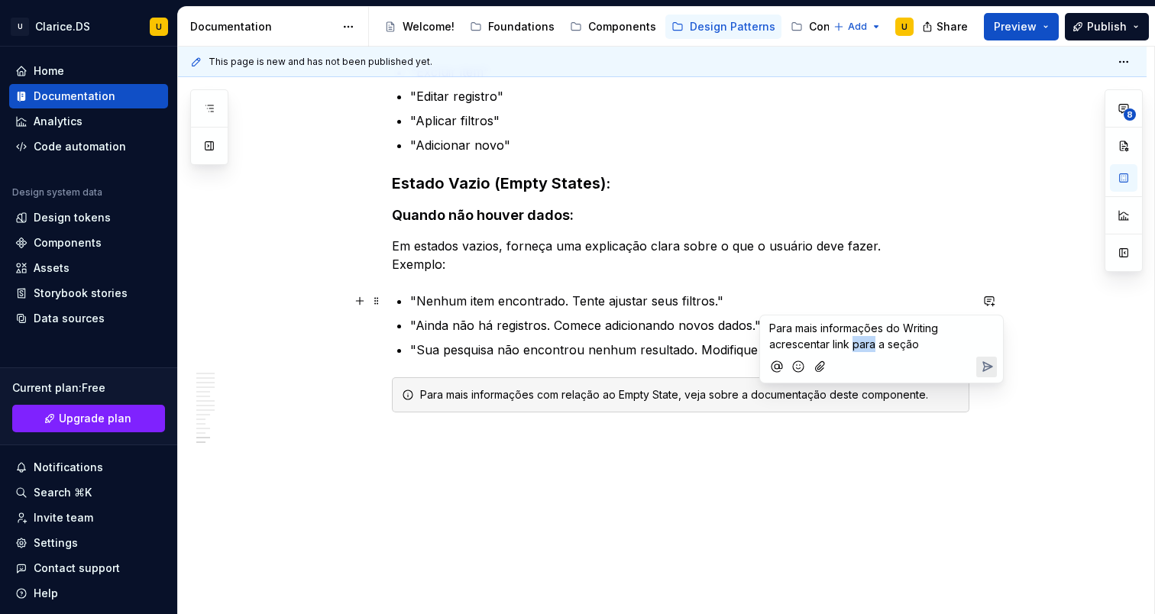
click at [860, 342] on span "Para mais informações do Writing acrescentar link para a seção" at bounding box center [855, 336] width 172 height 29
copy span "Para mais informações do Writing acrescentar link para a seção"
click at [984, 362] on icon "Send" at bounding box center [987, 366] width 9 height 9
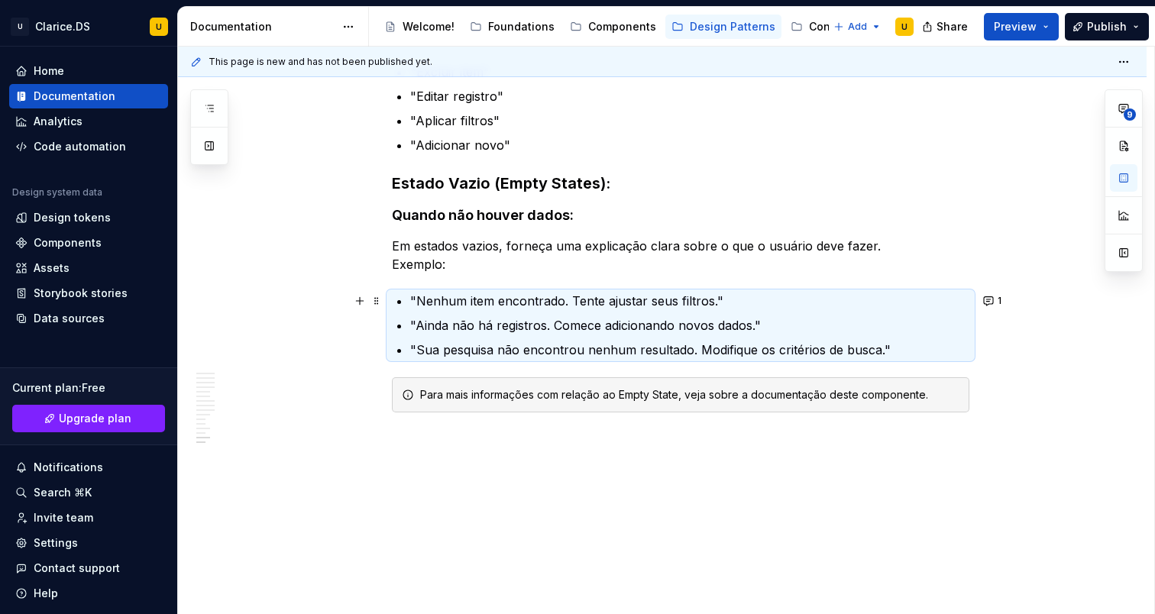
type textarea "*"
click at [994, 389] on button "button" at bounding box center [989, 384] width 21 height 21
click at [886, 416] on p "**********" at bounding box center [881, 412] width 225 height 16
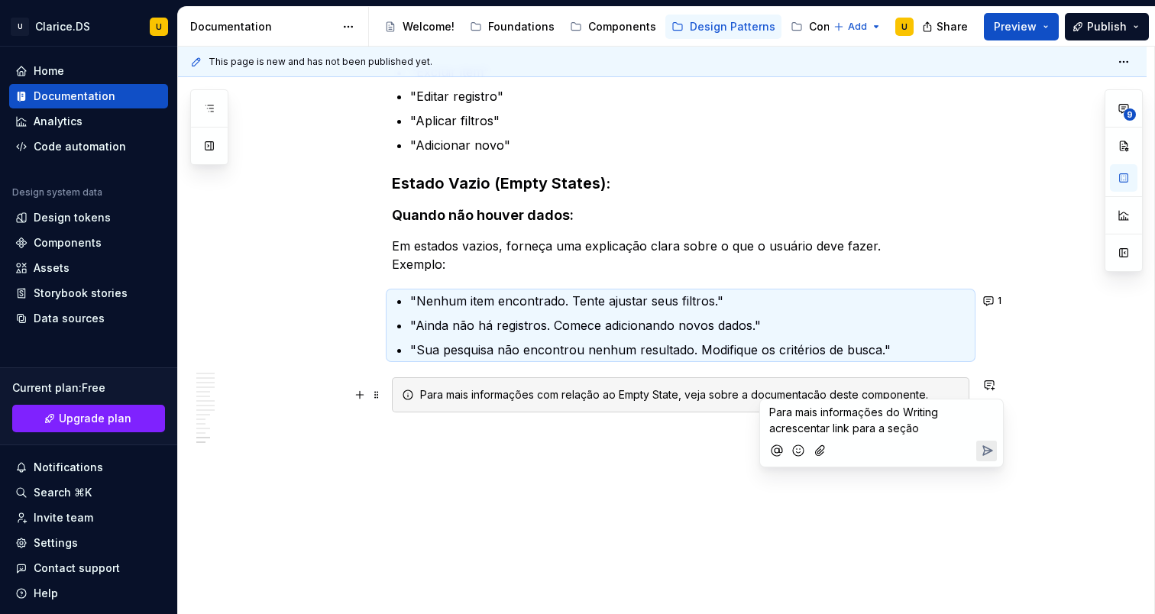
click at [913, 410] on span "Para mais informações do Writing acrescentar link para a seção" at bounding box center [855, 420] width 172 height 29
click at [980, 452] on icon "Send" at bounding box center [987, 450] width 15 height 15
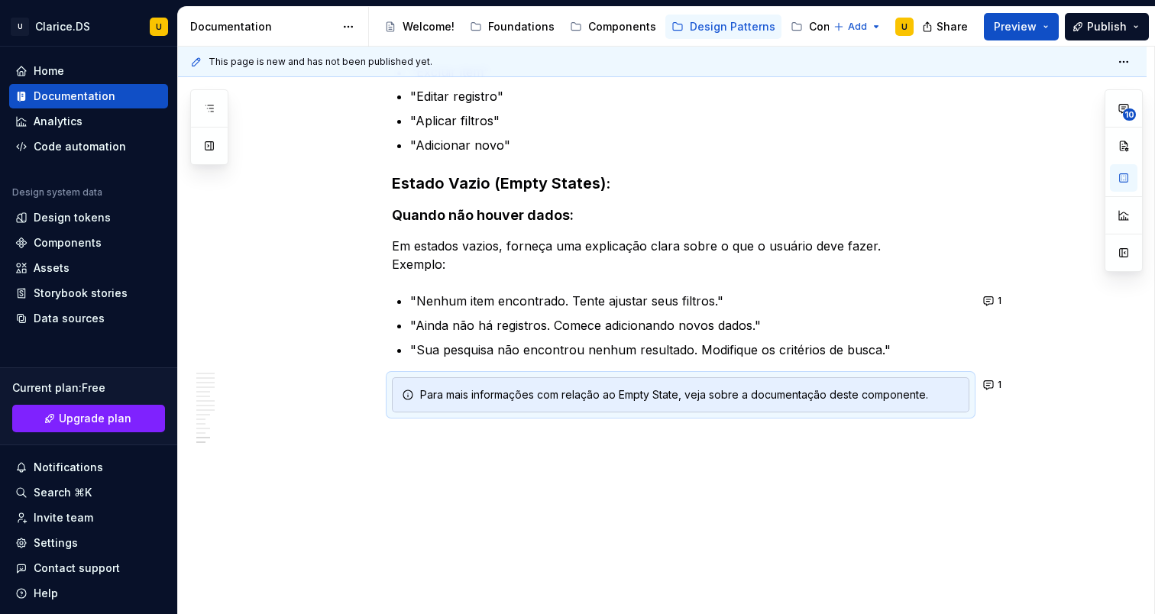
type textarea "*"
